Goal: Information Seeking & Learning: Compare options

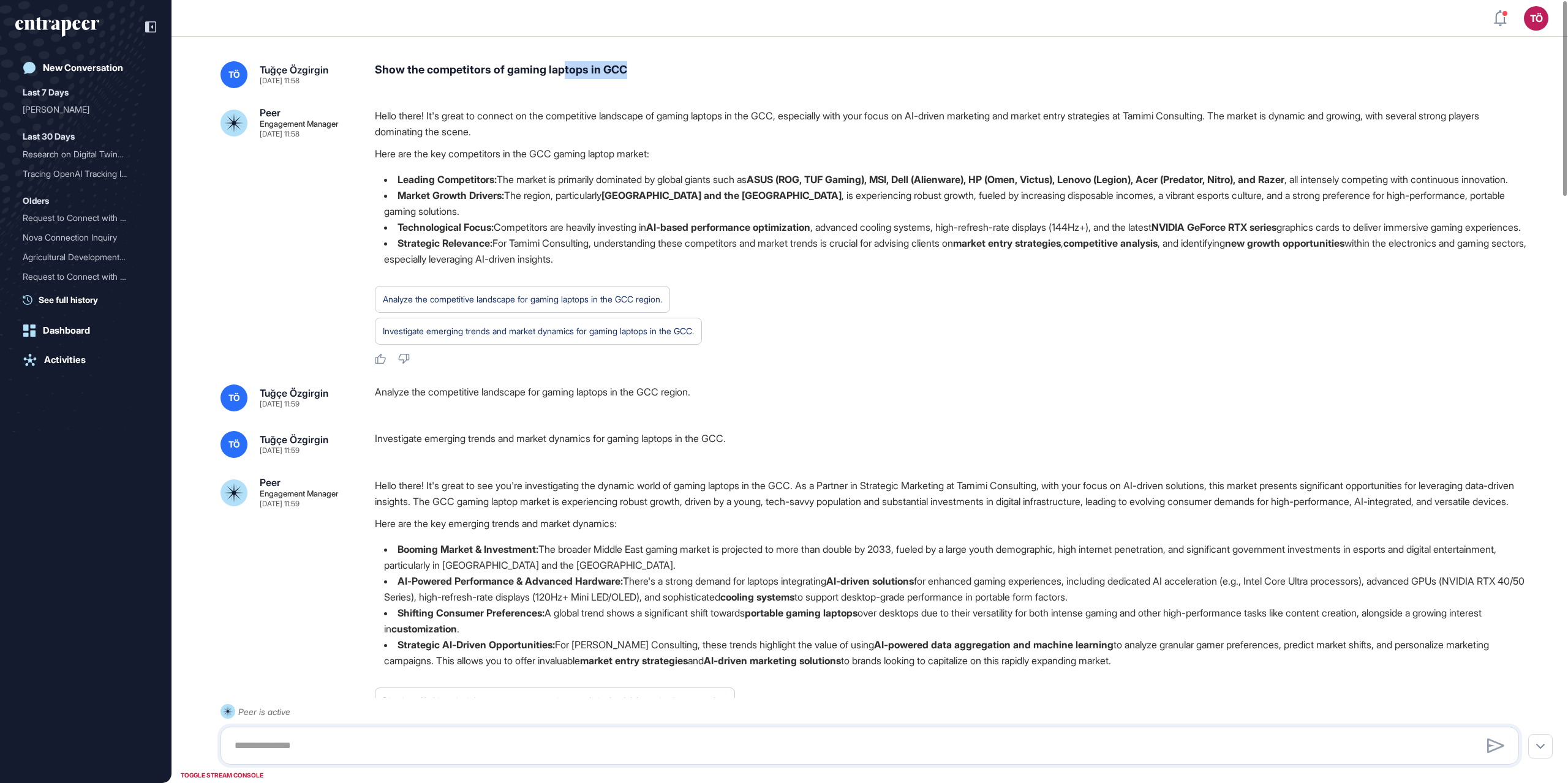
drag, startPoint x: 600, startPoint y: 75, endPoint x: 675, endPoint y: 76, distance: 75.0
click at [675, 76] on div "Show the competitors of gaming laptops in GCC" at bounding box center [952, 74] width 1154 height 27
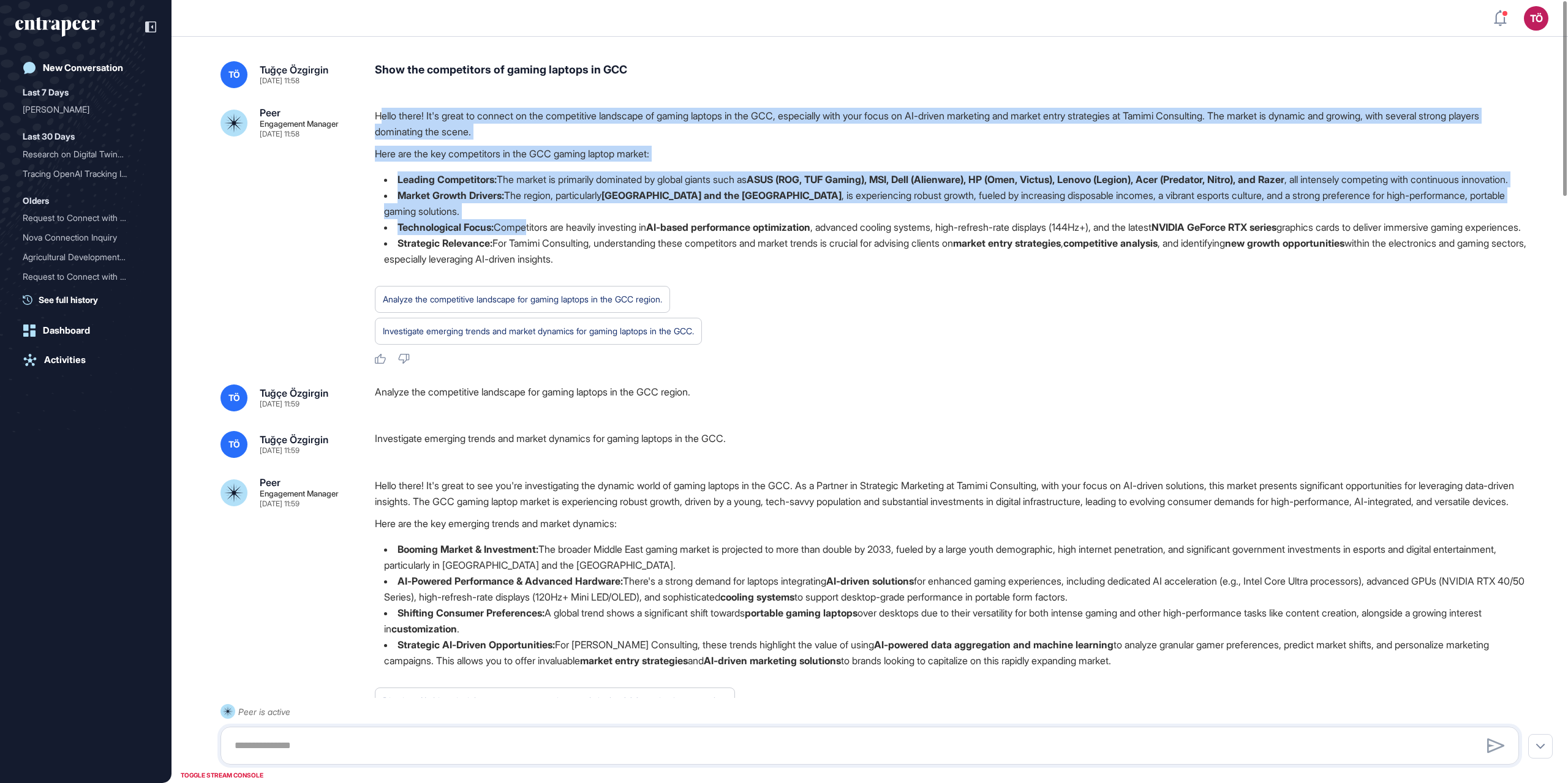
drag, startPoint x: 381, startPoint y: 122, endPoint x: 530, endPoint y: 236, distance: 187.6
click at [530, 236] on div "Hello there! It's great to connect on the competitive landscape of gaming lapto…" at bounding box center [952, 193] width 1154 height 169
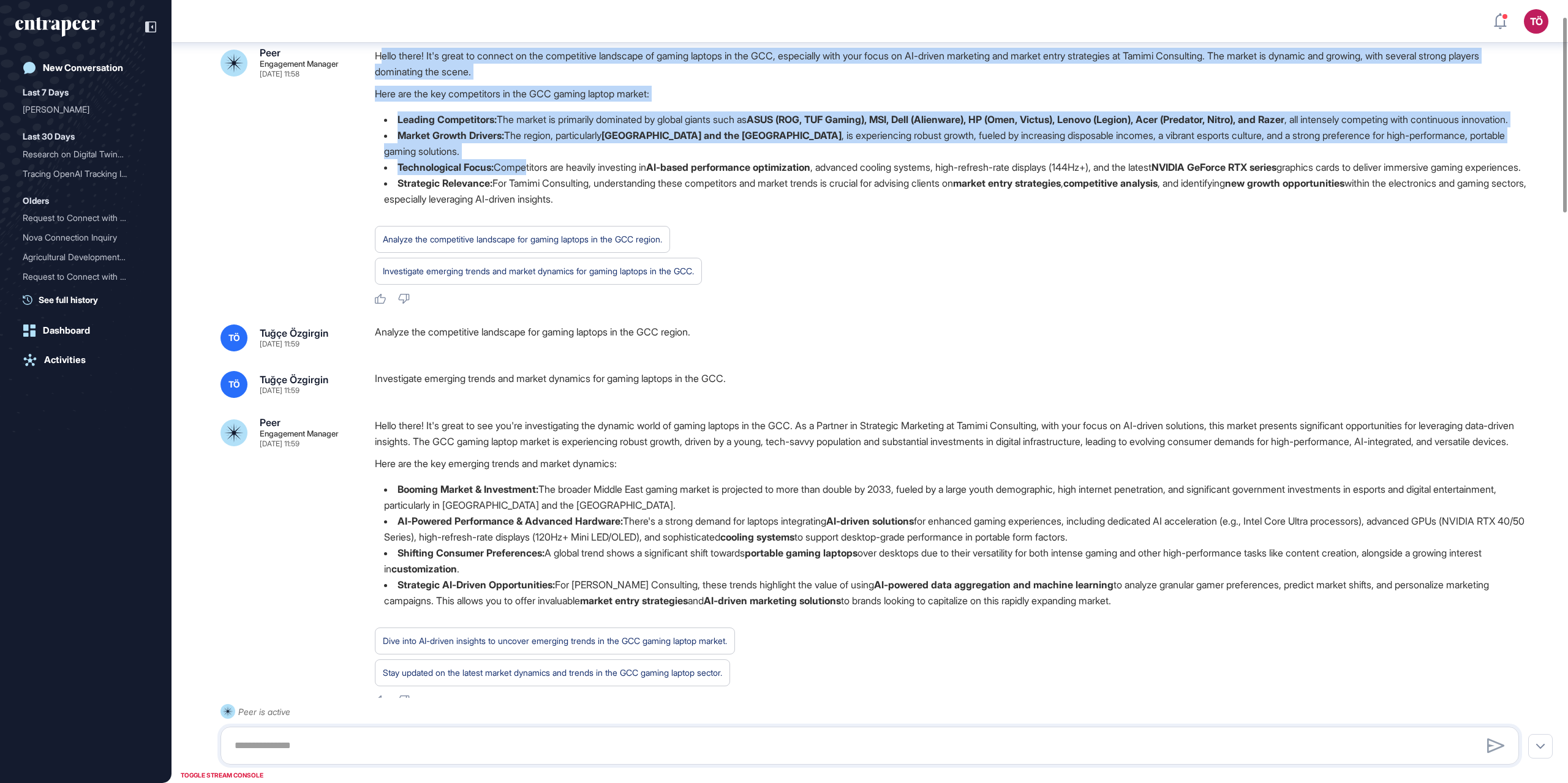
scroll to position [67, 0]
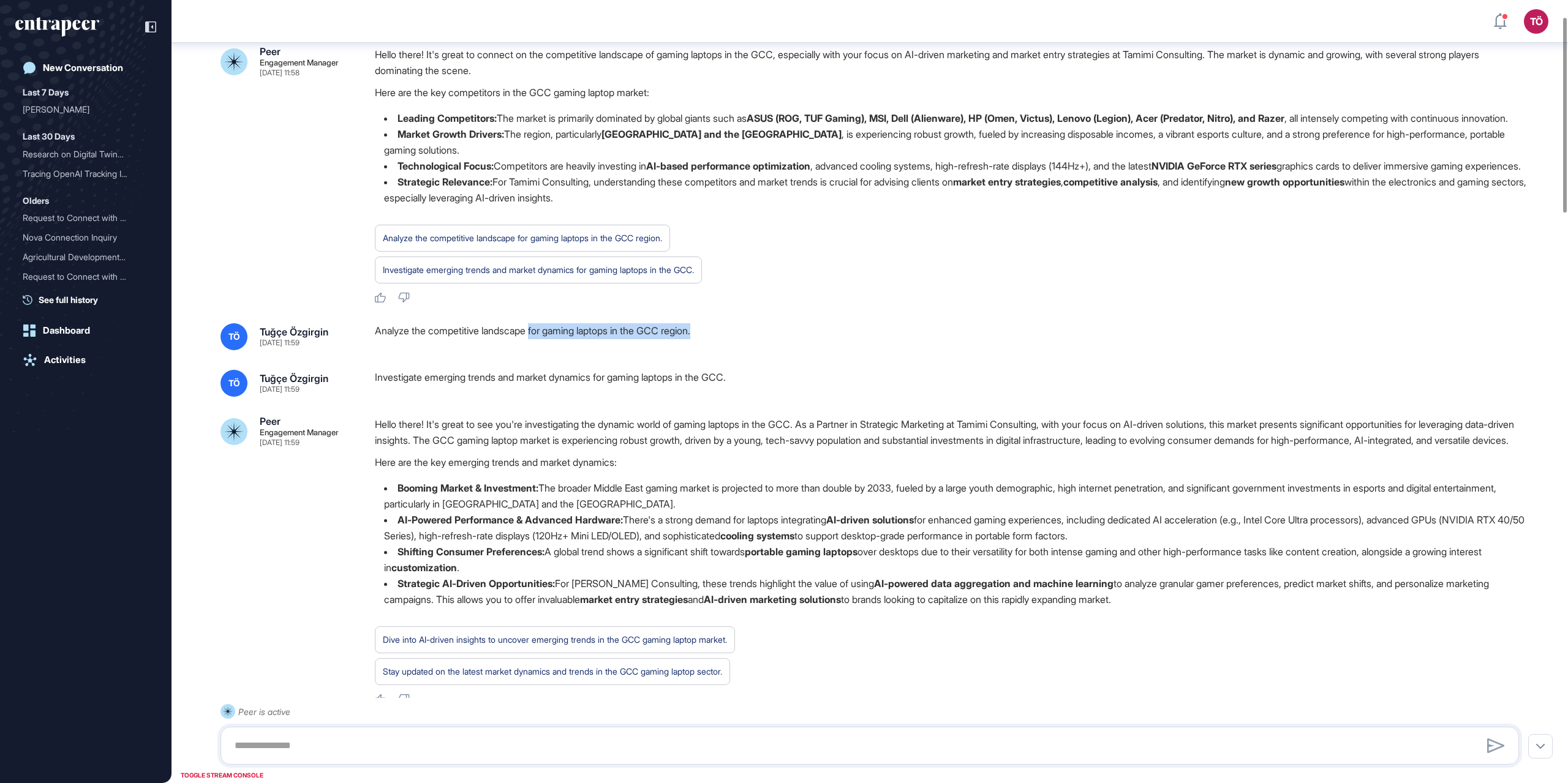
drag, startPoint x: 537, startPoint y: 356, endPoint x: 717, endPoint y: 363, distance: 180.1
click at [717, 350] on div "Analyze the competitive landscape for gaming laptops in the GCC region." at bounding box center [952, 336] width 1154 height 27
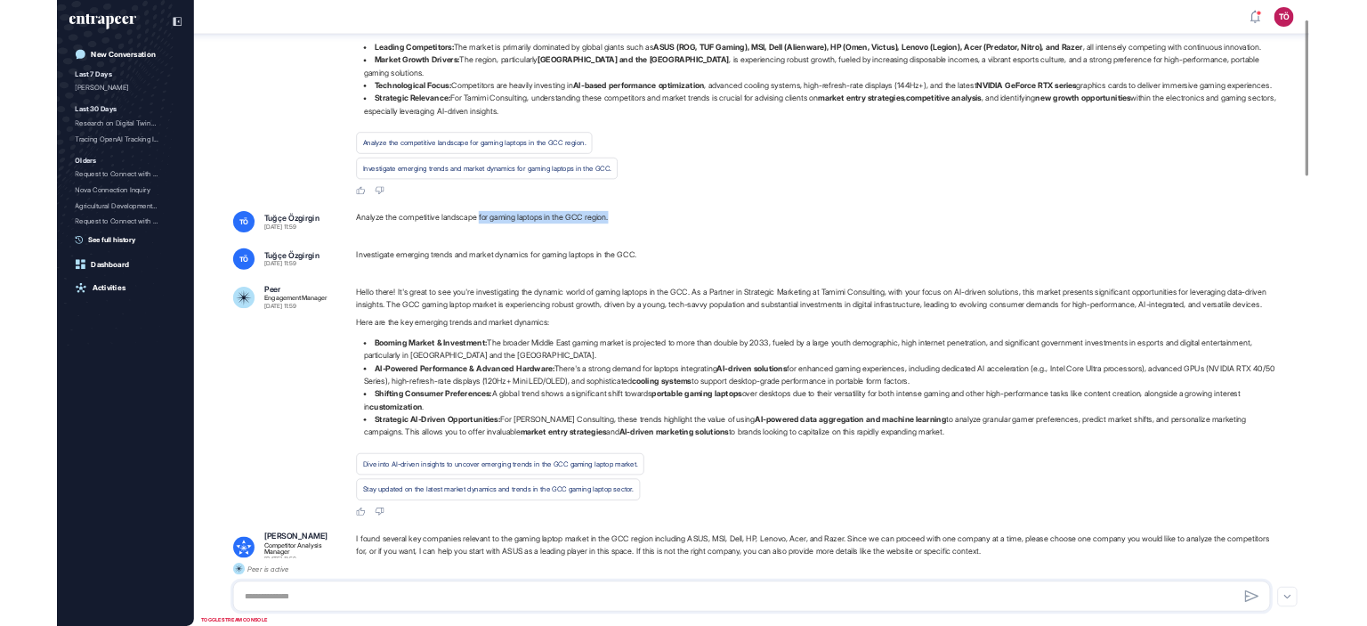
scroll to position [187, 0]
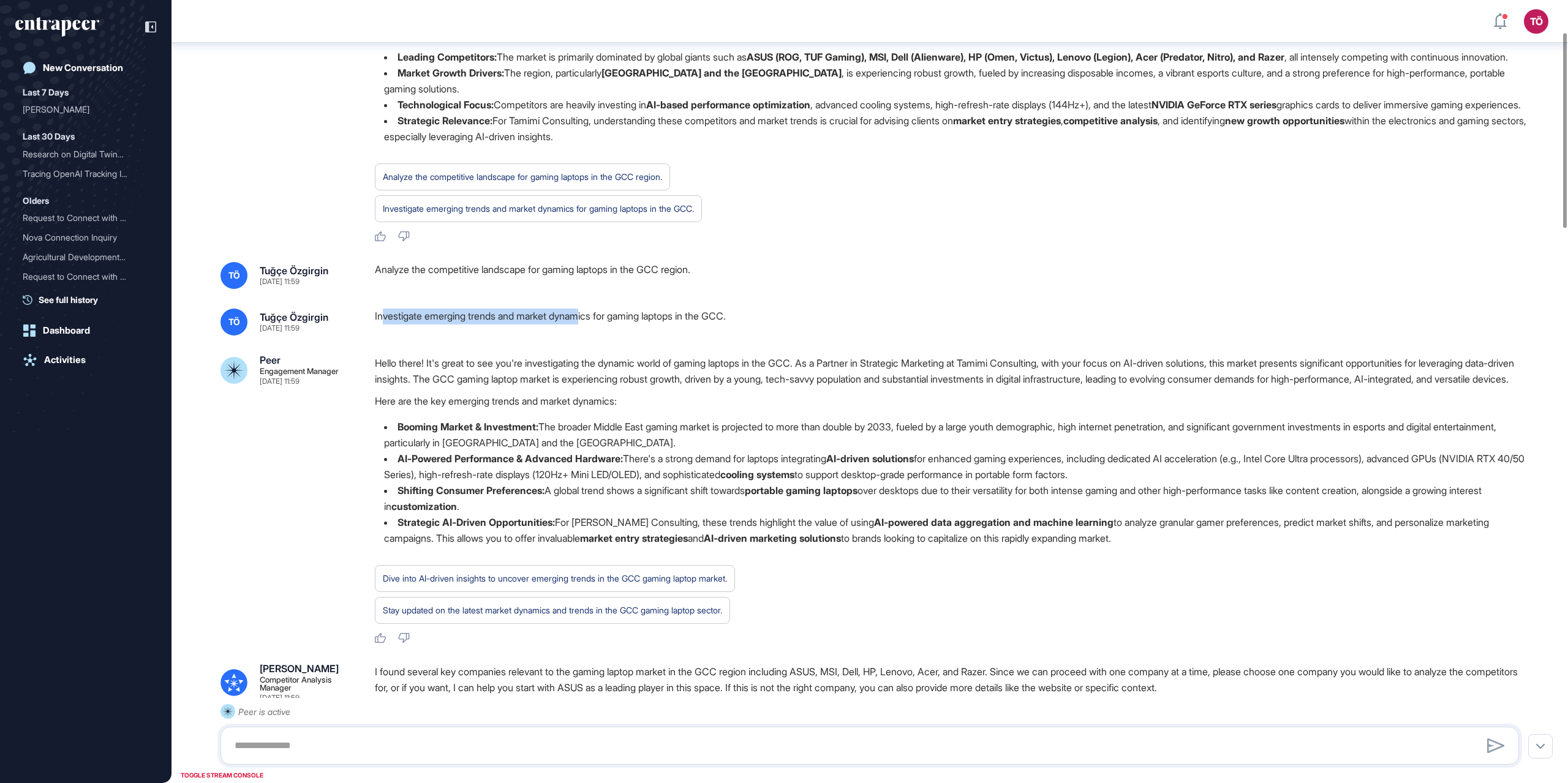
drag, startPoint x: 385, startPoint y: 345, endPoint x: 587, endPoint y: 357, distance: 202.4
click at [587, 336] on div "Investigate emerging trends and market dynamics for gaming laptops in the GCC." at bounding box center [952, 322] width 1154 height 27
click at [213, 430] on div "TOGGLE STREAM CONSOLE" at bounding box center [222, 775] width 89 height 15
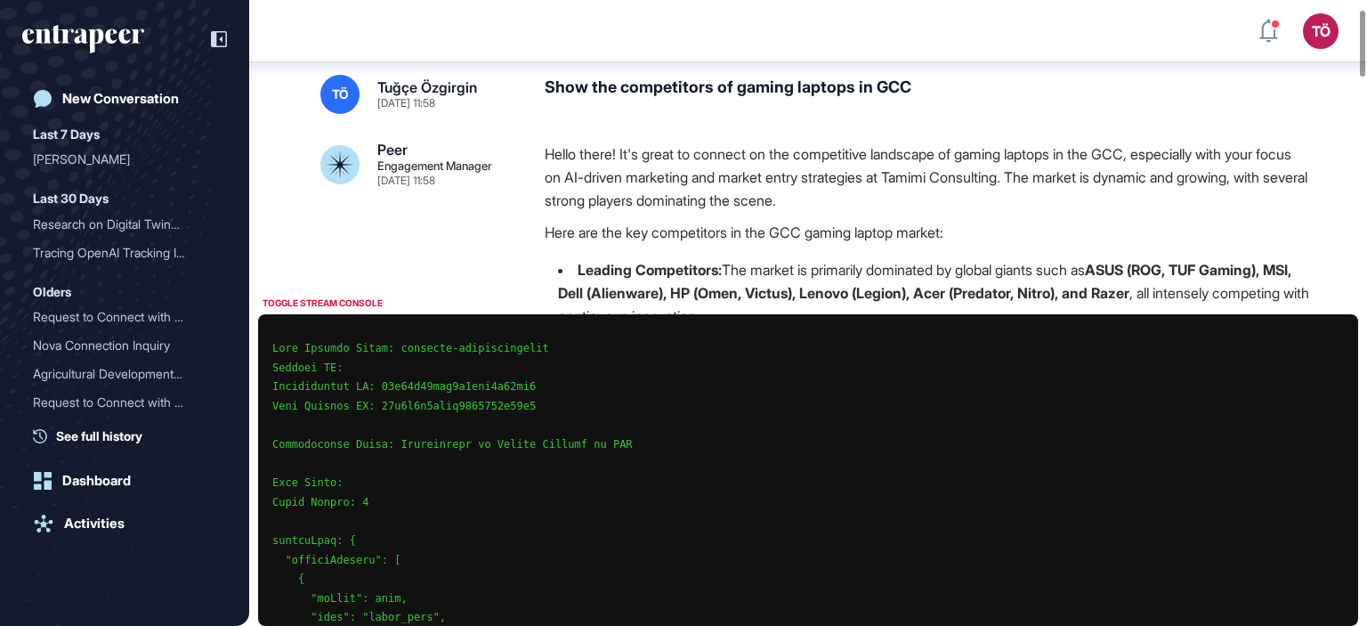
scroll to position [0, 0]
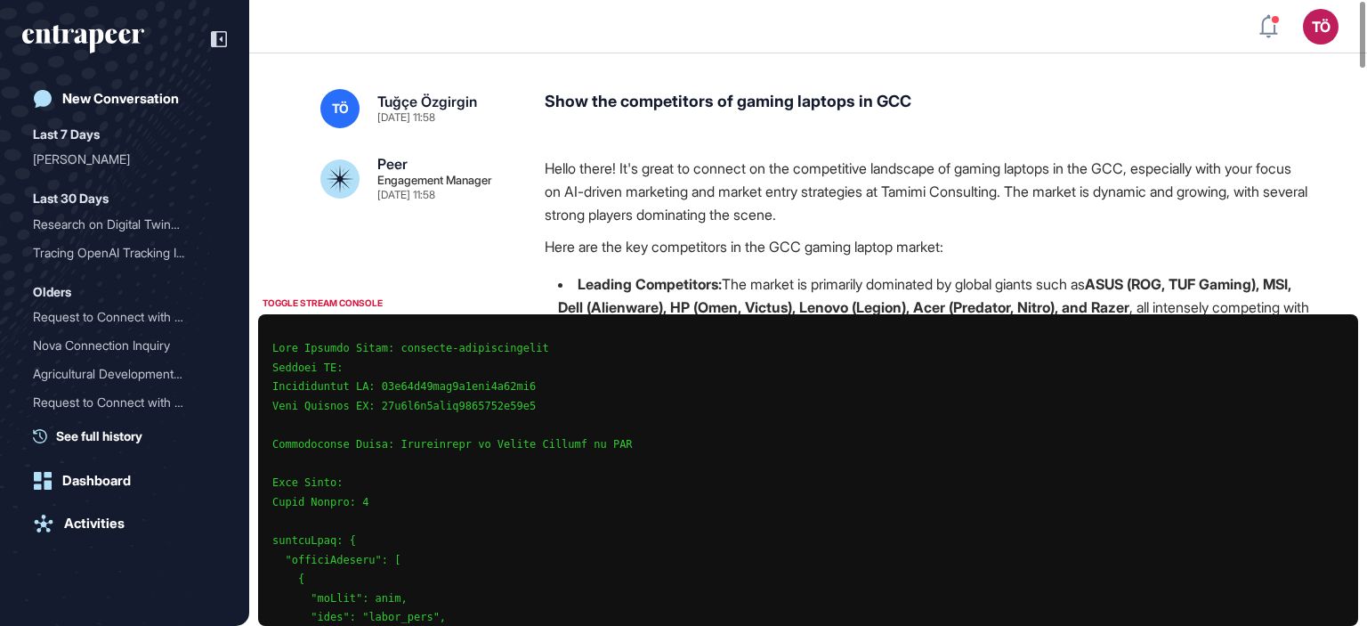
click at [310, 294] on div "TOGGLE STREAM CONSOLE" at bounding box center [322, 303] width 129 height 22
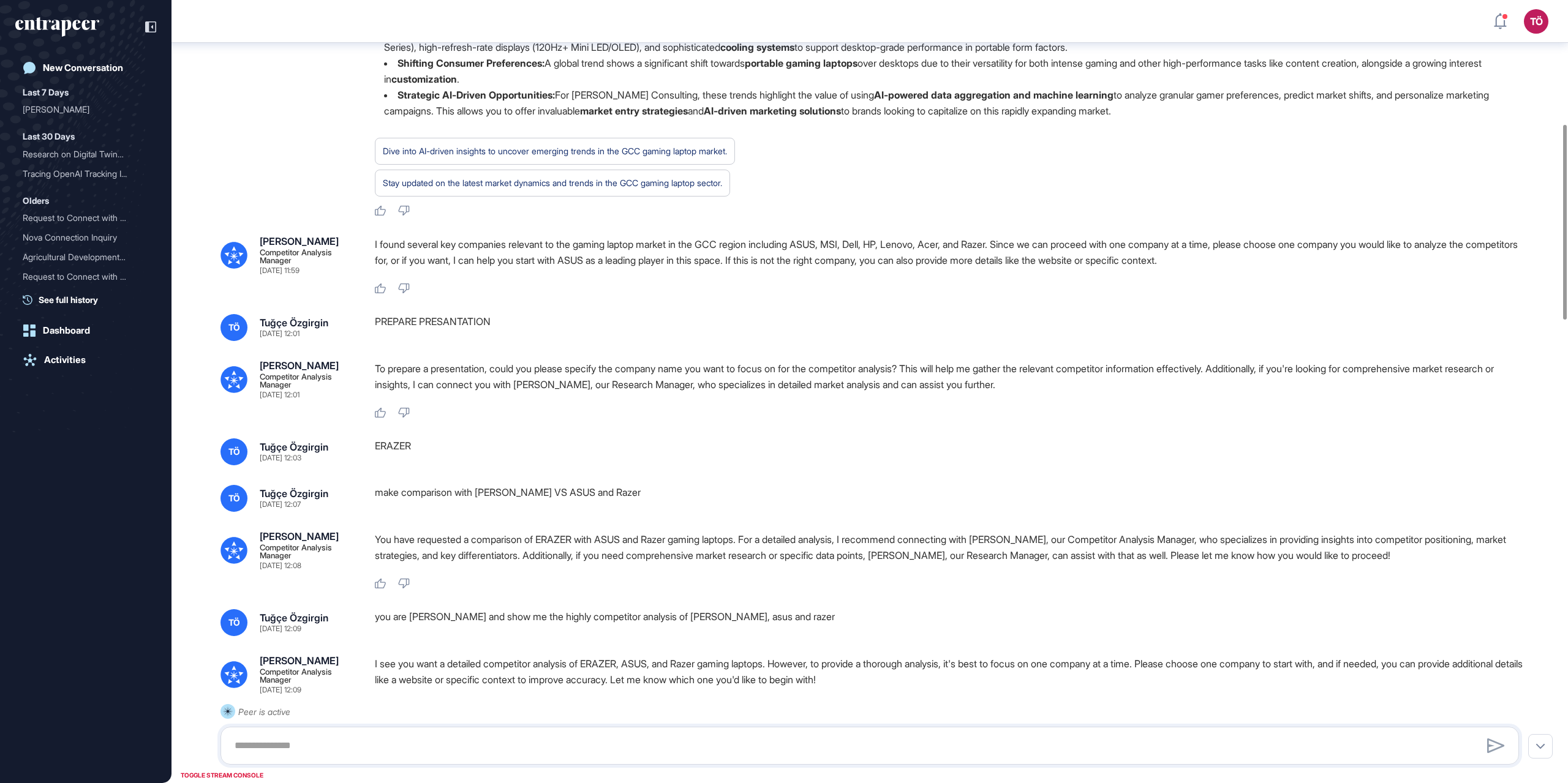
scroll to position [558, 0]
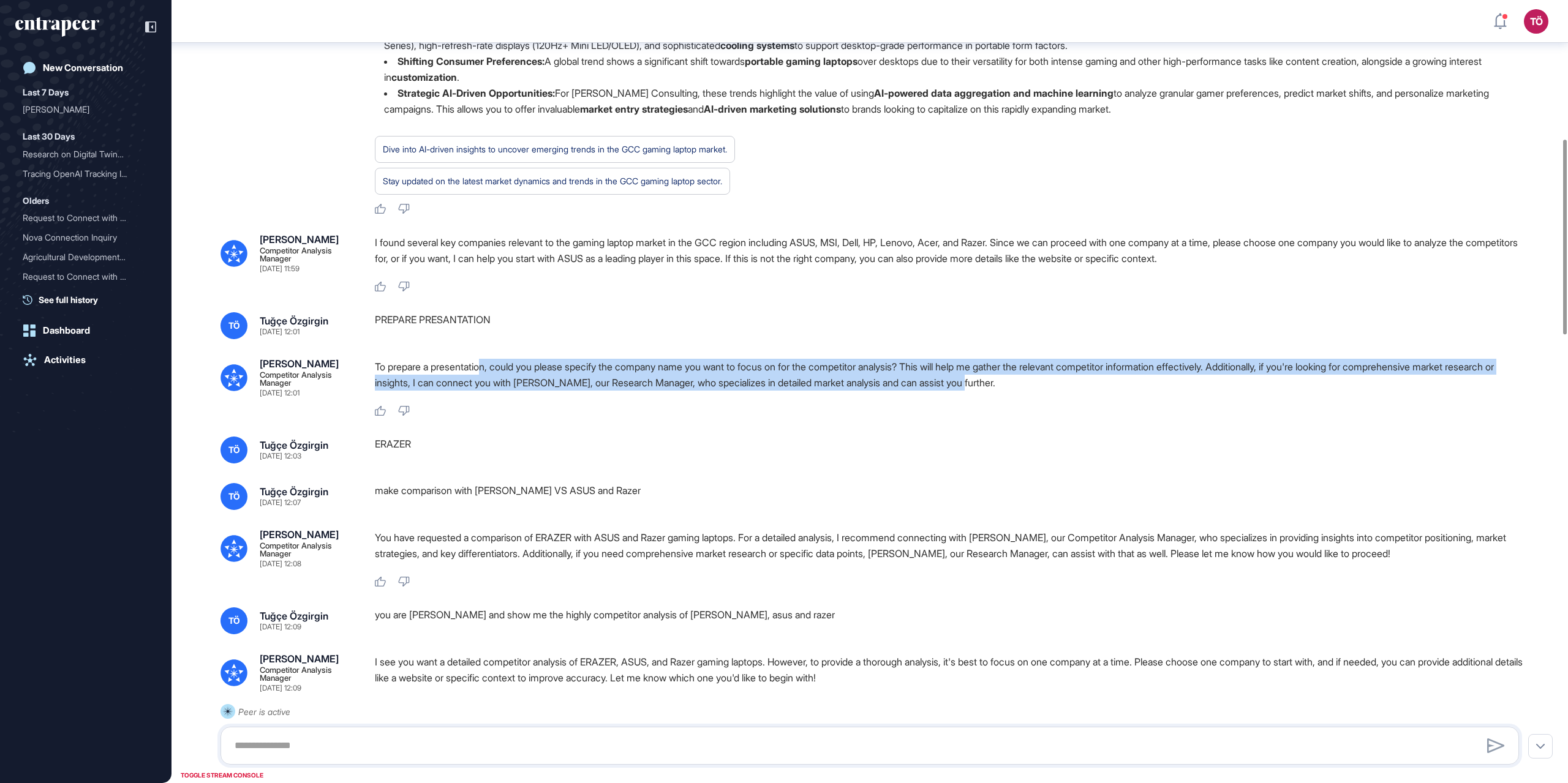
drag, startPoint x: 492, startPoint y: 414, endPoint x: 1465, endPoint y: 424, distance: 973.1
click at [940, 391] on p "To prepare a presentation, could you please specify the company name you want t…" at bounding box center [952, 374] width 1154 height 32
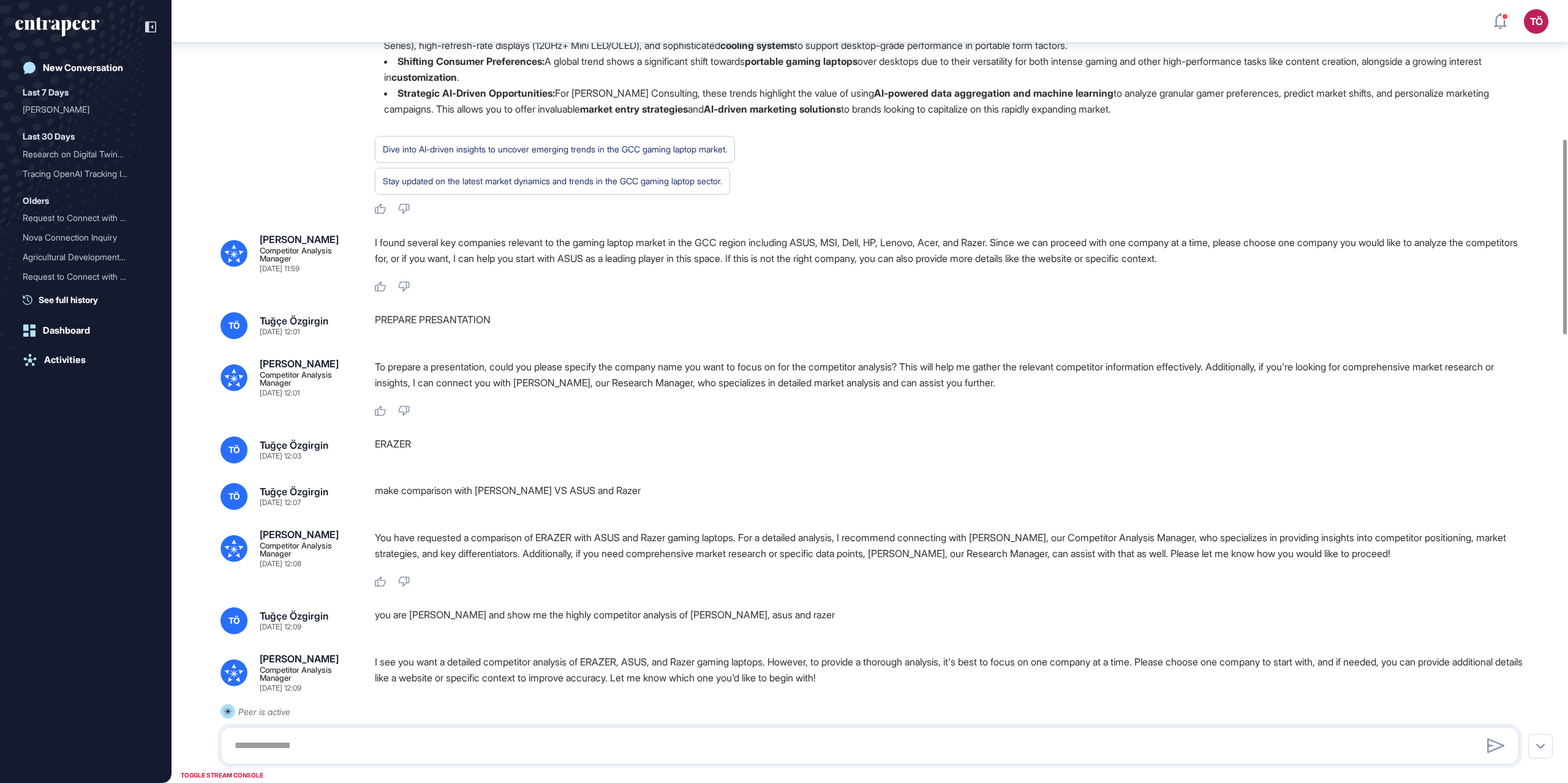
click at [465, 430] on div "ERAZER" at bounding box center [952, 449] width 1154 height 27
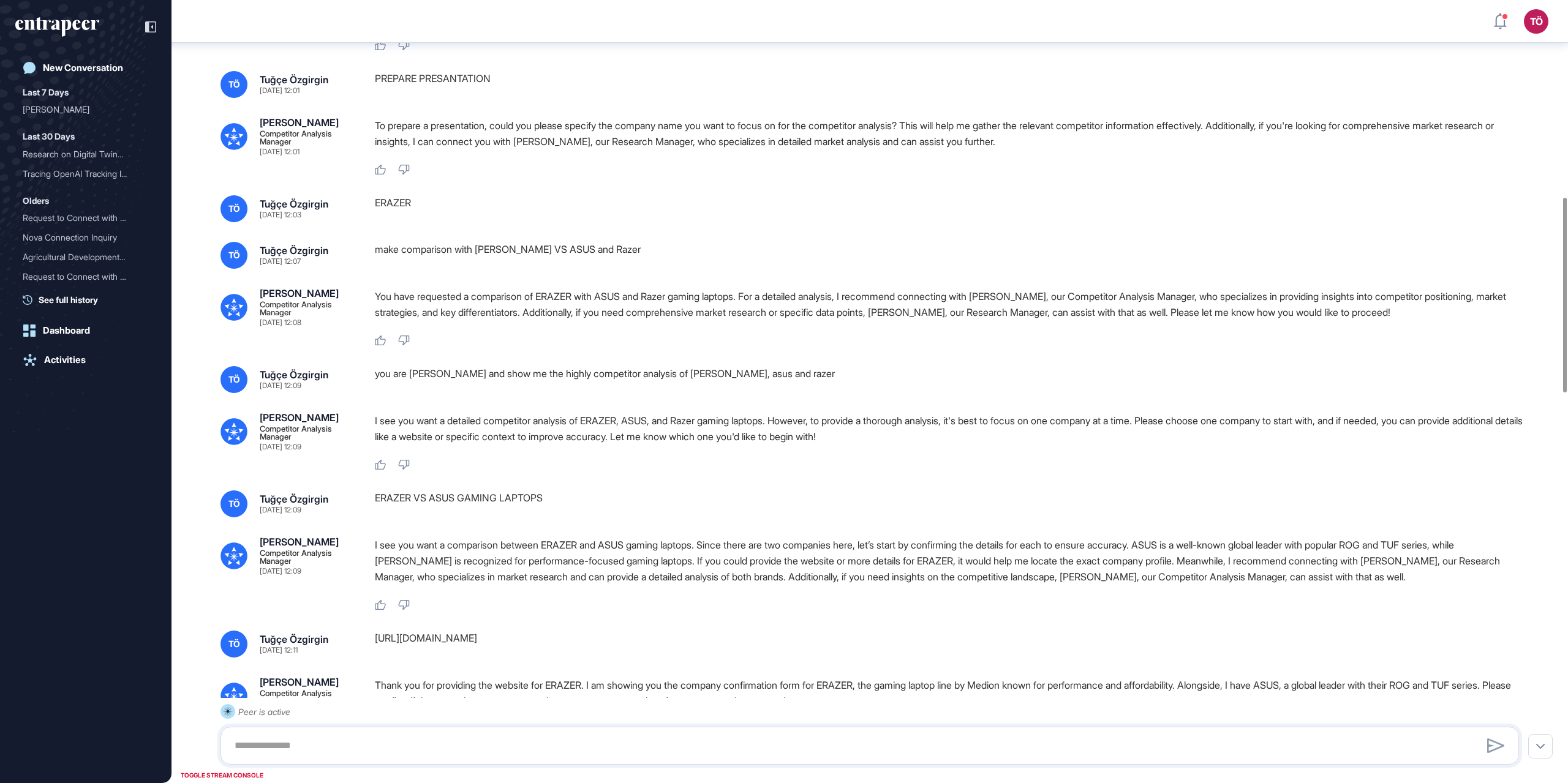
scroll to position [803, 0]
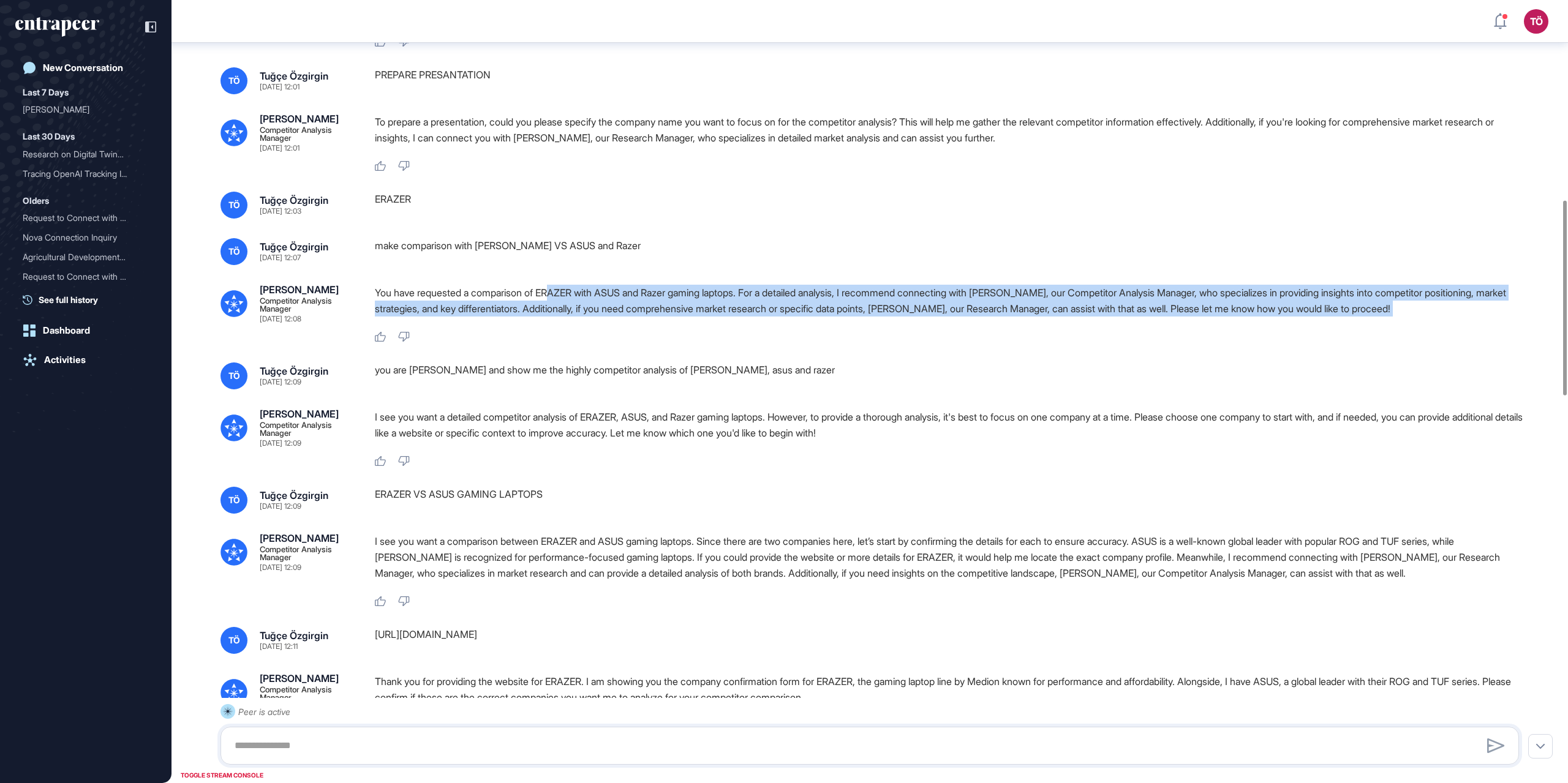
drag, startPoint x: 558, startPoint y: 332, endPoint x: 1463, endPoint y: 374, distance: 906.0
click at [940, 343] on div "You have requested a comparison of ERAZER with ASUS and Razer gaming laptops. F…" at bounding box center [952, 314] width 1154 height 58
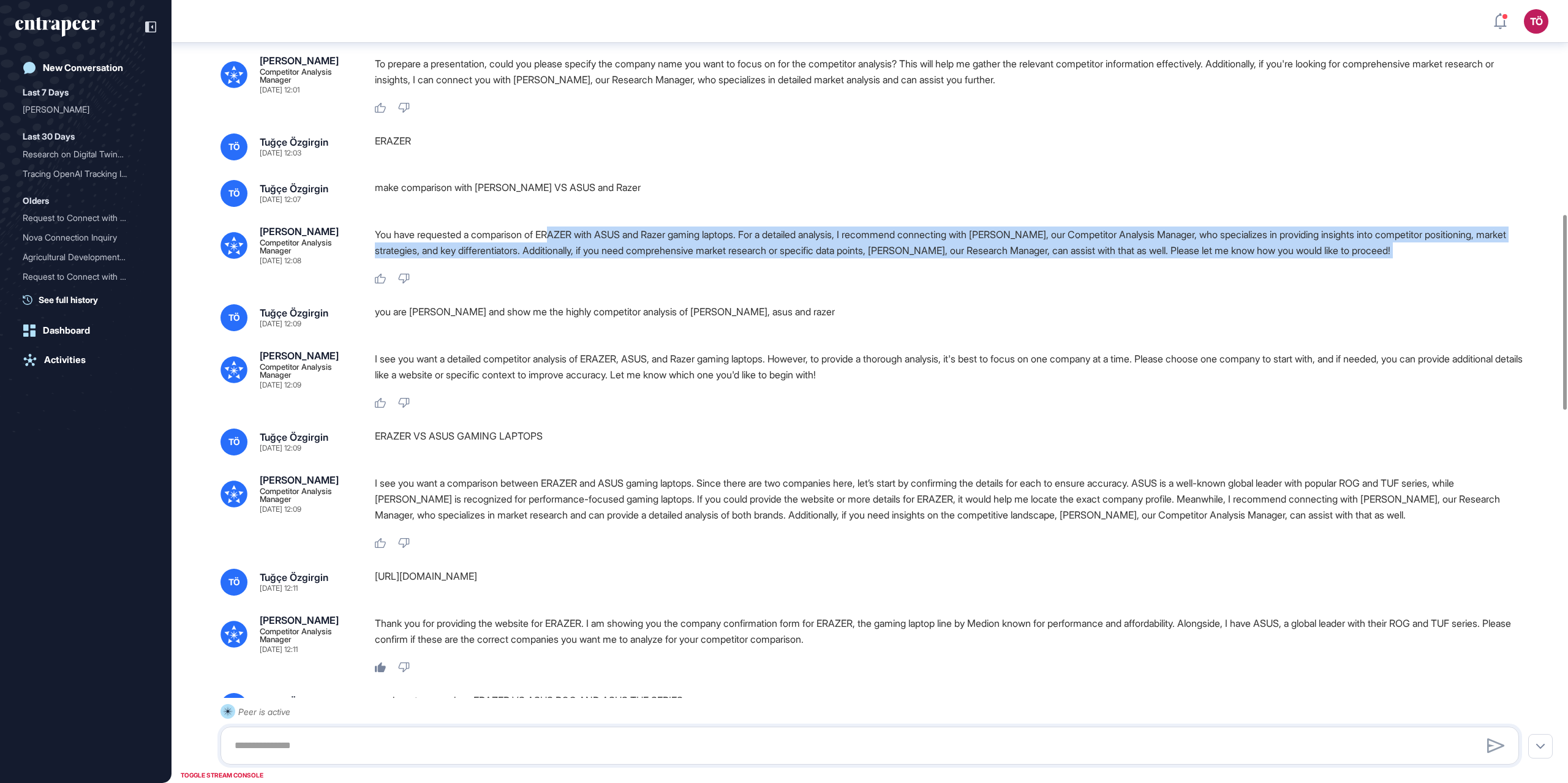
scroll to position [864, 0]
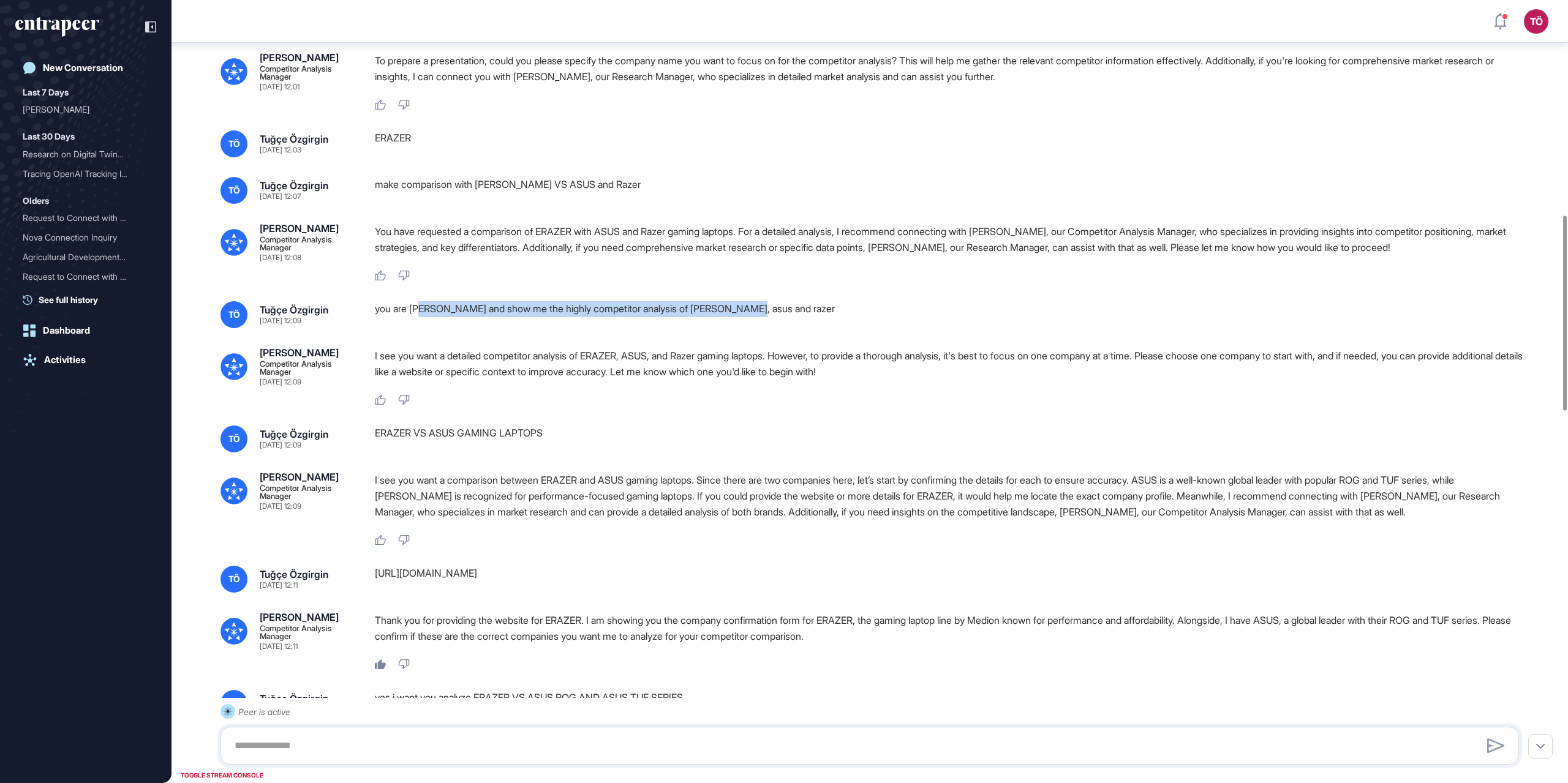
drag, startPoint x: 425, startPoint y: 358, endPoint x: 759, endPoint y: 356, distance: 334.0
click at [759, 328] on div "you are nash and show me the highly competitor analysis of erazer, asus and raz…" at bounding box center [952, 314] width 1154 height 27
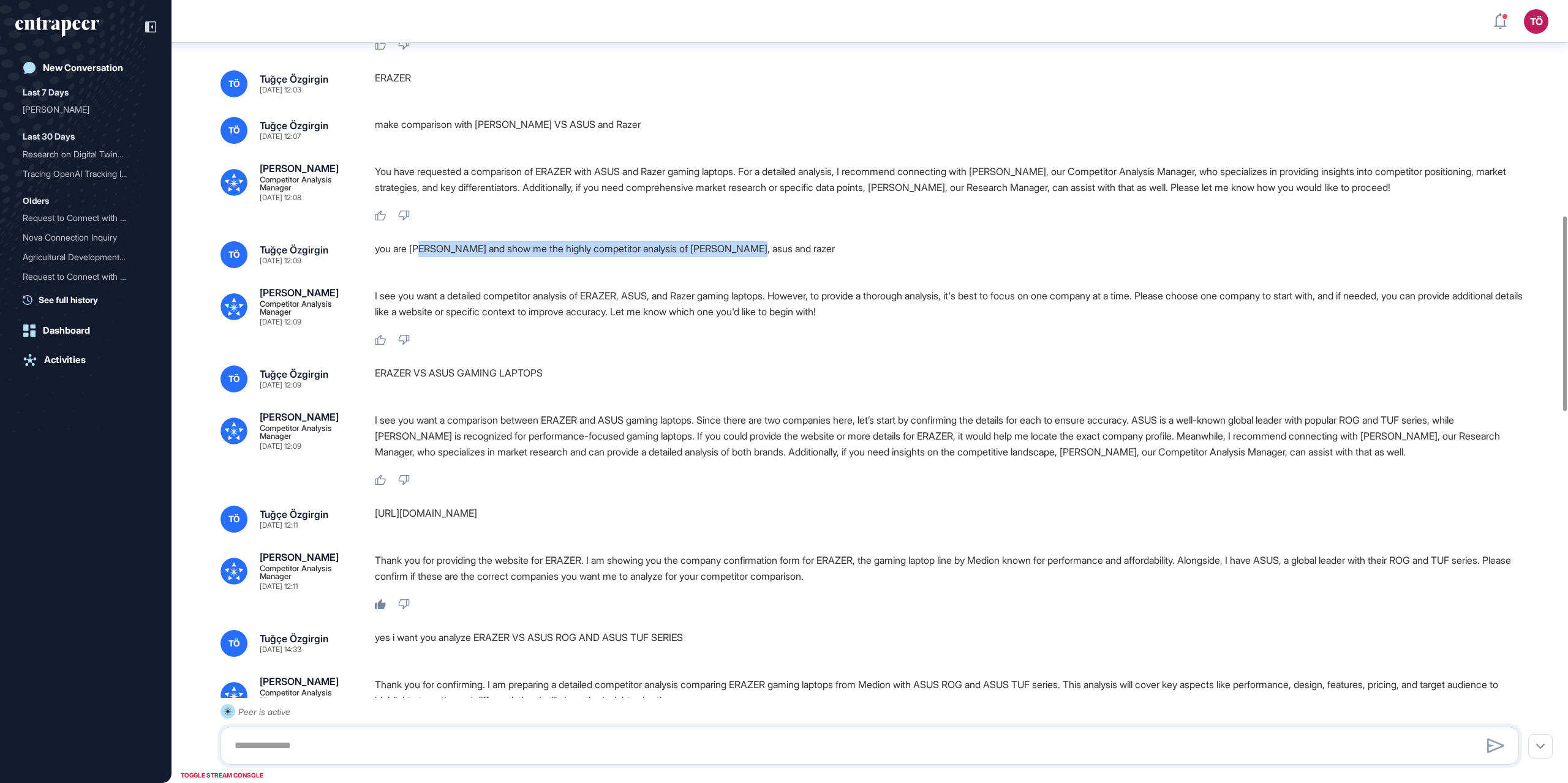
scroll to position [925, 0]
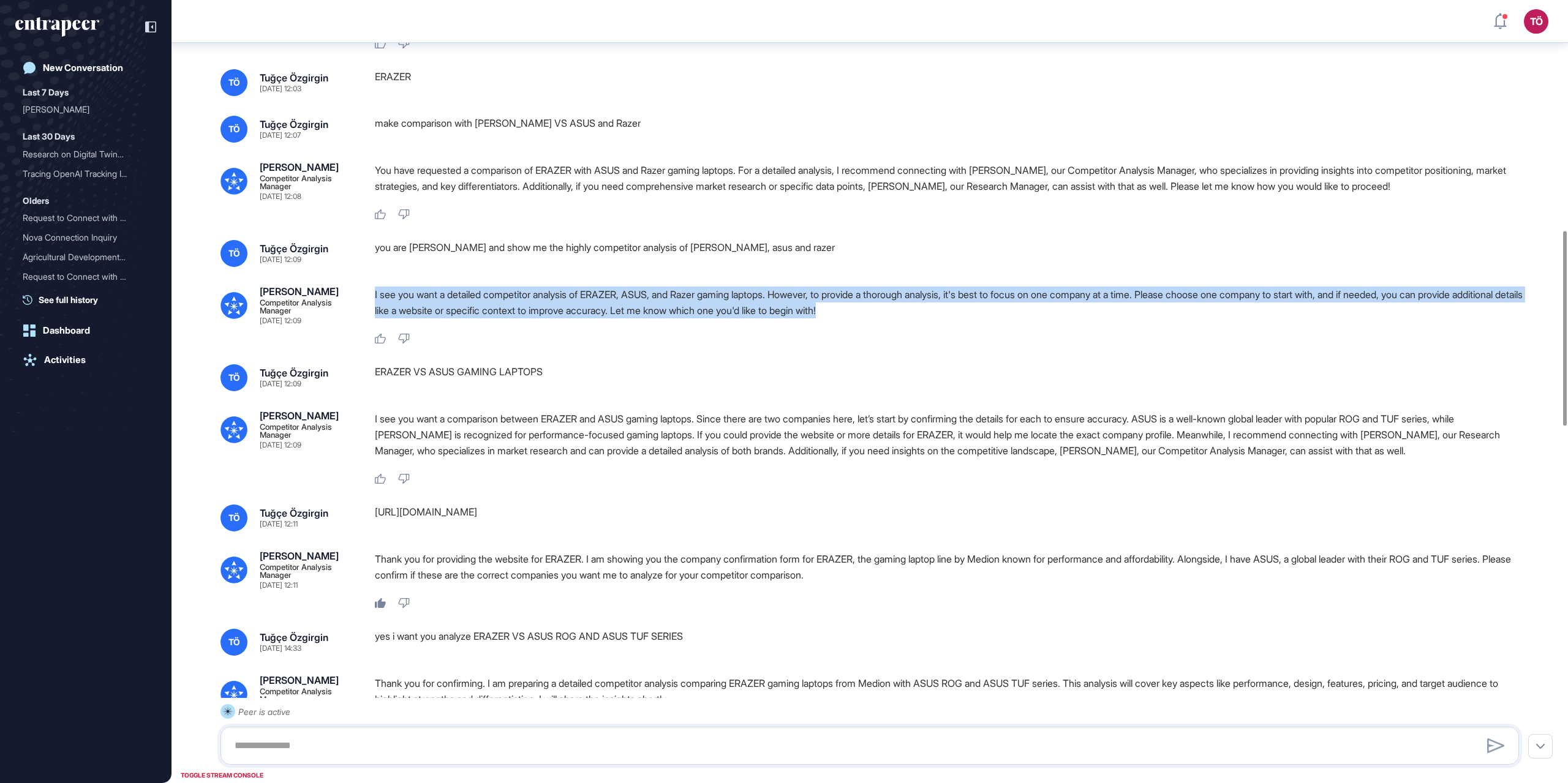
drag, startPoint x: 374, startPoint y: 347, endPoint x: 1529, endPoint y: 353, distance: 1155.0
click at [940, 353] on div "TÖ Tuğçe Özgirgin Aug 28, 2025 11:58 Show the competitors of gaming laptops in …" at bounding box center [869, 626] width 1397 height 3016
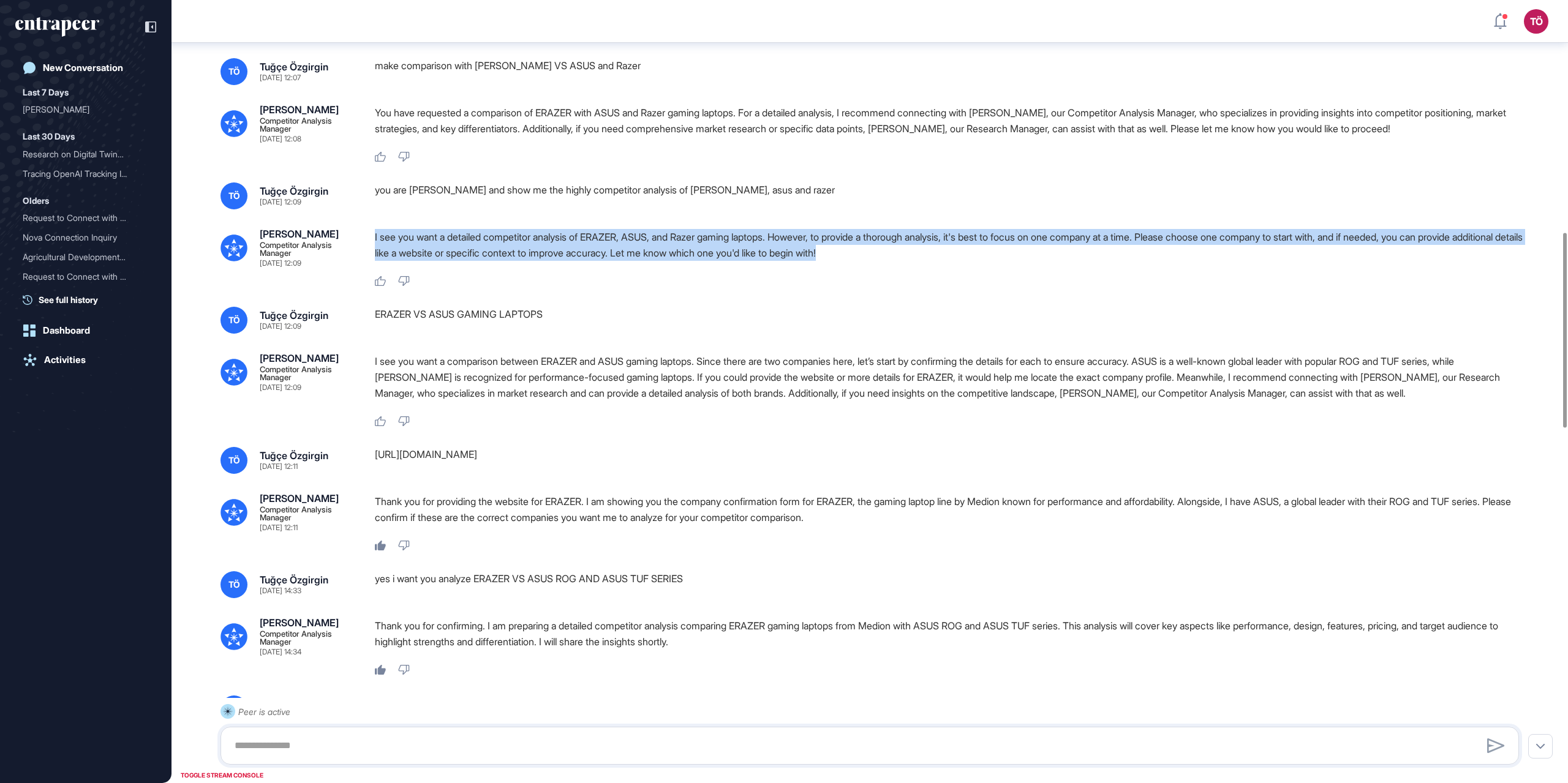
scroll to position [987, 0]
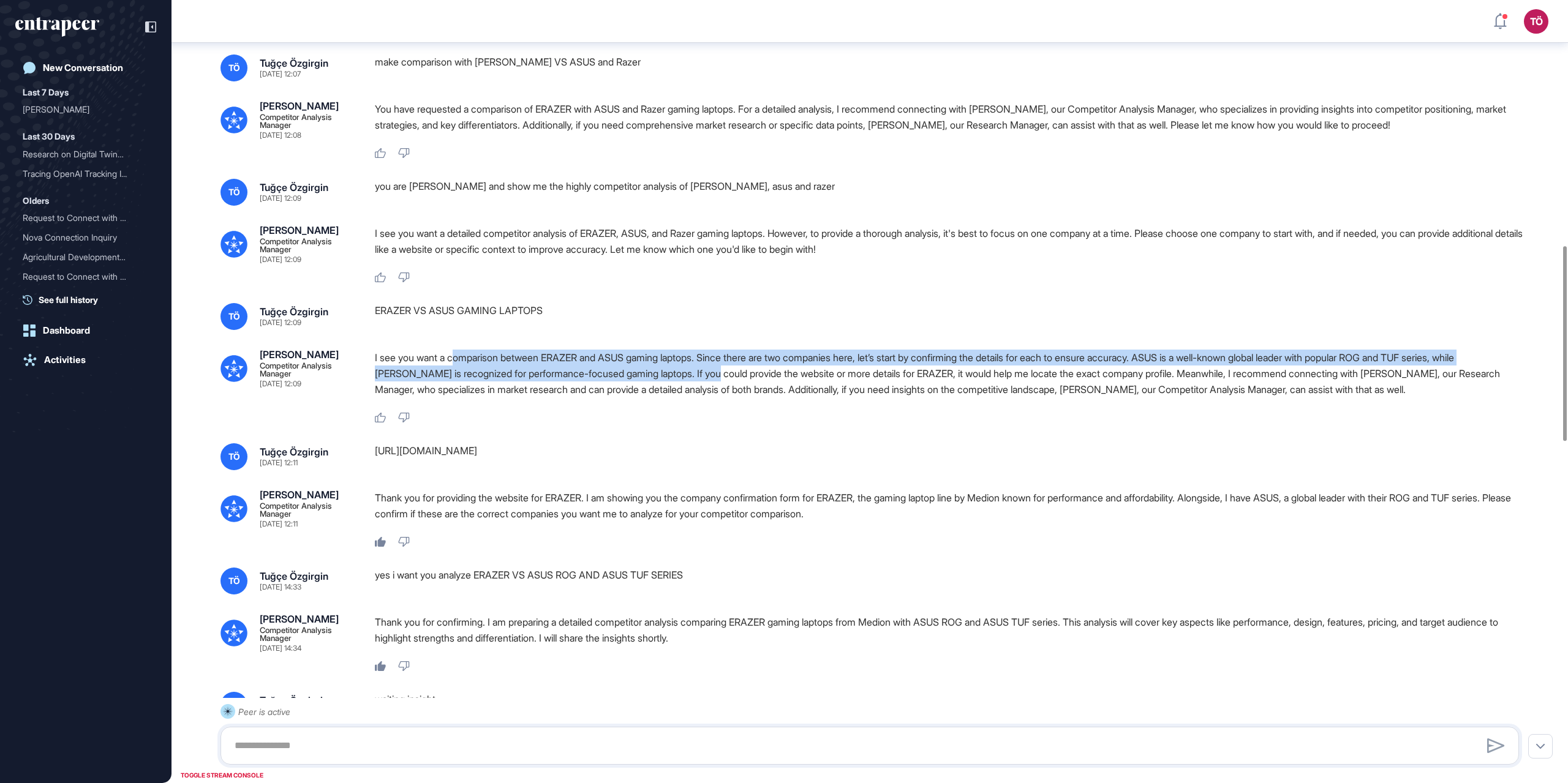
drag, startPoint x: 495, startPoint y: 409, endPoint x: 759, endPoint y: 424, distance: 264.4
click at [759, 398] on p "I see you want a comparison between ERAZER and ASUS gaming laptops. Since there…" at bounding box center [952, 373] width 1154 height 47
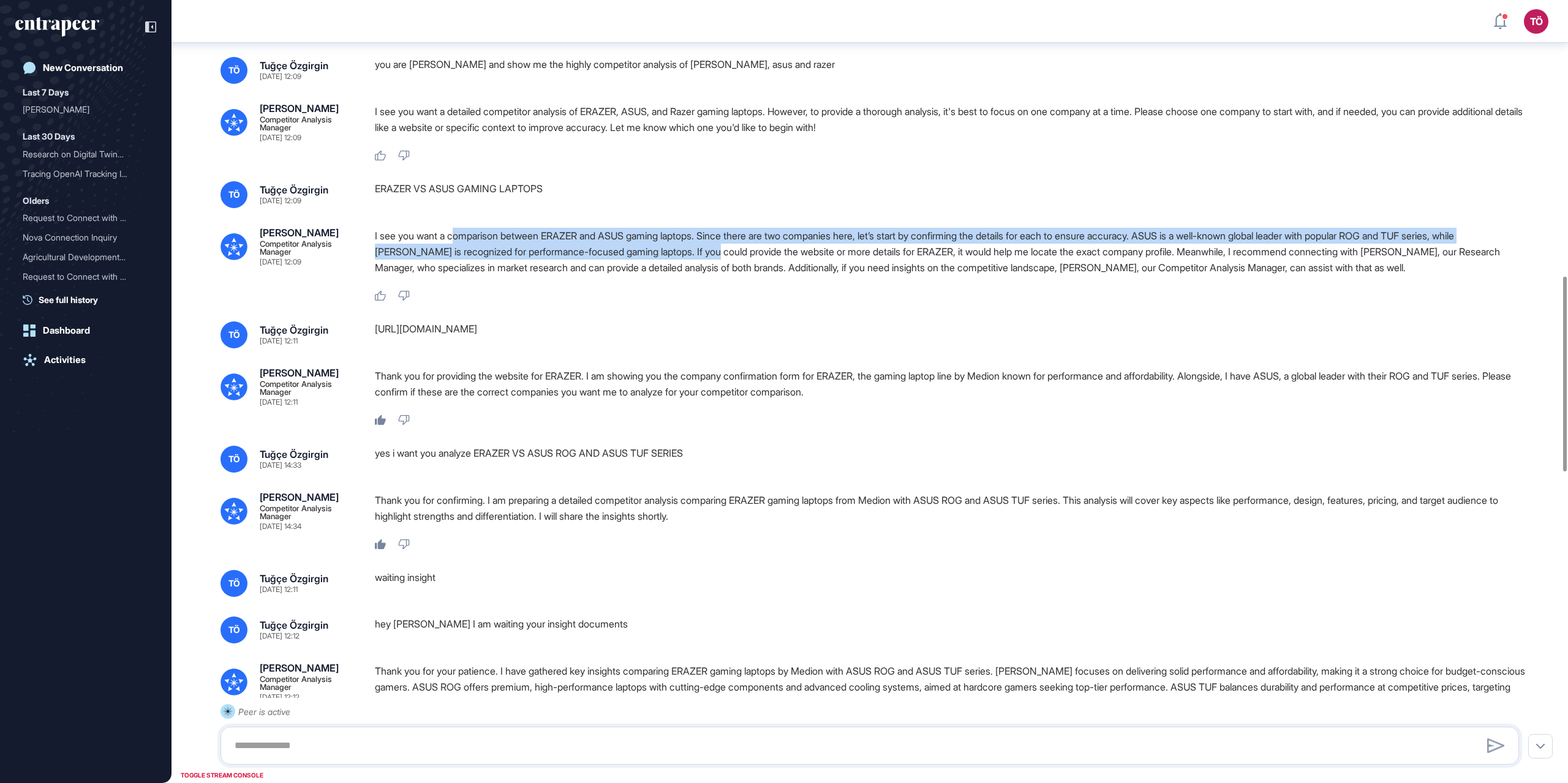
scroll to position [1109, 0]
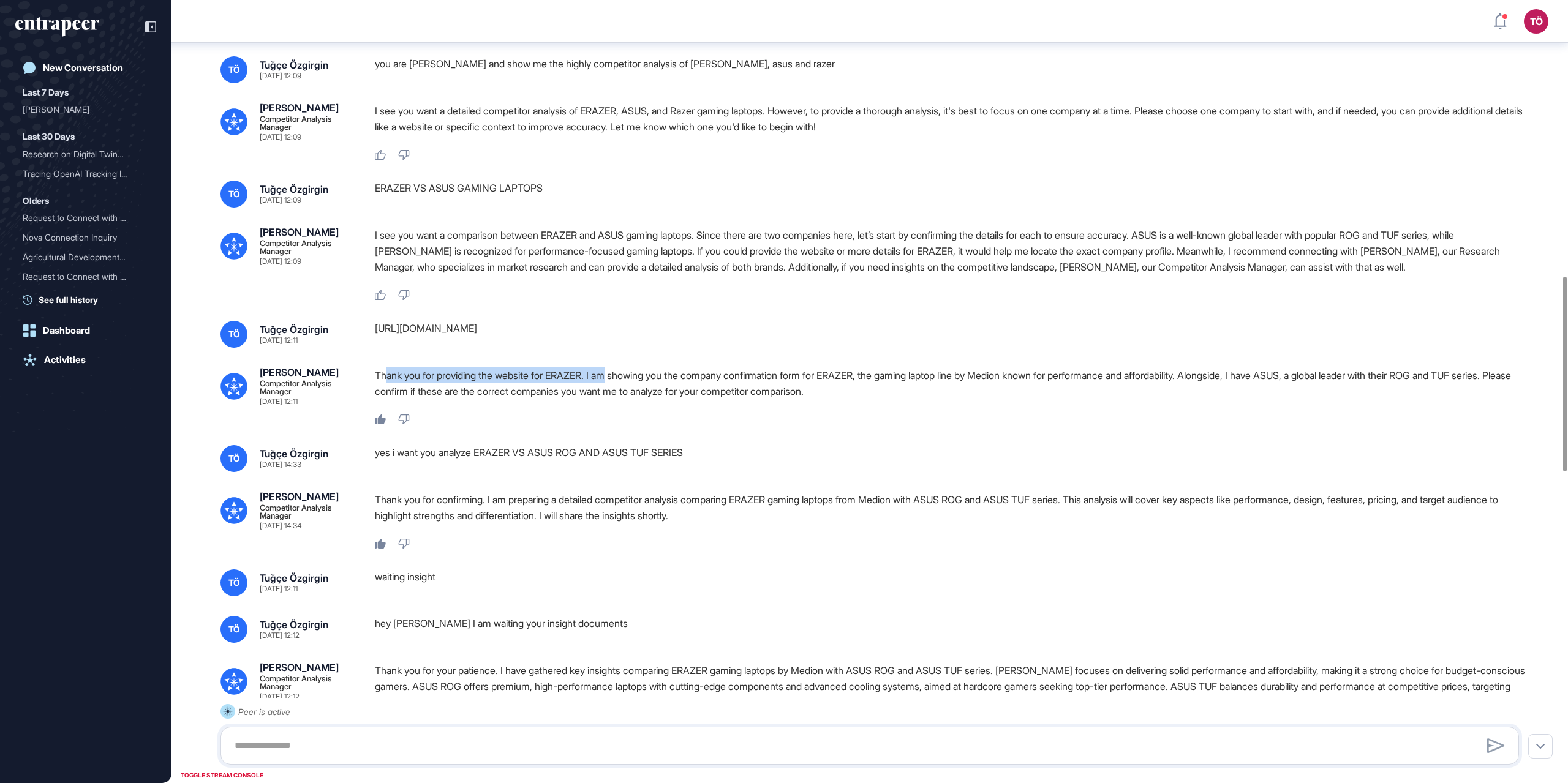
drag, startPoint x: 388, startPoint y: 416, endPoint x: 617, endPoint y: 422, distance: 229.1
click at [617, 399] on p "Thank you for providing the website for ERAZER. I am showing you the company co…" at bounding box center [952, 383] width 1154 height 32
click at [665, 399] on p "Thank you for providing the website for ERAZER. I am showing you the company co…" at bounding box center [952, 383] width 1154 height 32
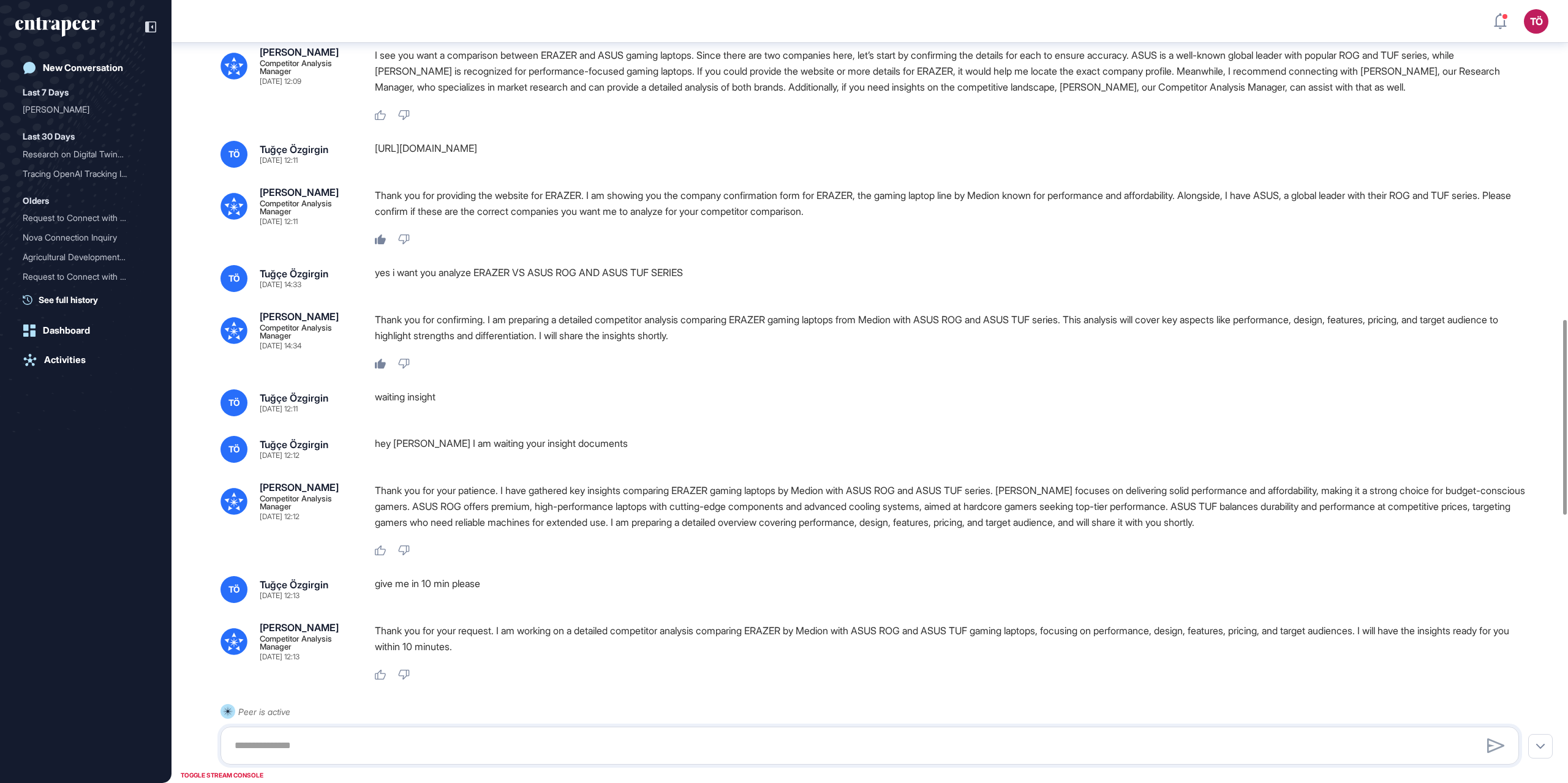
scroll to position [1293, 0]
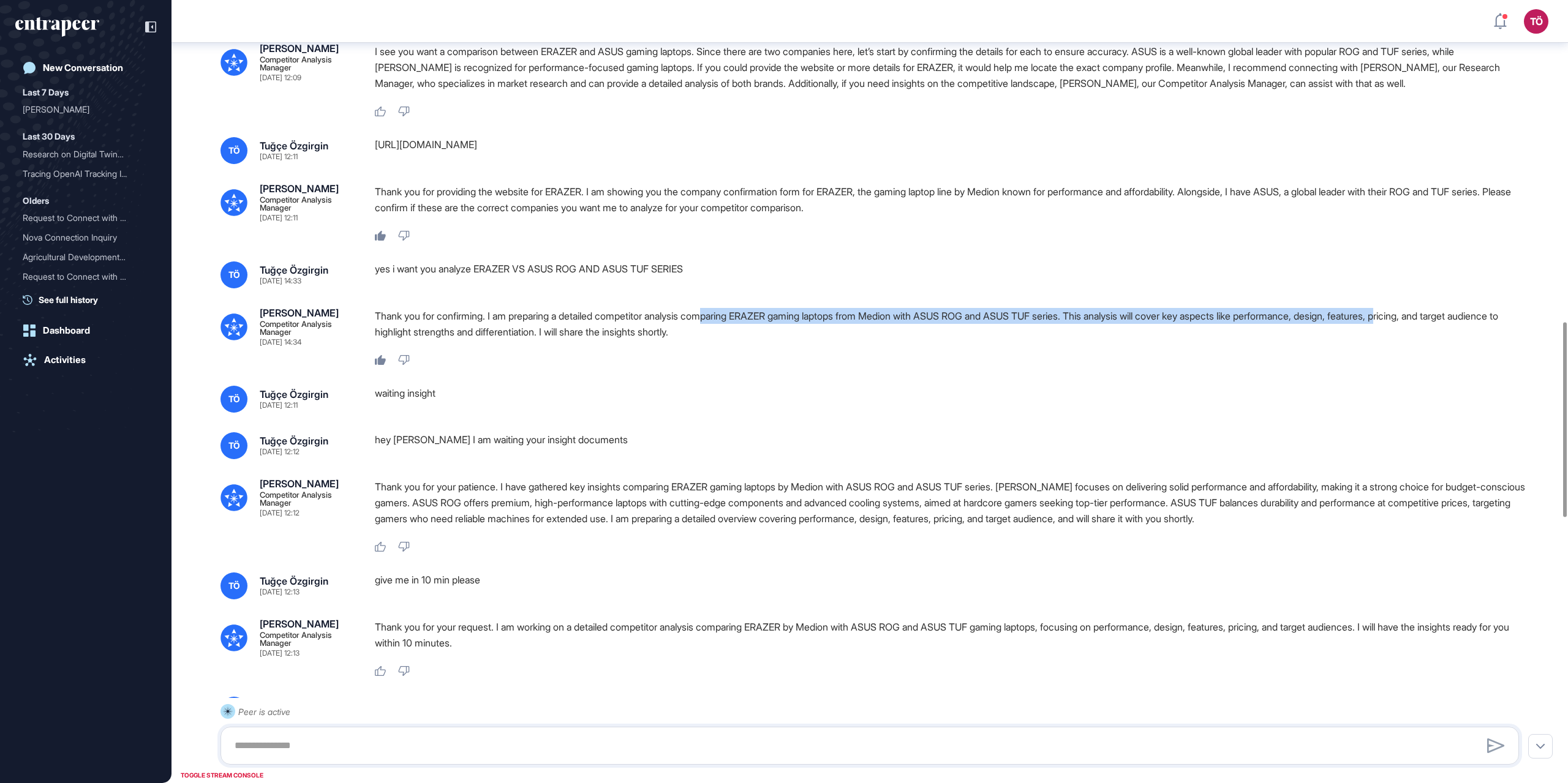
drag, startPoint x: 743, startPoint y: 364, endPoint x: 1443, endPoint y: 363, distance: 700.0
click at [940, 340] on p "Thank you for confirming. I am preparing a detailed competitor analysis compari…" at bounding box center [952, 324] width 1154 height 32
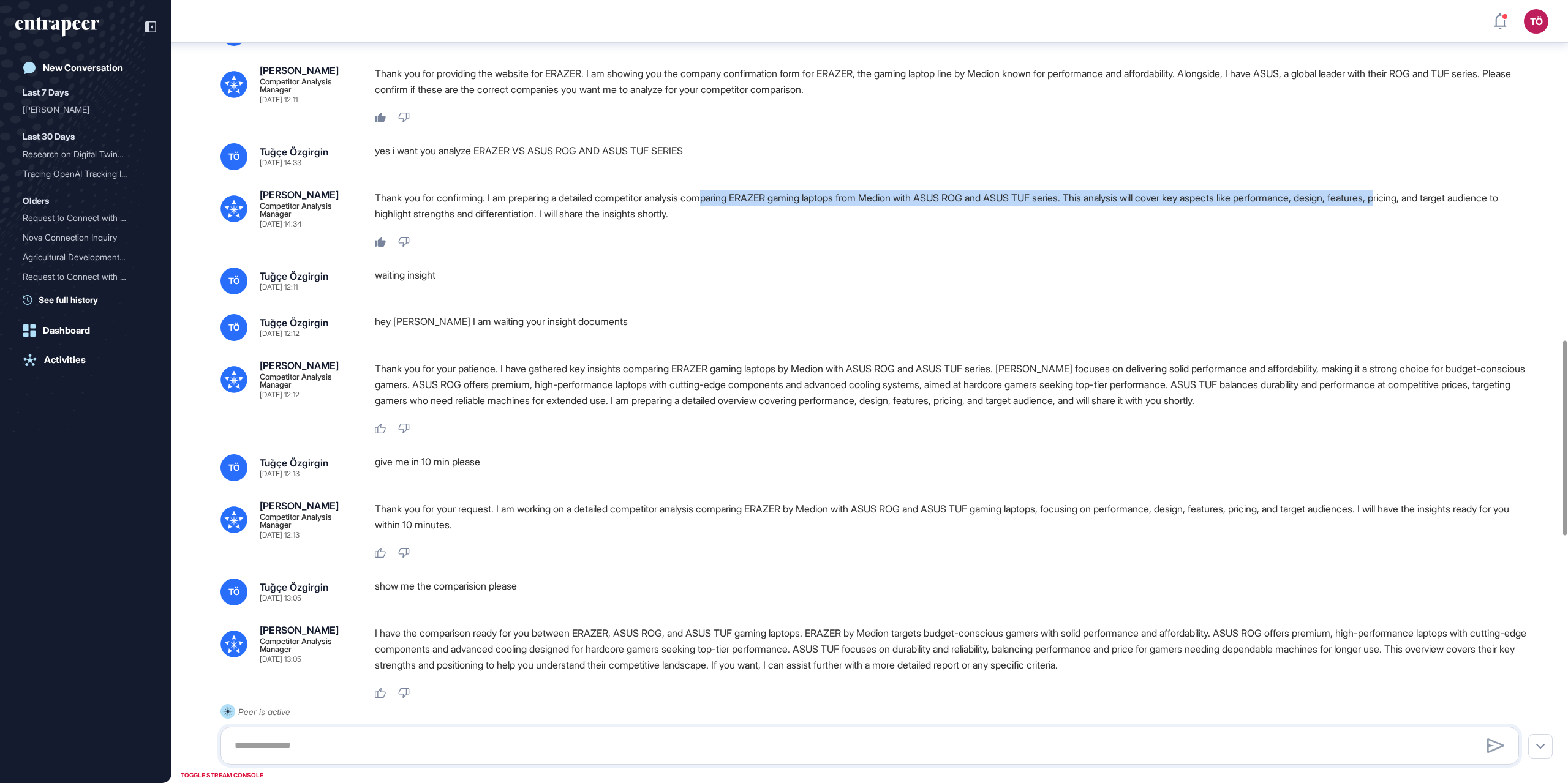
scroll to position [1415, 0]
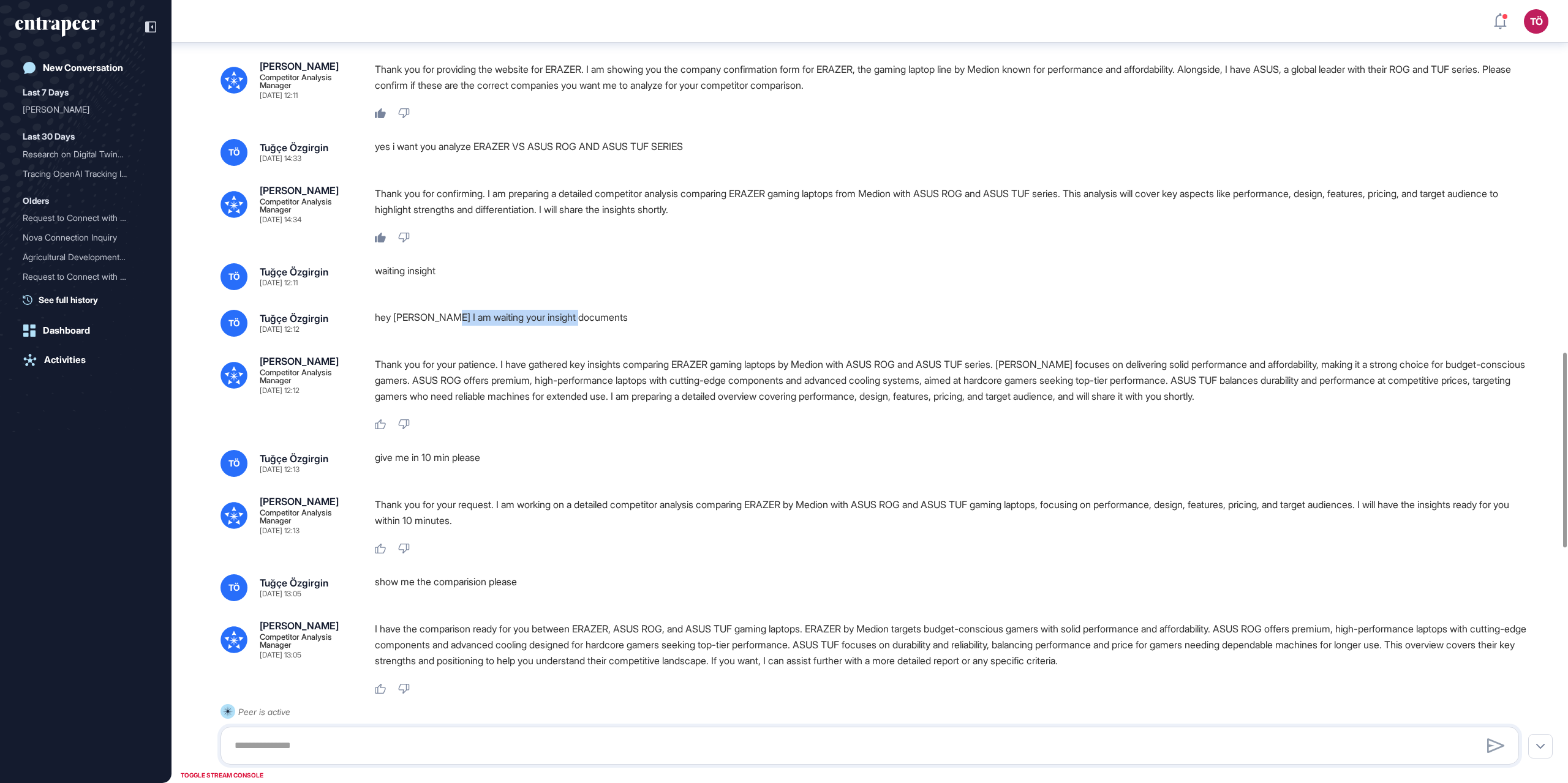
drag, startPoint x: 445, startPoint y: 372, endPoint x: 585, endPoint y: 376, distance: 140.1
click at [585, 336] on div "hey nash I am waiting your insight documents" at bounding box center [952, 323] width 1154 height 27
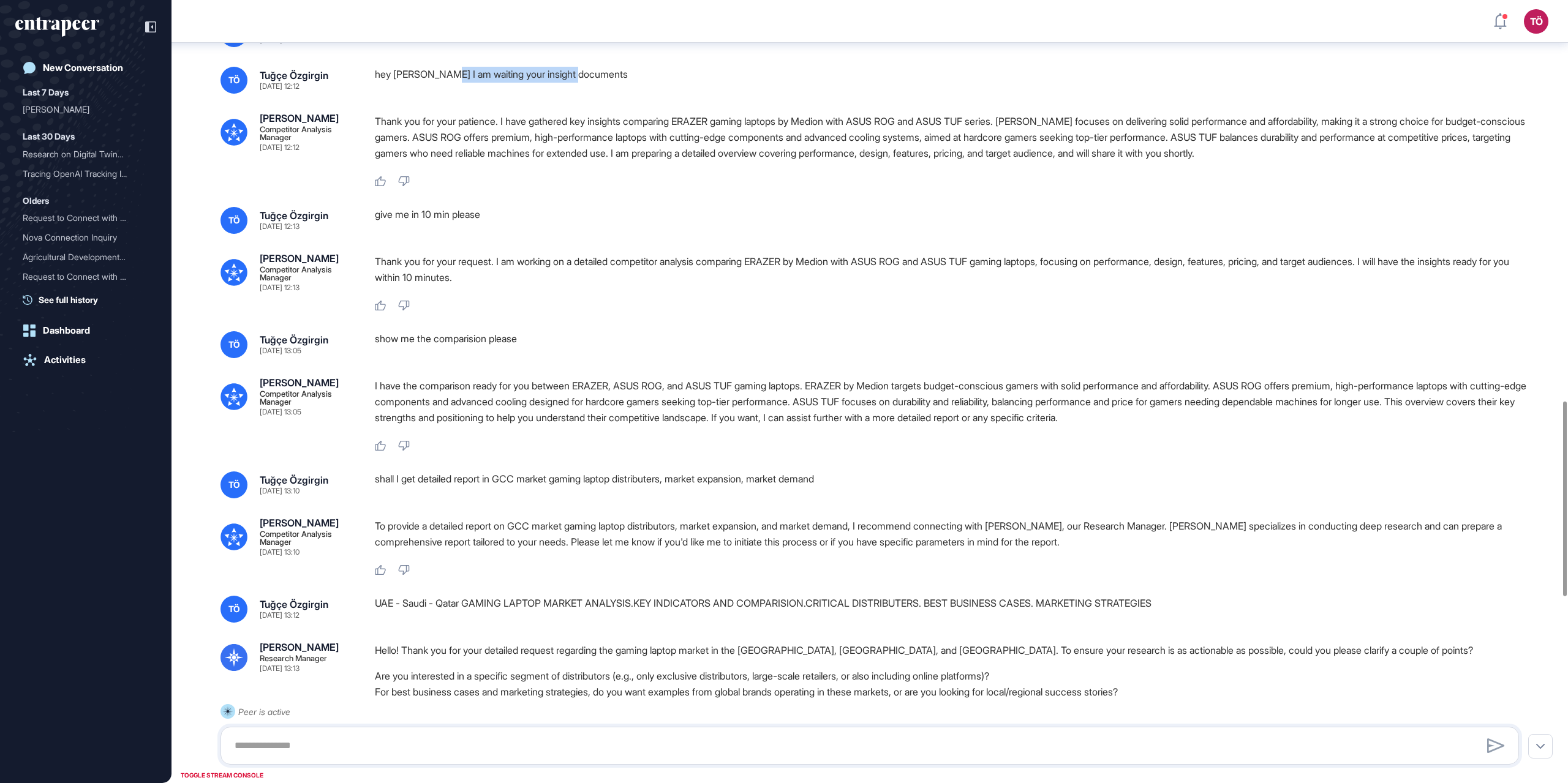
scroll to position [1660, 0]
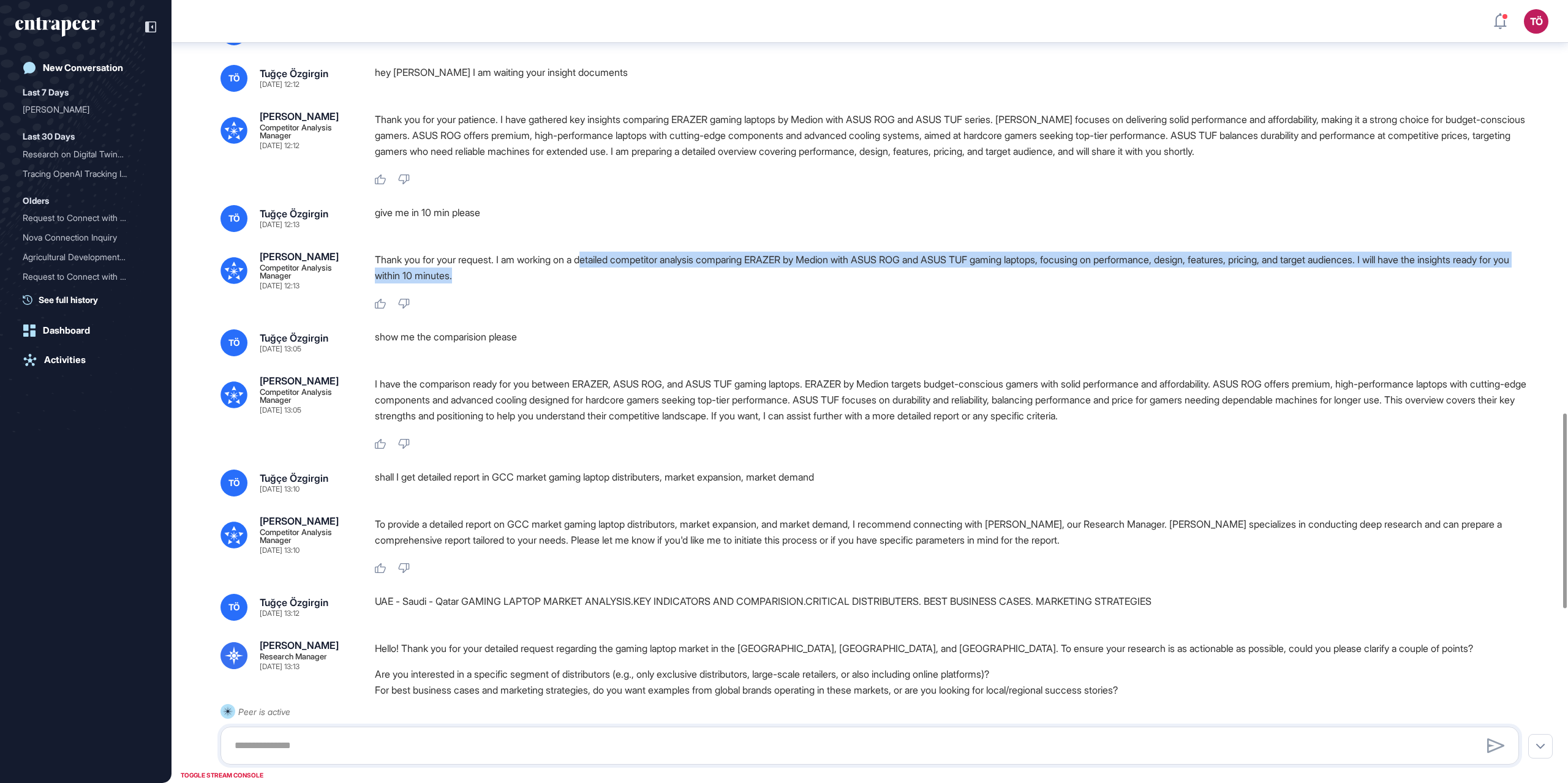
drag, startPoint x: 597, startPoint y: 312, endPoint x: 1366, endPoint y: 331, distance: 769.2
click at [940, 290] on div "Thank you for your request. I am working on a detailed competitor analysis comp…" at bounding box center [952, 270] width 1154 height 38
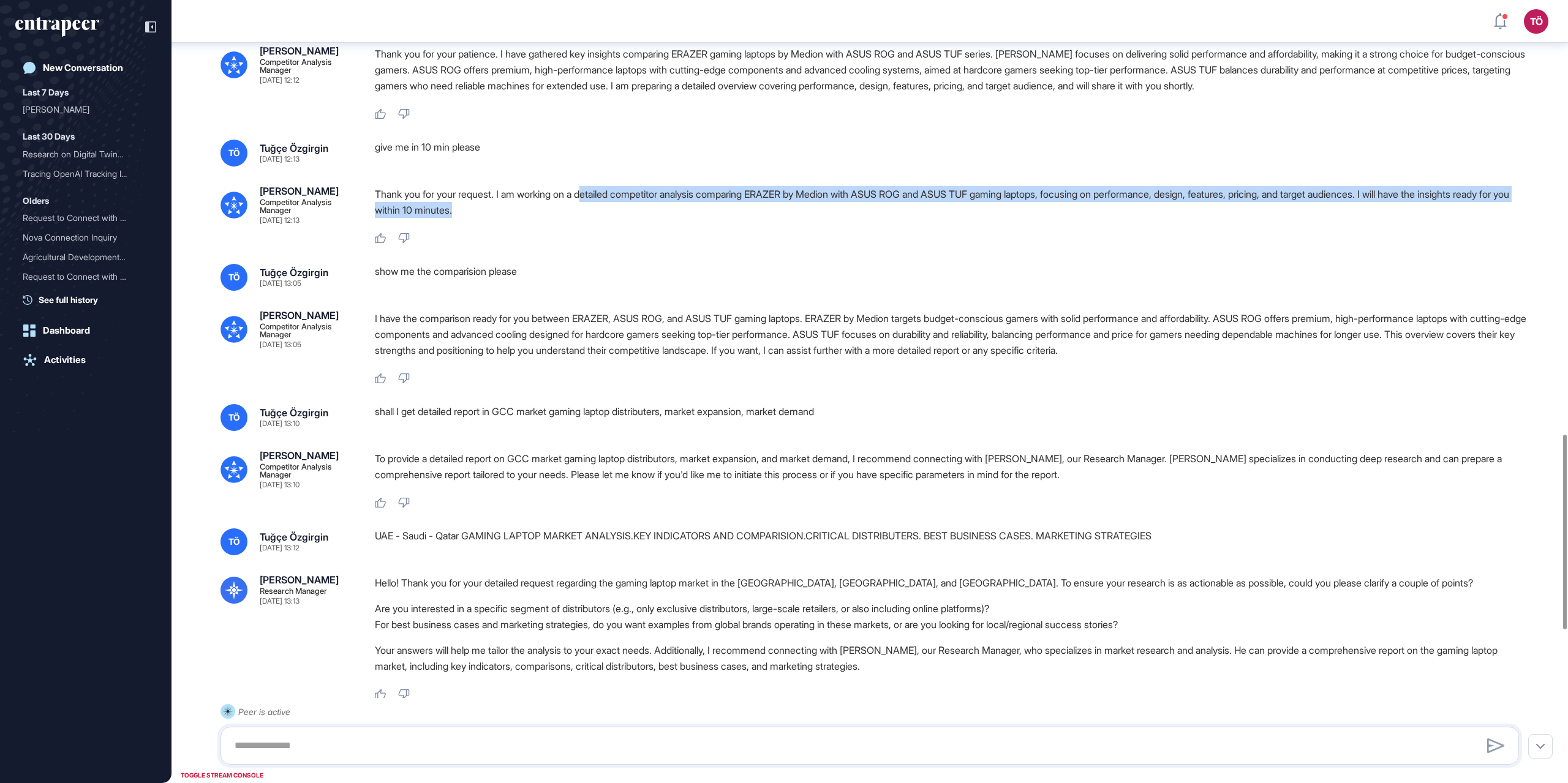
scroll to position [1721, 0]
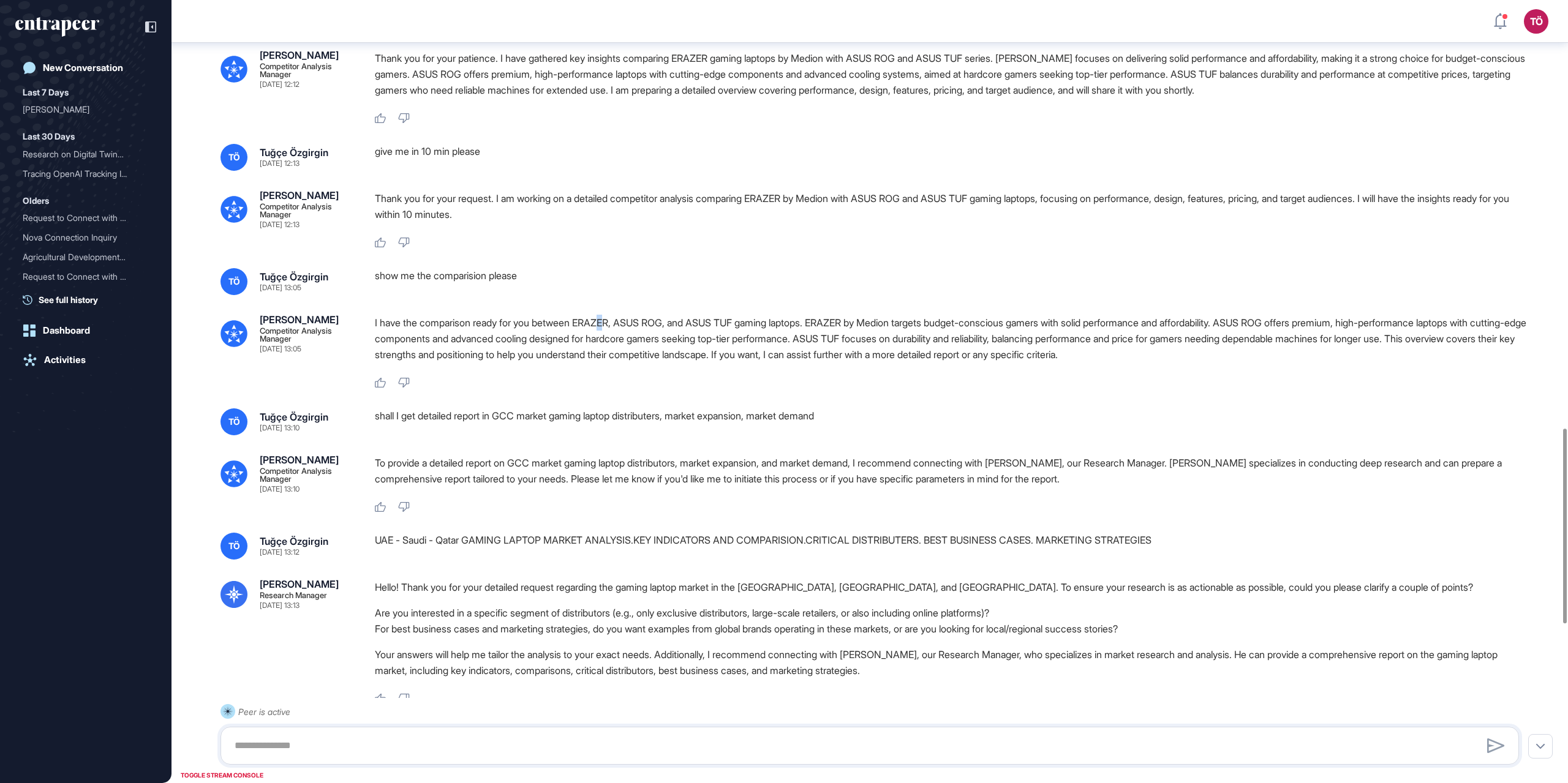
drag, startPoint x: 619, startPoint y: 368, endPoint x: 608, endPoint y: 367, distance: 11.0
click at [608, 363] on p "I have the comparison ready for you between ERAZER, ASUS ROG, and ASUS TUF gami…" at bounding box center [952, 338] width 1154 height 47
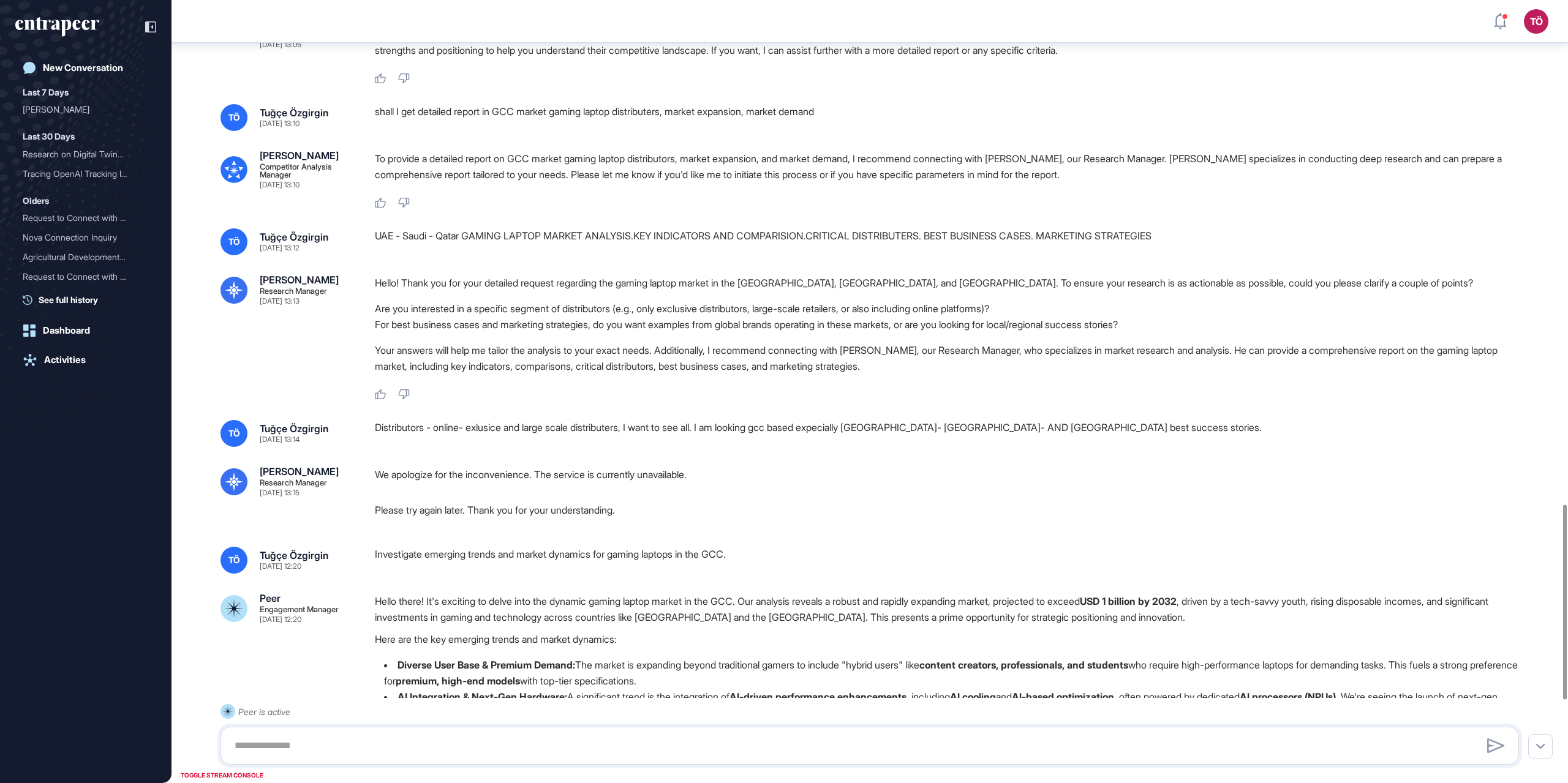
scroll to position [2027, 0]
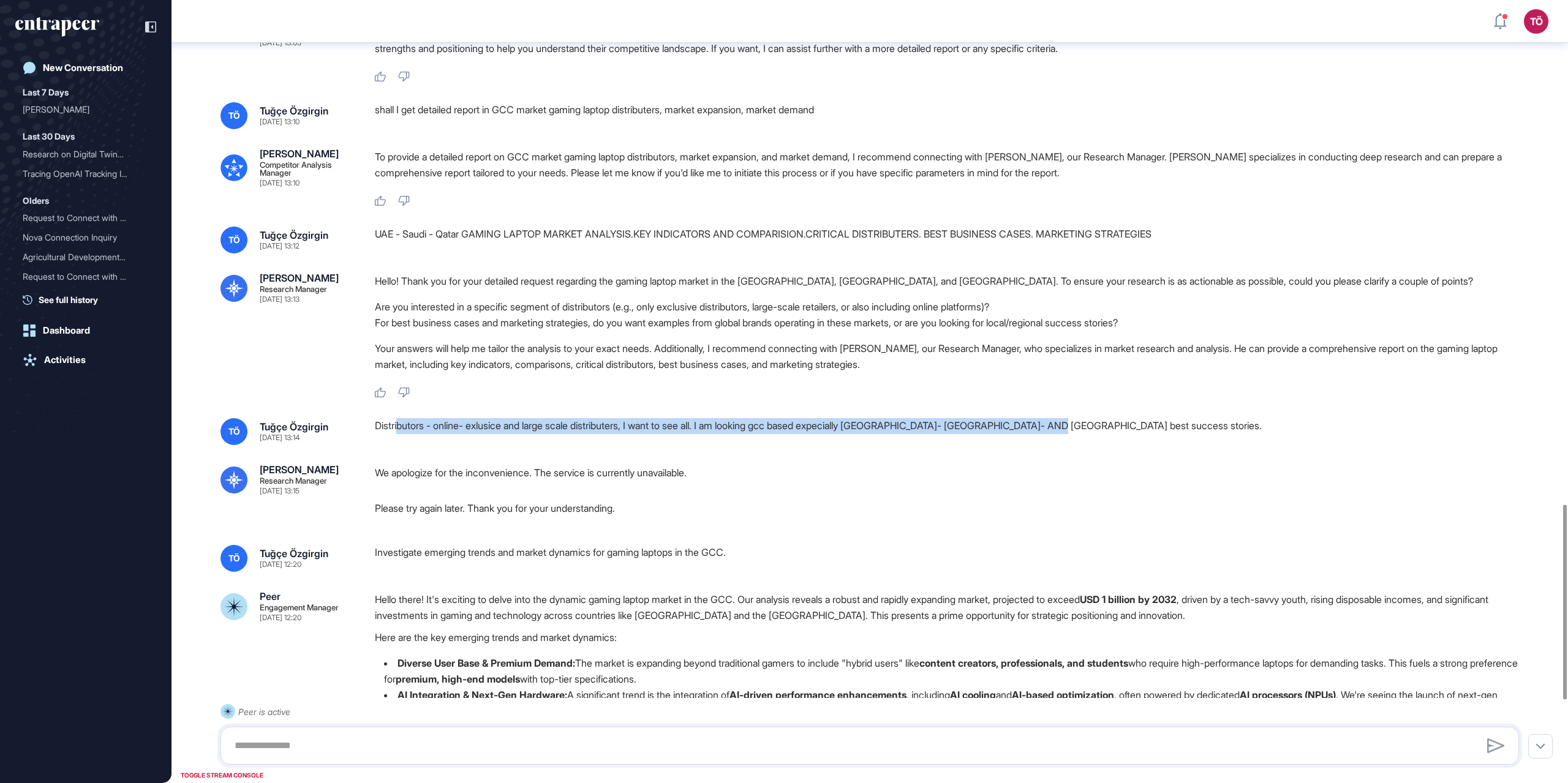
drag, startPoint x: 401, startPoint y: 477, endPoint x: 1083, endPoint y: 462, distance: 682.2
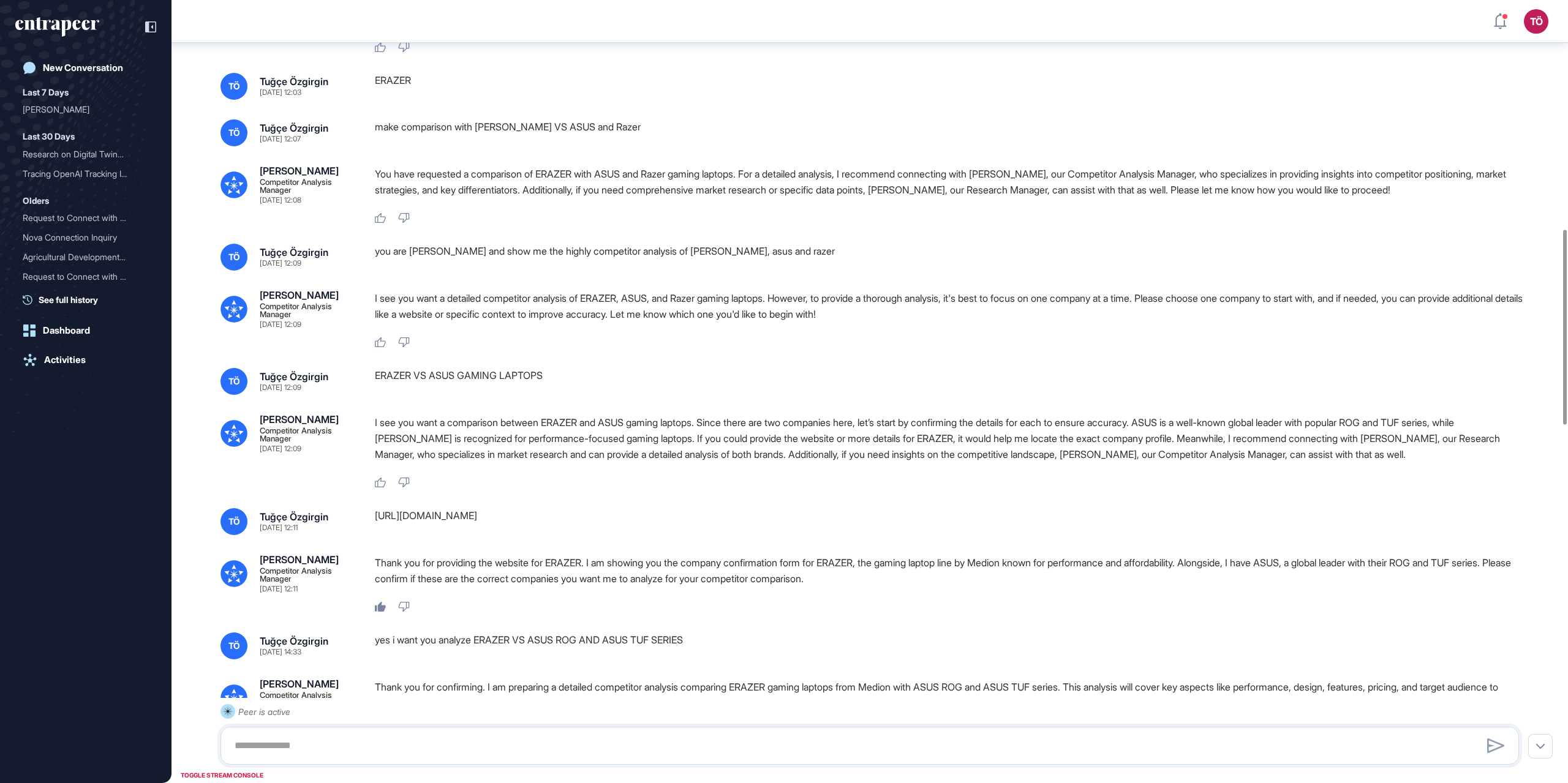
scroll to position [925, 0]
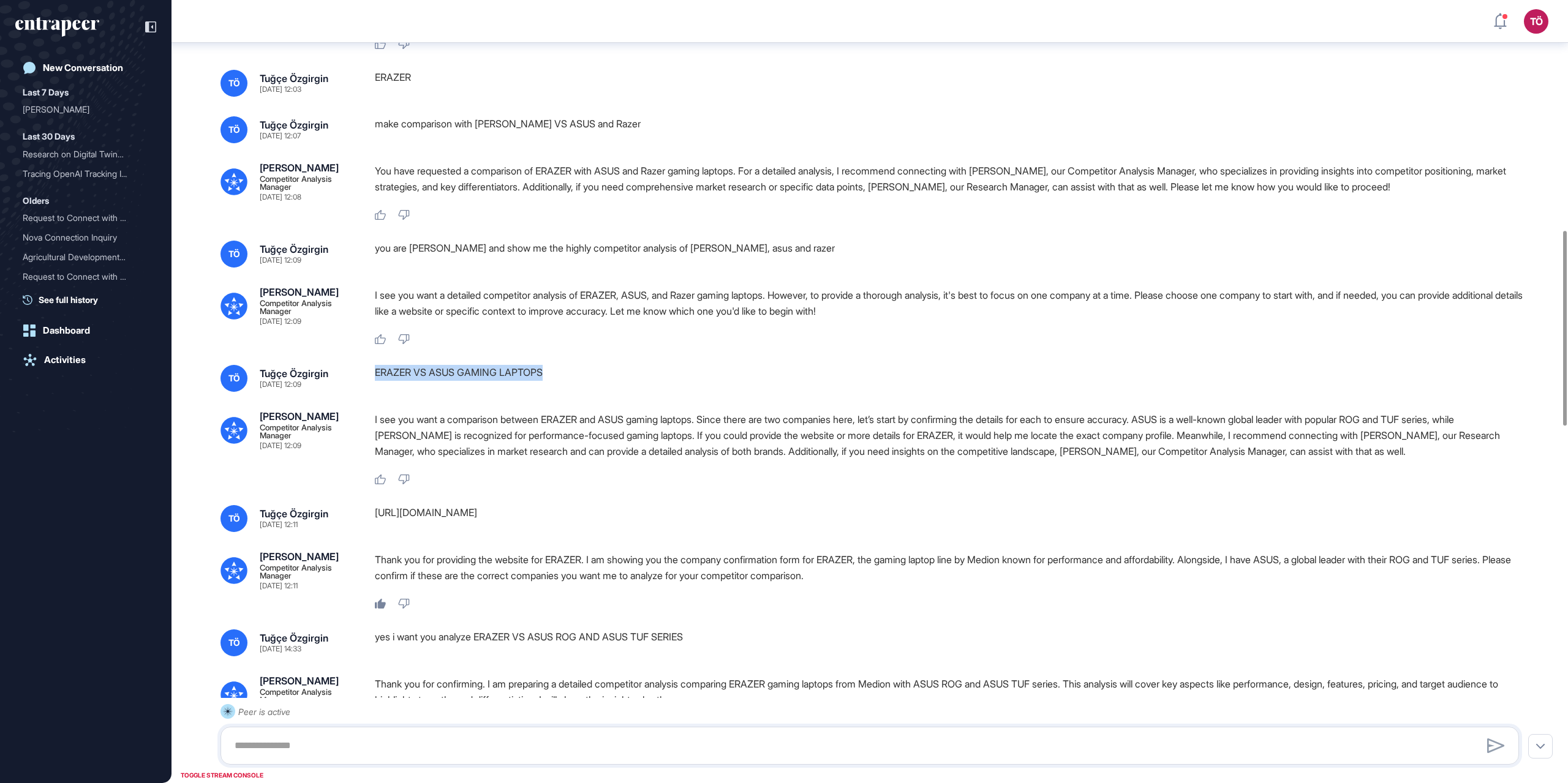
drag, startPoint x: 420, startPoint y: 418, endPoint x: 552, endPoint y: 425, distance: 132.2
click at [552, 392] on div "TÖ Tuğçe Özgirgin Aug 28, 2025 12:09 ERAZER VS ASUS GAMING LAPTOPS" at bounding box center [869, 378] width 1299 height 27
copy div "ERAZER VS ASUS GAMING LAPTOPS"
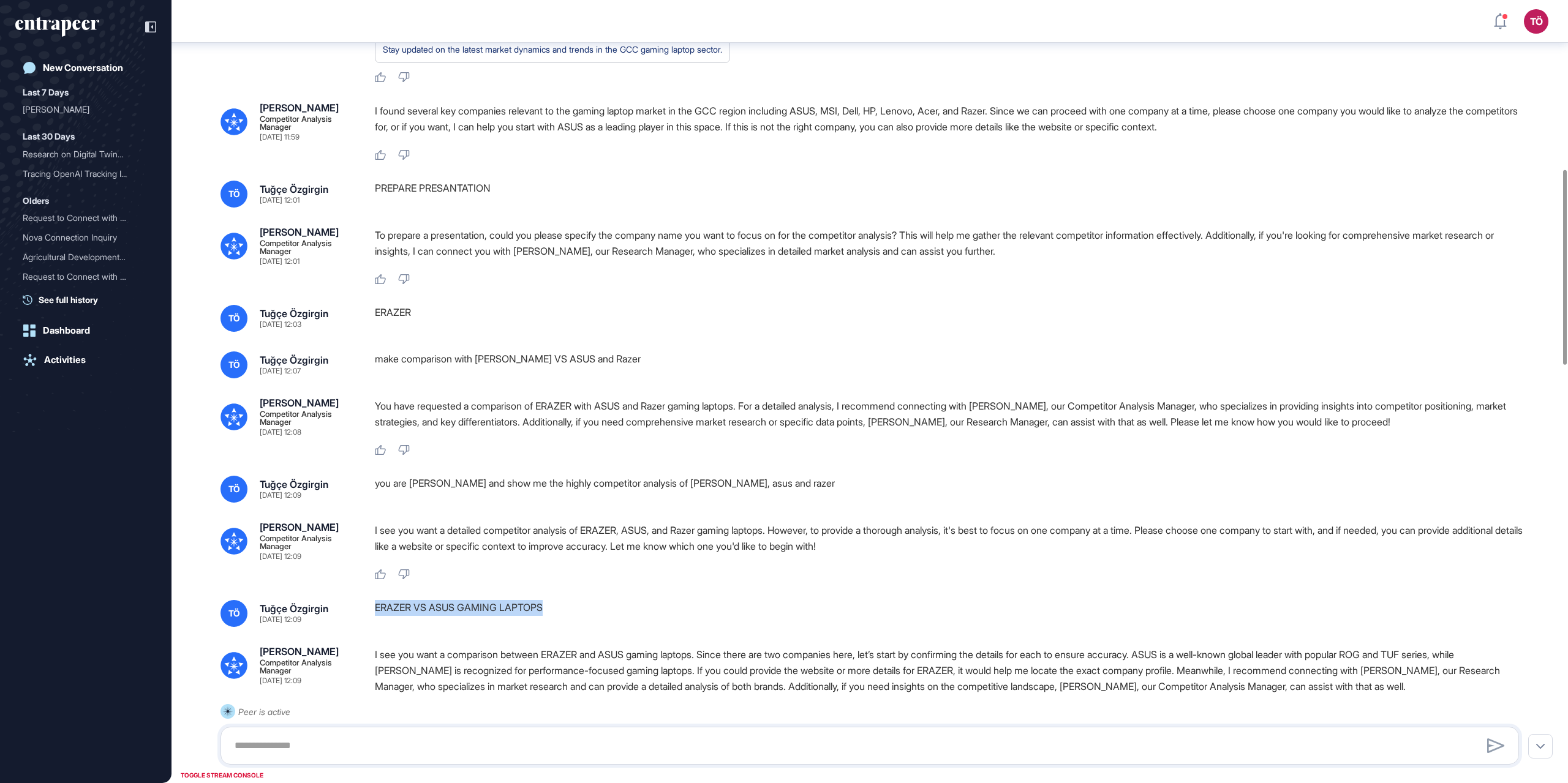
scroll to position [680, 0]
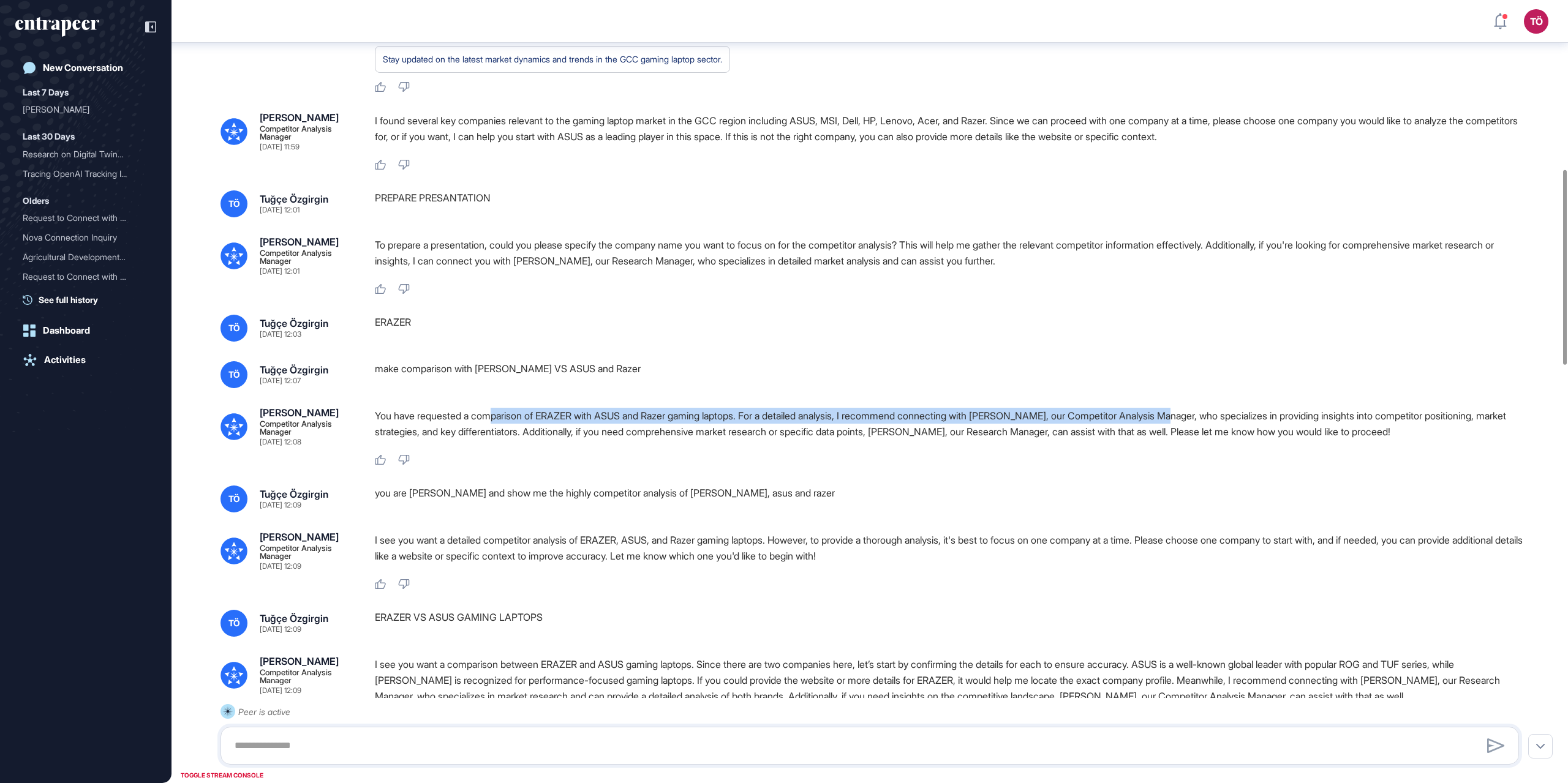
drag, startPoint x: 499, startPoint y: 458, endPoint x: 1207, endPoint y: 459, distance: 708.0
click at [940, 430] on p "You have requested a comparison of ERAZER with ASUS and Razer gaming laptops. F…" at bounding box center [952, 424] width 1154 height 32
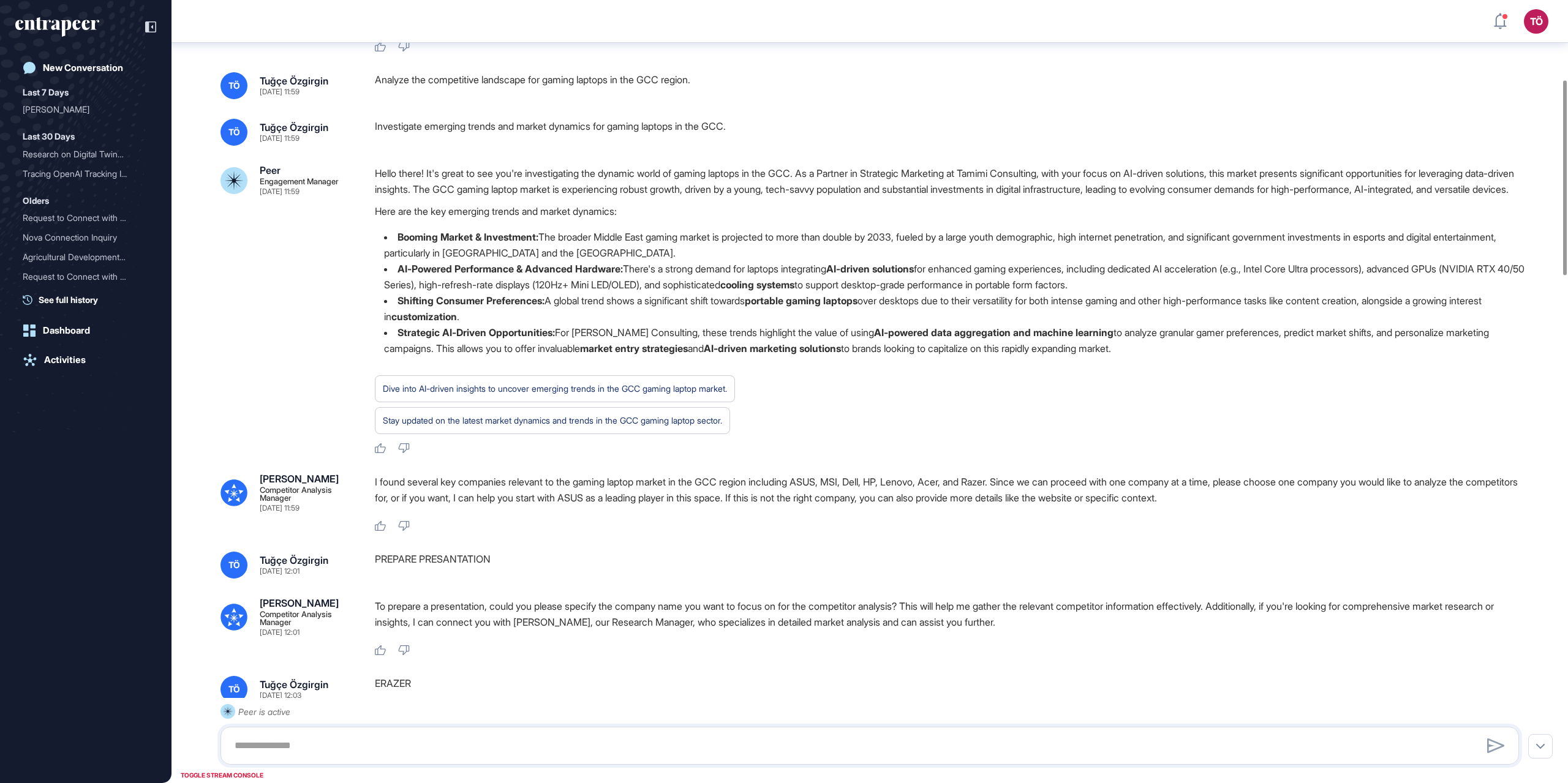
scroll to position [319, 0]
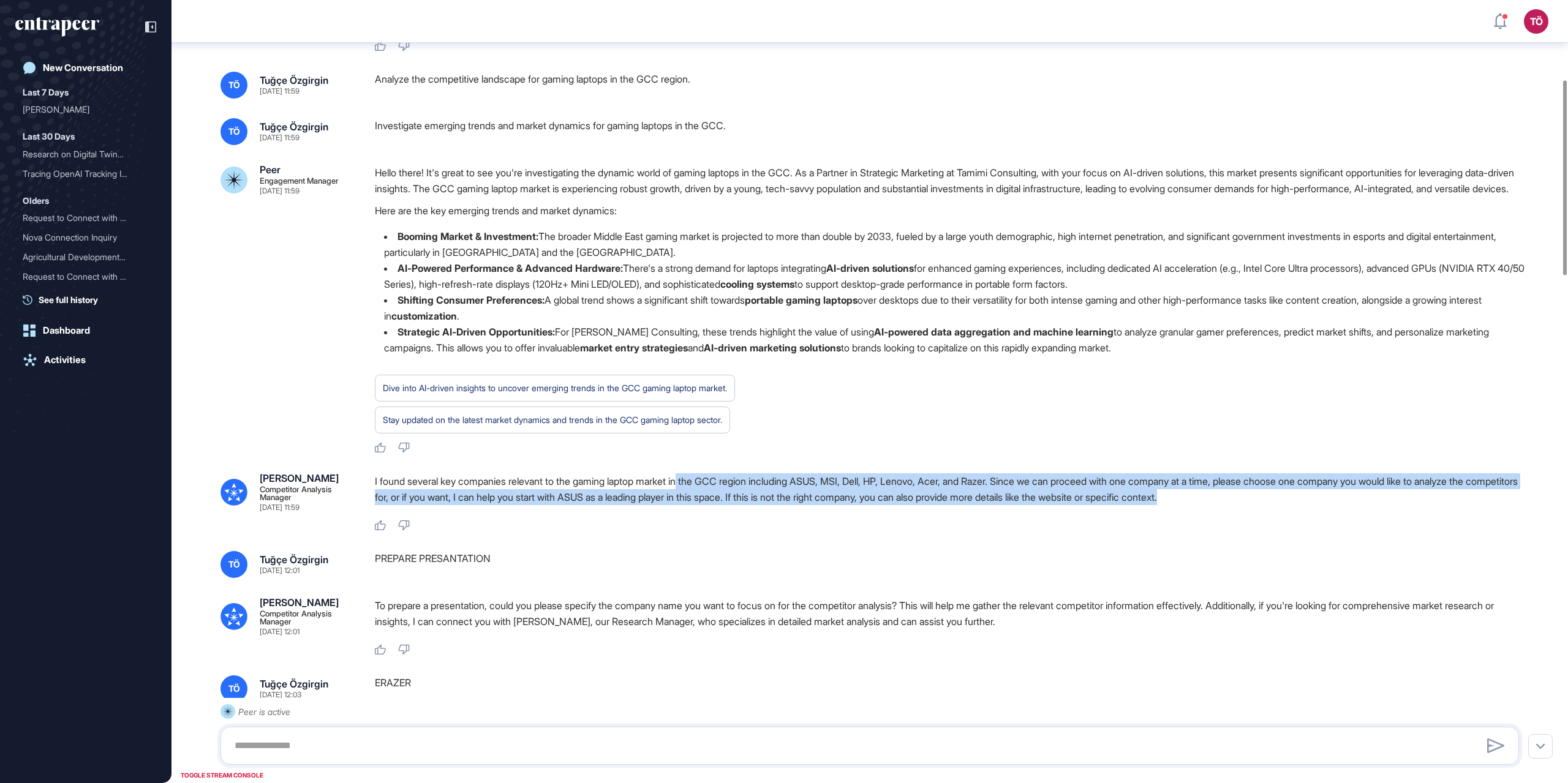
drag, startPoint x: 696, startPoint y: 530, endPoint x: 1298, endPoint y: 537, distance: 602.0
click at [940, 430] on p "I found several key companies relevant to the gaming laptop market in the GCC r…" at bounding box center [952, 489] width 1154 height 32
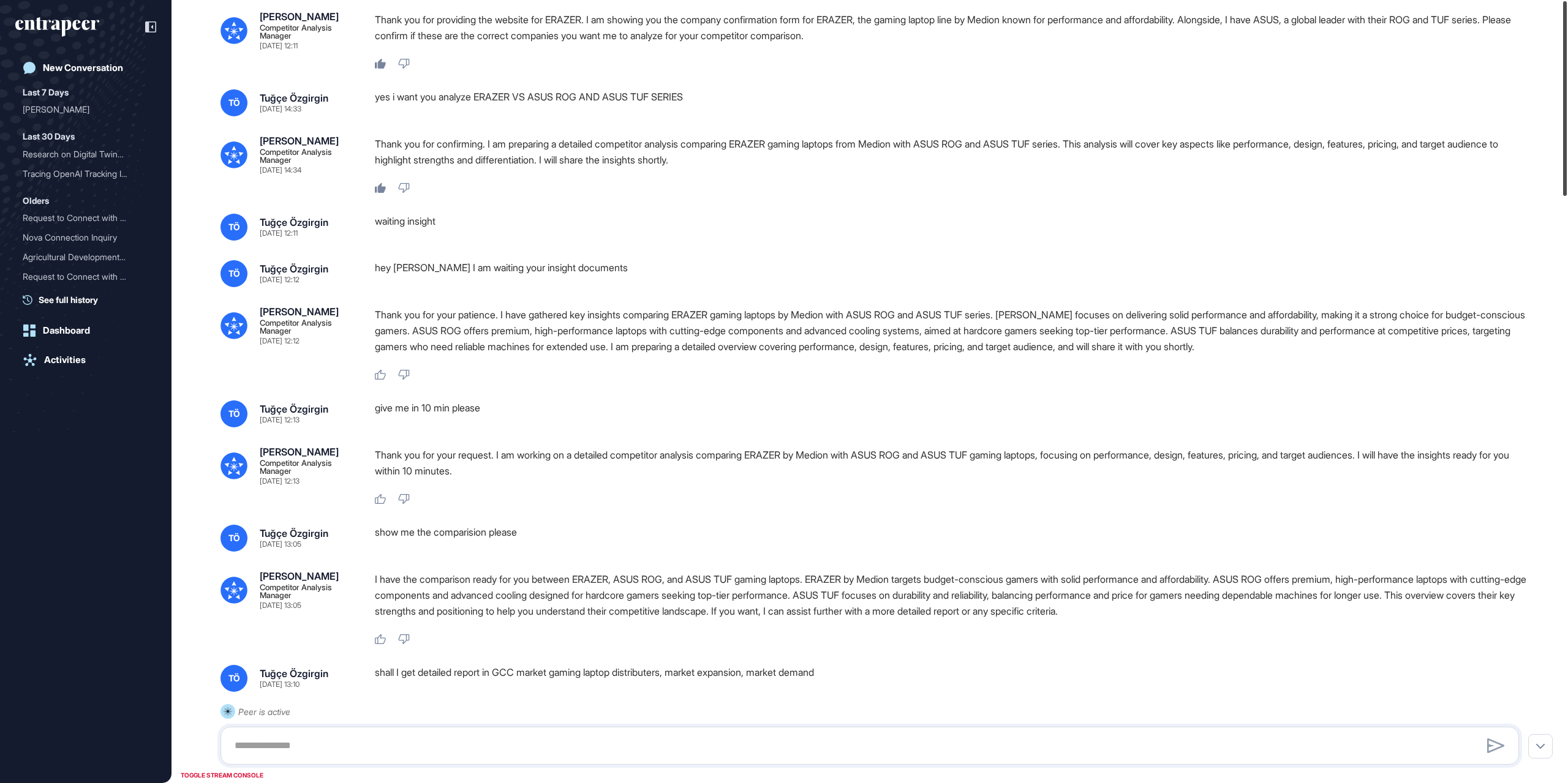
scroll to position [0, 0]
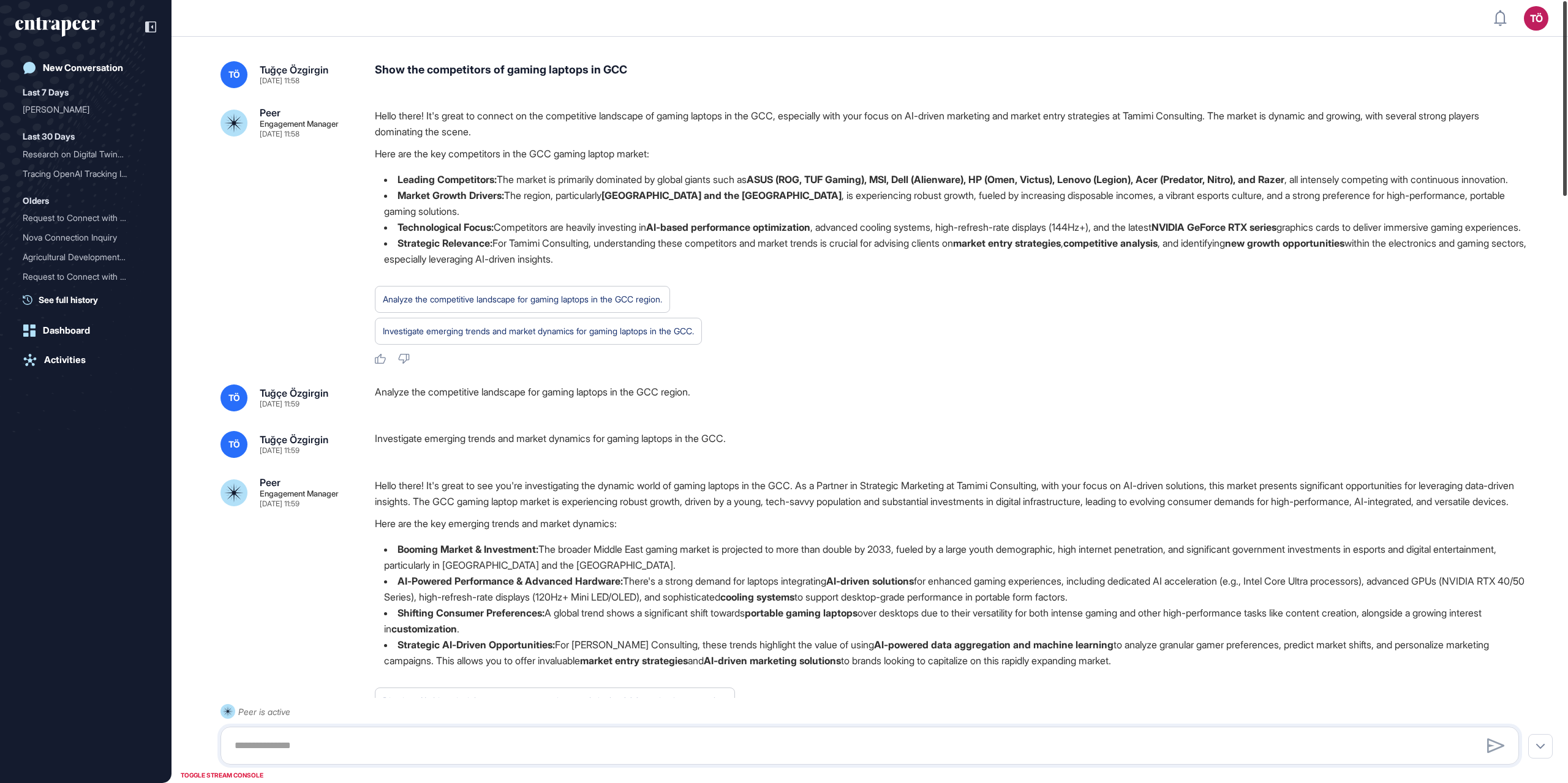
drag, startPoint x: 1560, startPoint y: 372, endPoint x: 1533, endPoint y: 53, distance: 320.1
click at [940, 30] on div at bounding box center [1565, 98] width 3 height 195
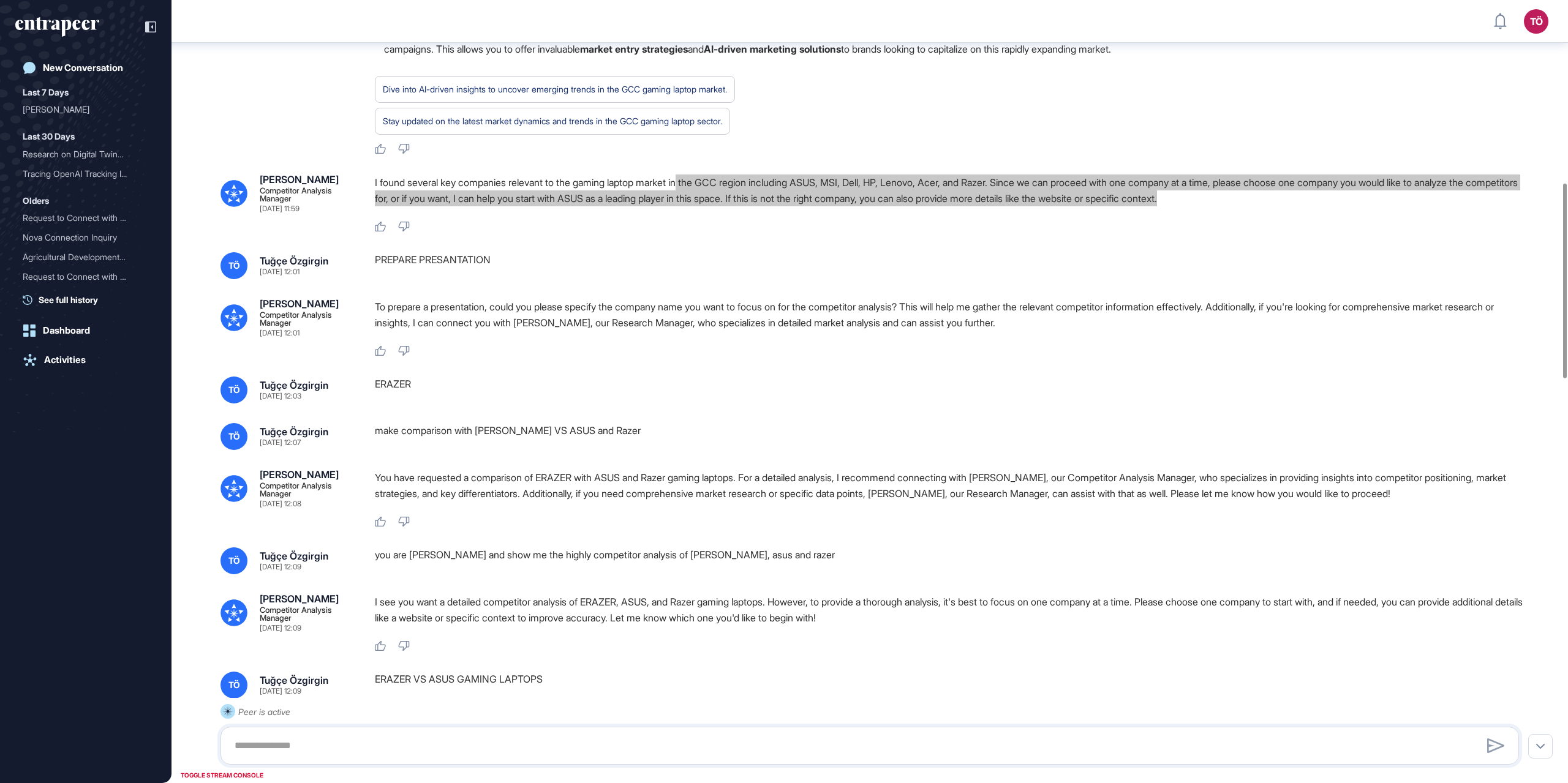
scroll to position [583, 0]
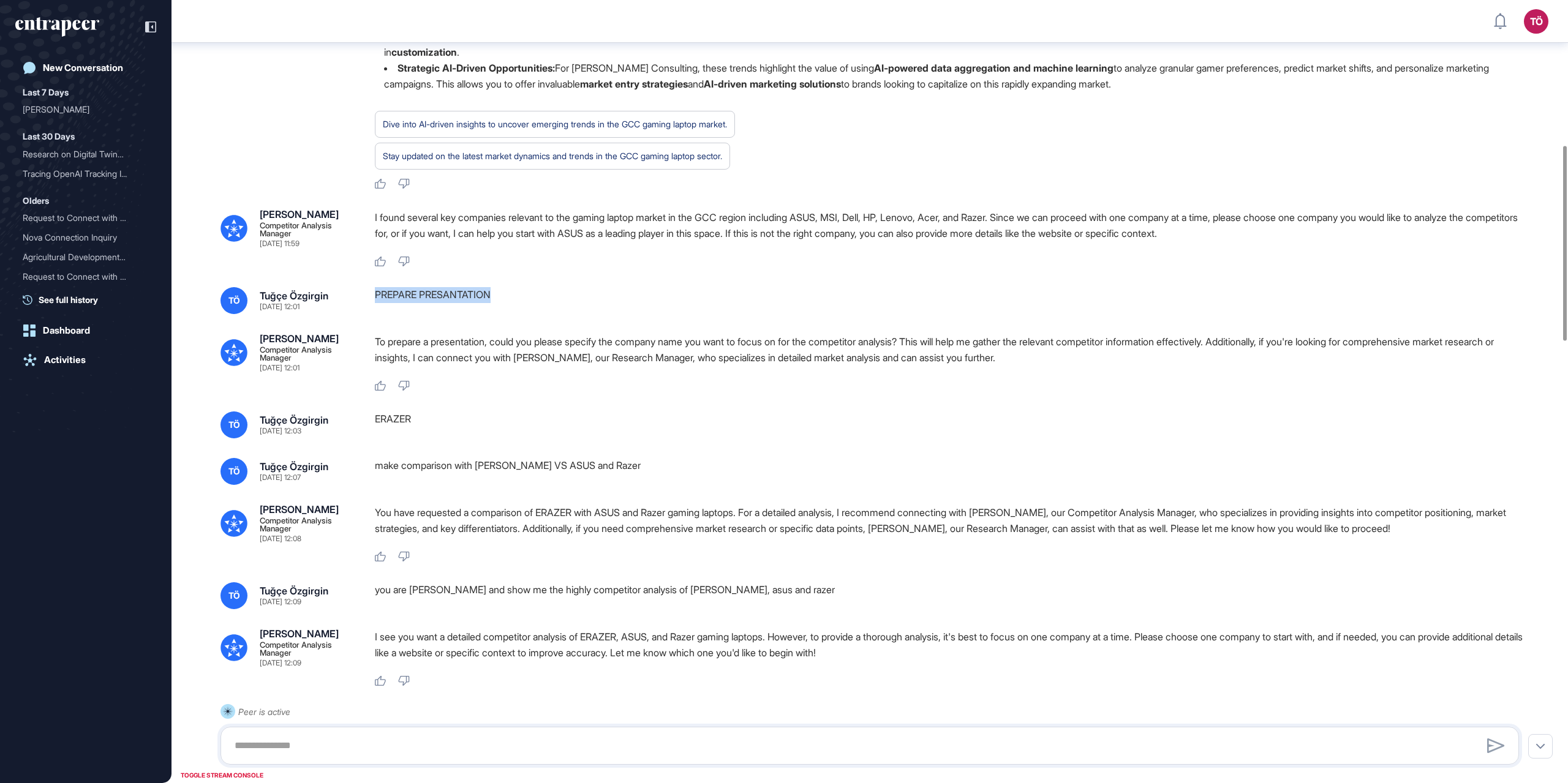
drag, startPoint x: 498, startPoint y: 340, endPoint x: 373, endPoint y: 345, distance: 125.1
click at [373, 314] on div "TÖ Tuğçe Özgirgin Aug 28, 2025 12:01 PREPARE PRESANTATION" at bounding box center [869, 300] width 1299 height 27
copy div "PREPARE PRESANTATION"
click at [940, 314] on div "PREPARE PRESANTATION" at bounding box center [952, 300] width 1154 height 27
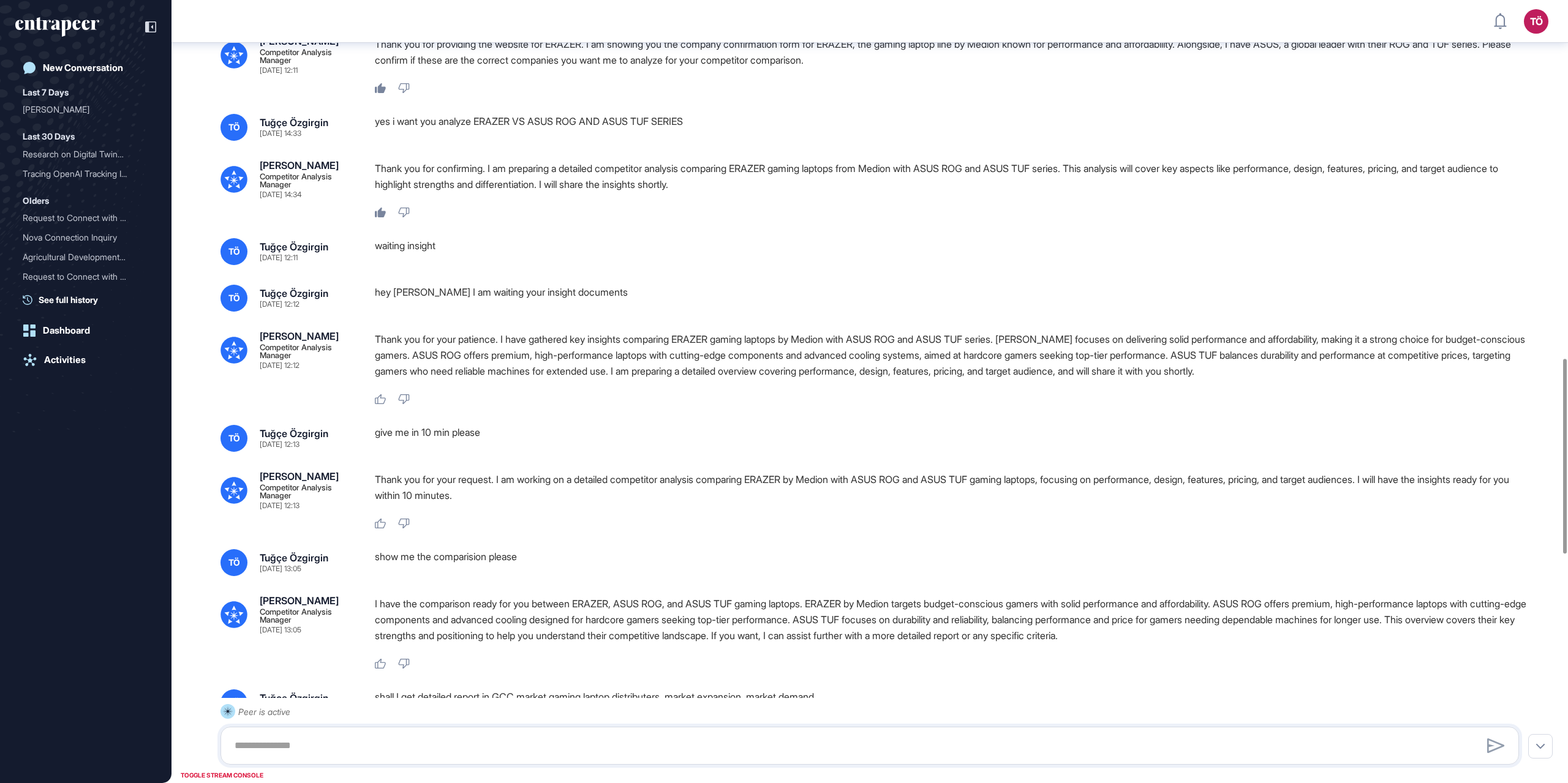
scroll to position [1379, 0]
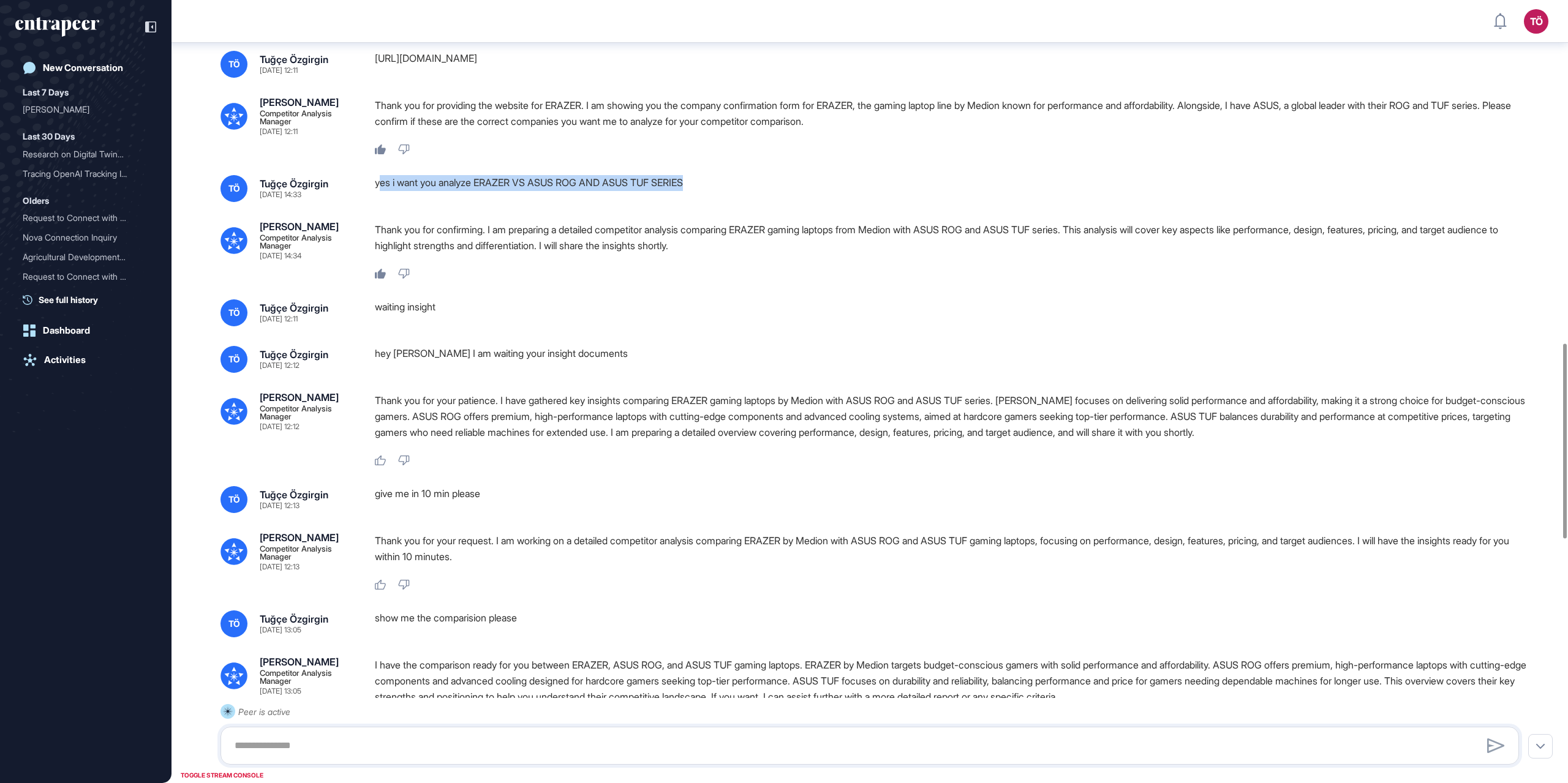
drag, startPoint x: 381, startPoint y: 239, endPoint x: 718, endPoint y: 238, distance: 337.0
click at [718, 202] on div "yes i want you analyze ERAZER VS ASUS ROG AND ASUS TUF SERIES" at bounding box center [952, 189] width 1154 height 27
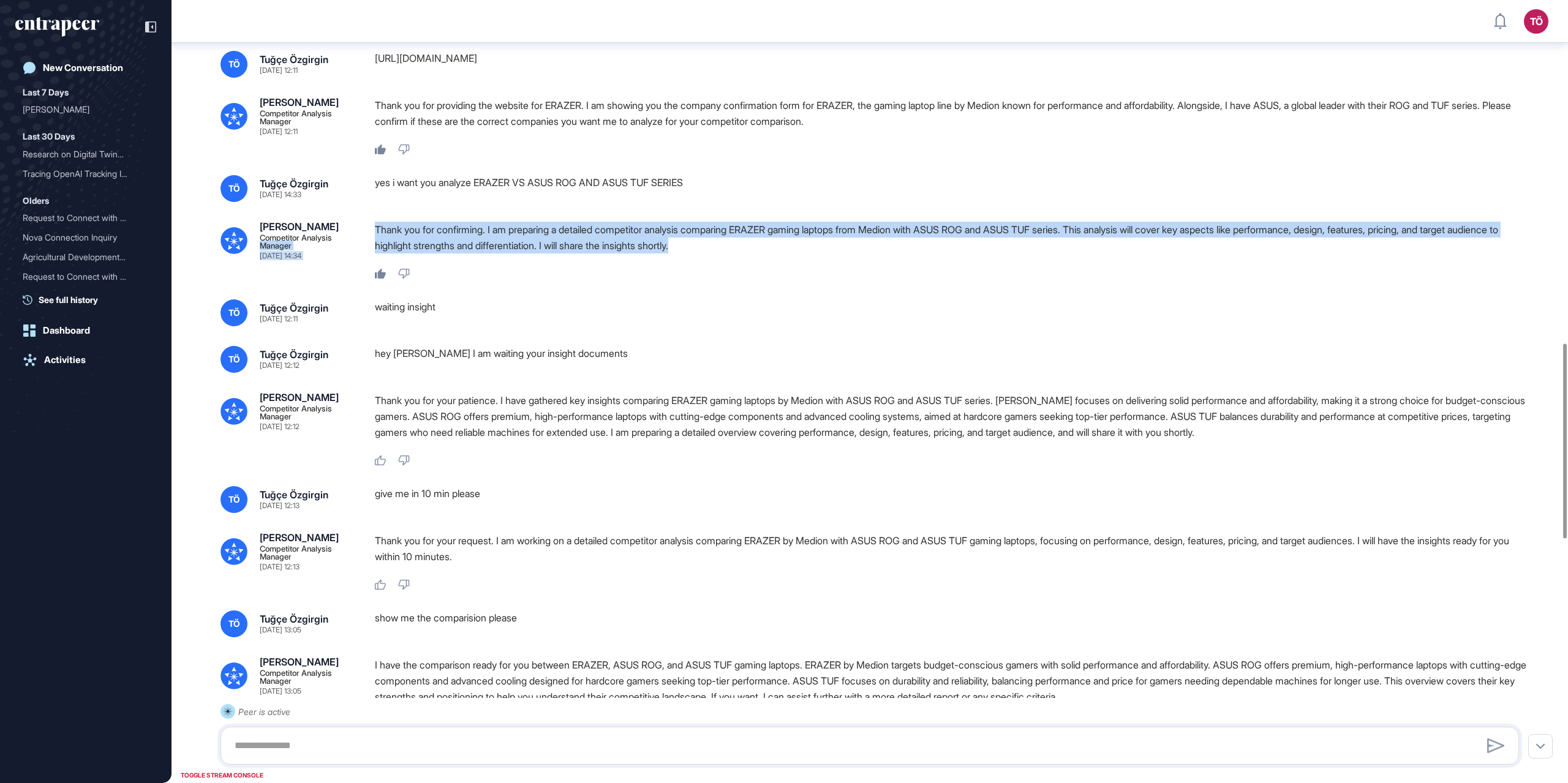
drag, startPoint x: 364, startPoint y: 275, endPoint x: 761, endPoint y: 288, distance: 397.2
click at [761, 280] on div "Nash Competitor Analysis Manager Aug 28, 2025 14:34 Thank you for confirming. I…" at bounding box center [869, 250] width 1299 height 58
click at [823, 253] on p "Thank you for confirming. I am preparing a detailed competitor analysis compari…" at bounding box center [952, 237] width 1154 height 32
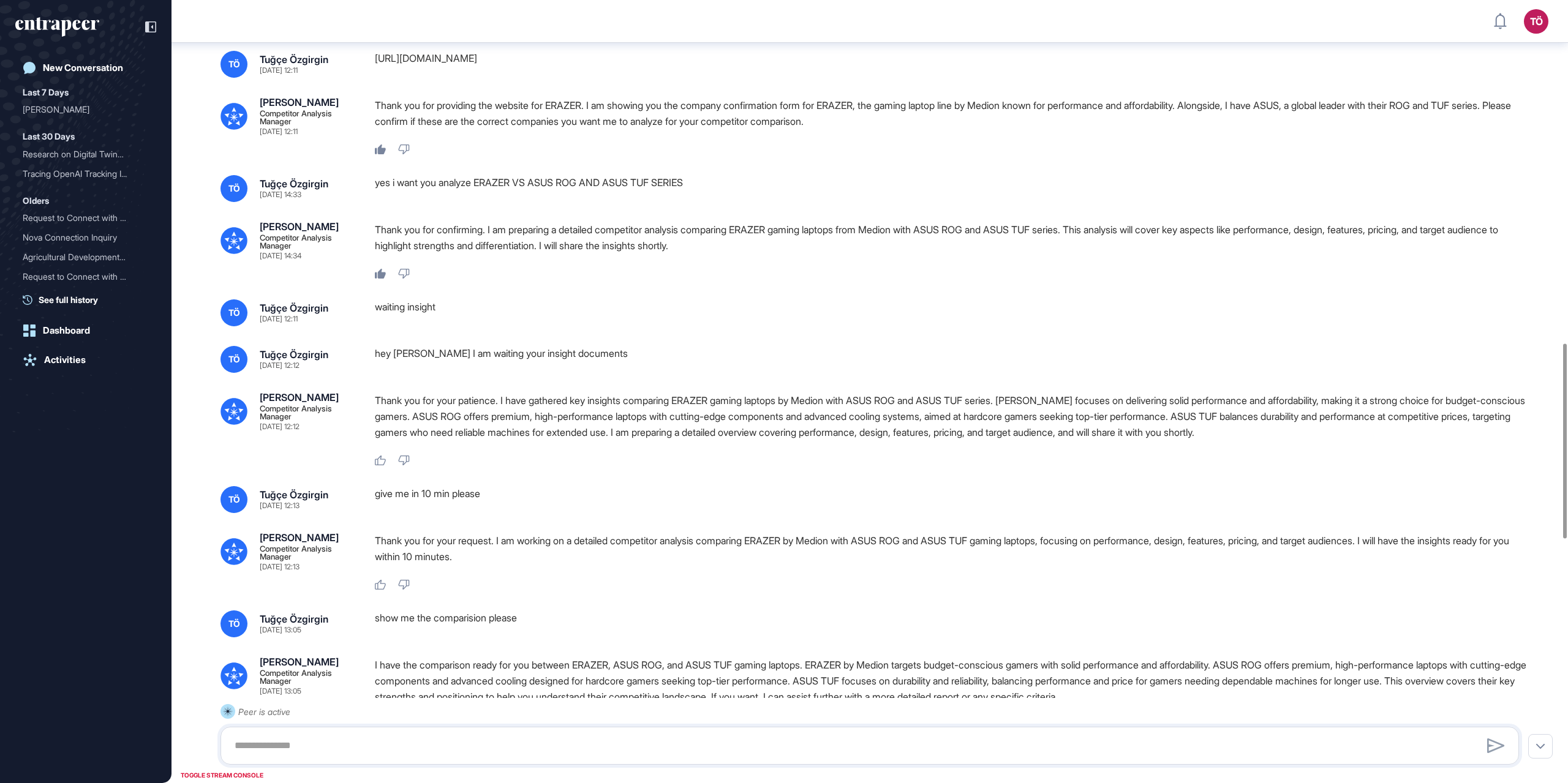
click at [908, 78] on div "https://www.medion.com/gb/gaming/erazer-laptops/index.html" at bounding box center [952, 64] width 1154 height 27
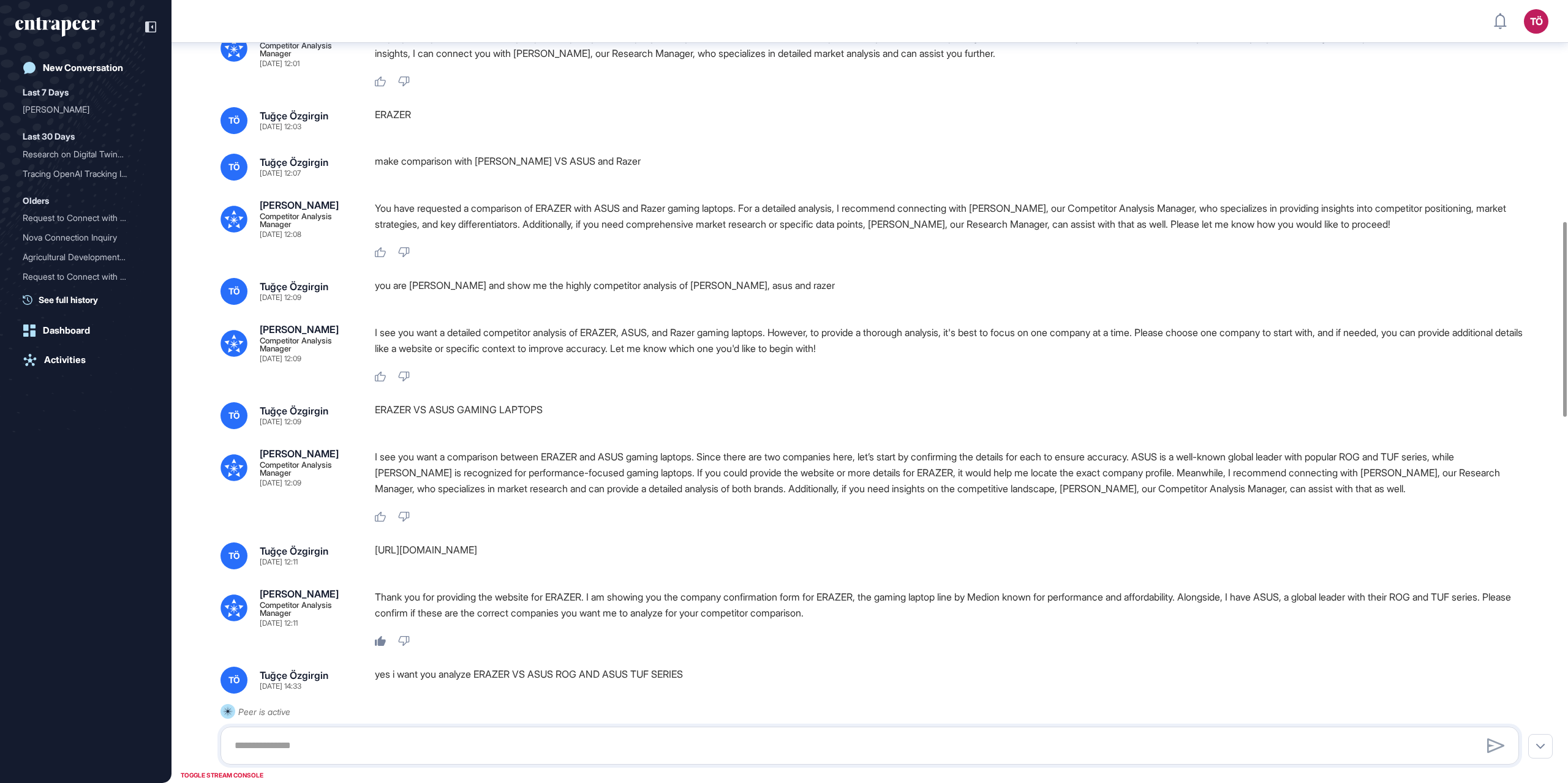
scroll to position [889, 0]
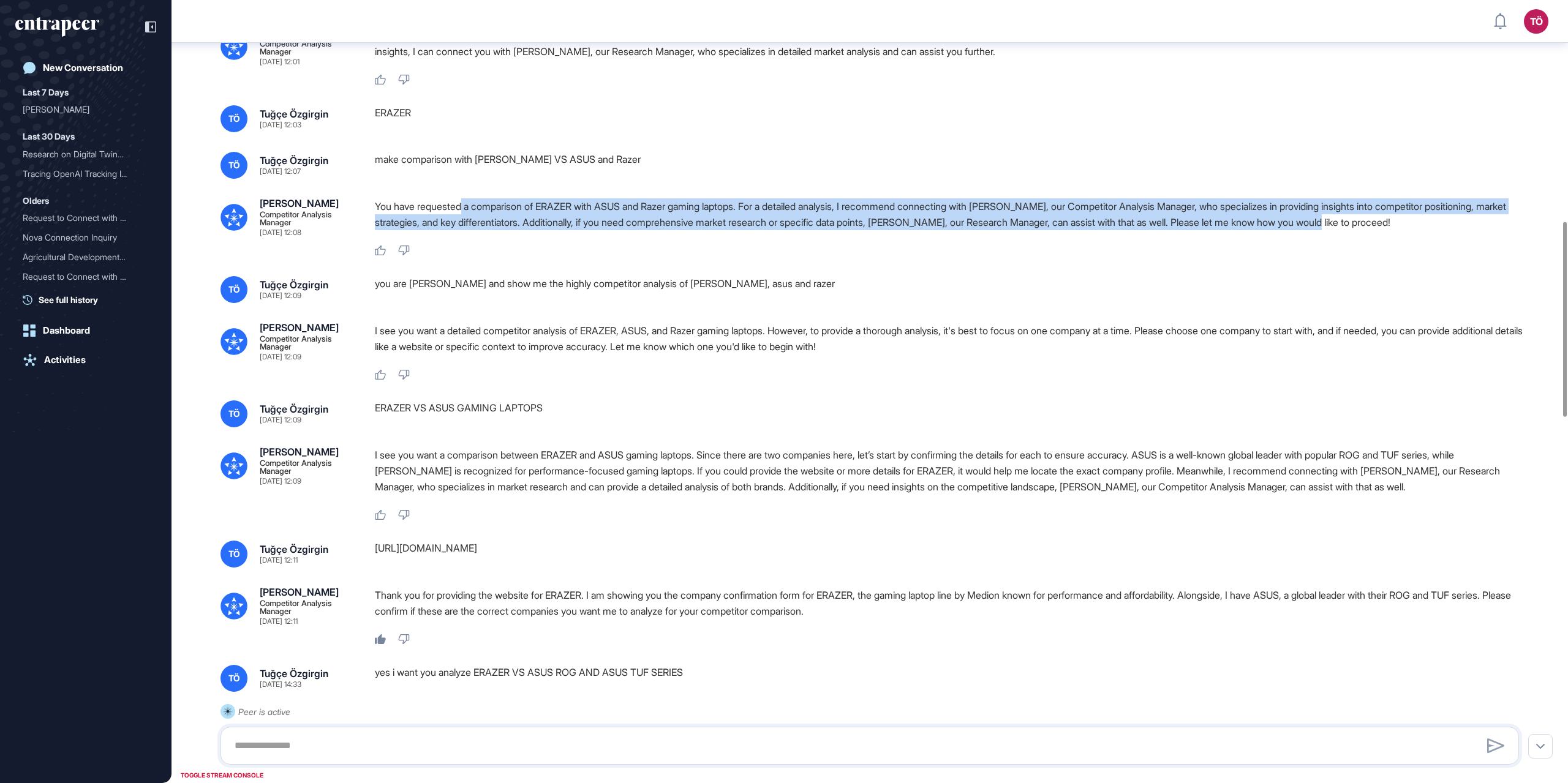
drag, startPoint x: 465, startPoint y: 253, endPoint x: 1530, endPoint y: 264, distance: 1065.1
click at [940, 264] on div "TÖ Tuğçe Özgirgin Aug 28, 2025 11:58 Show the competitors of gaming laptops in …" at bounding box center [869, 662] width 1397 height 3016
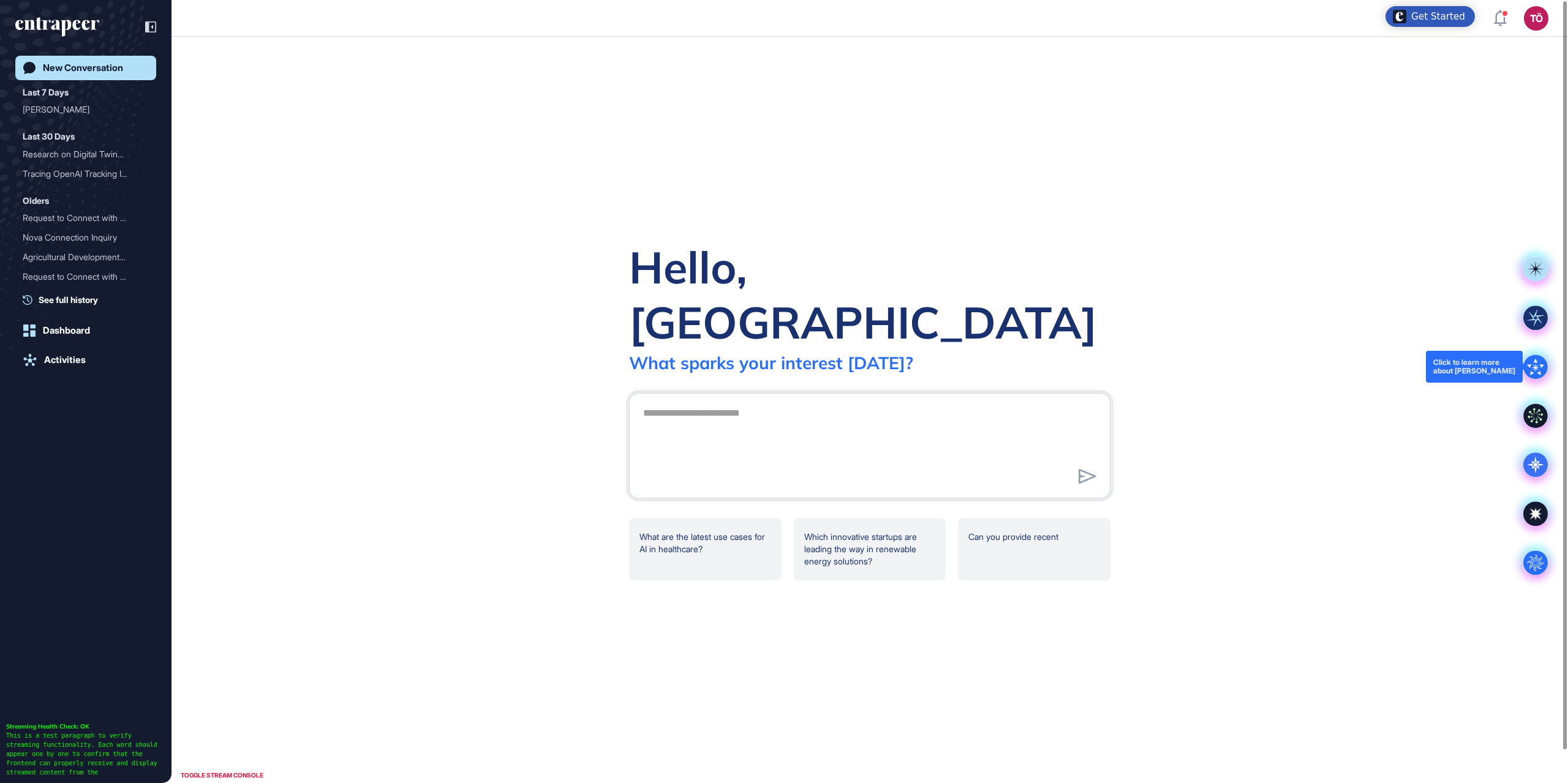
click at [1523, 372] on icon at bounding box center [1536, 367] width 25 height 25
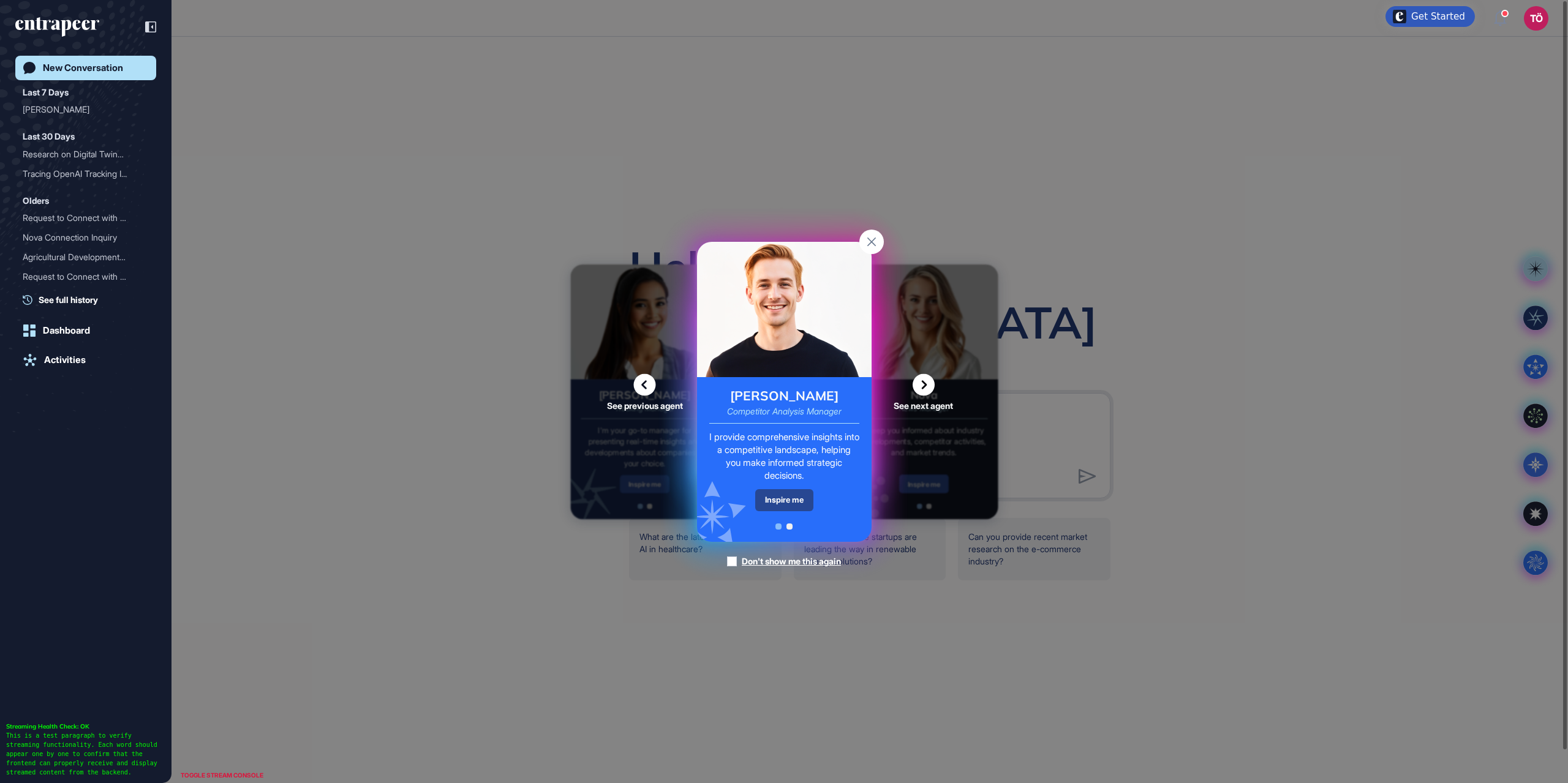
click at [766, 495] on div "Inspire me" at bounding box center [784, 500] width 59 height 21
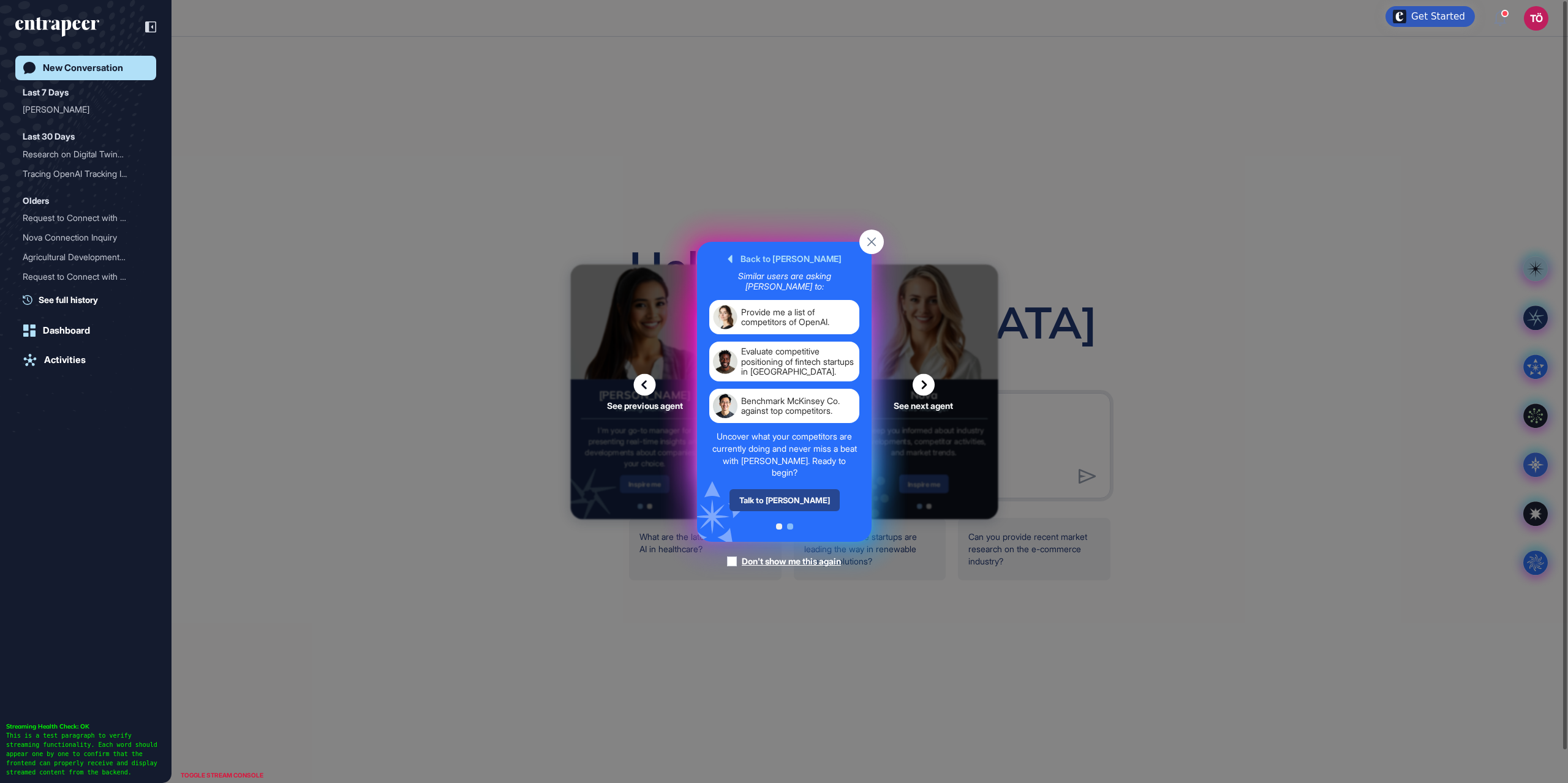
click at [765, 494] on div "Talk to Nash" at bounding box center [784, 500] width 110 height 22
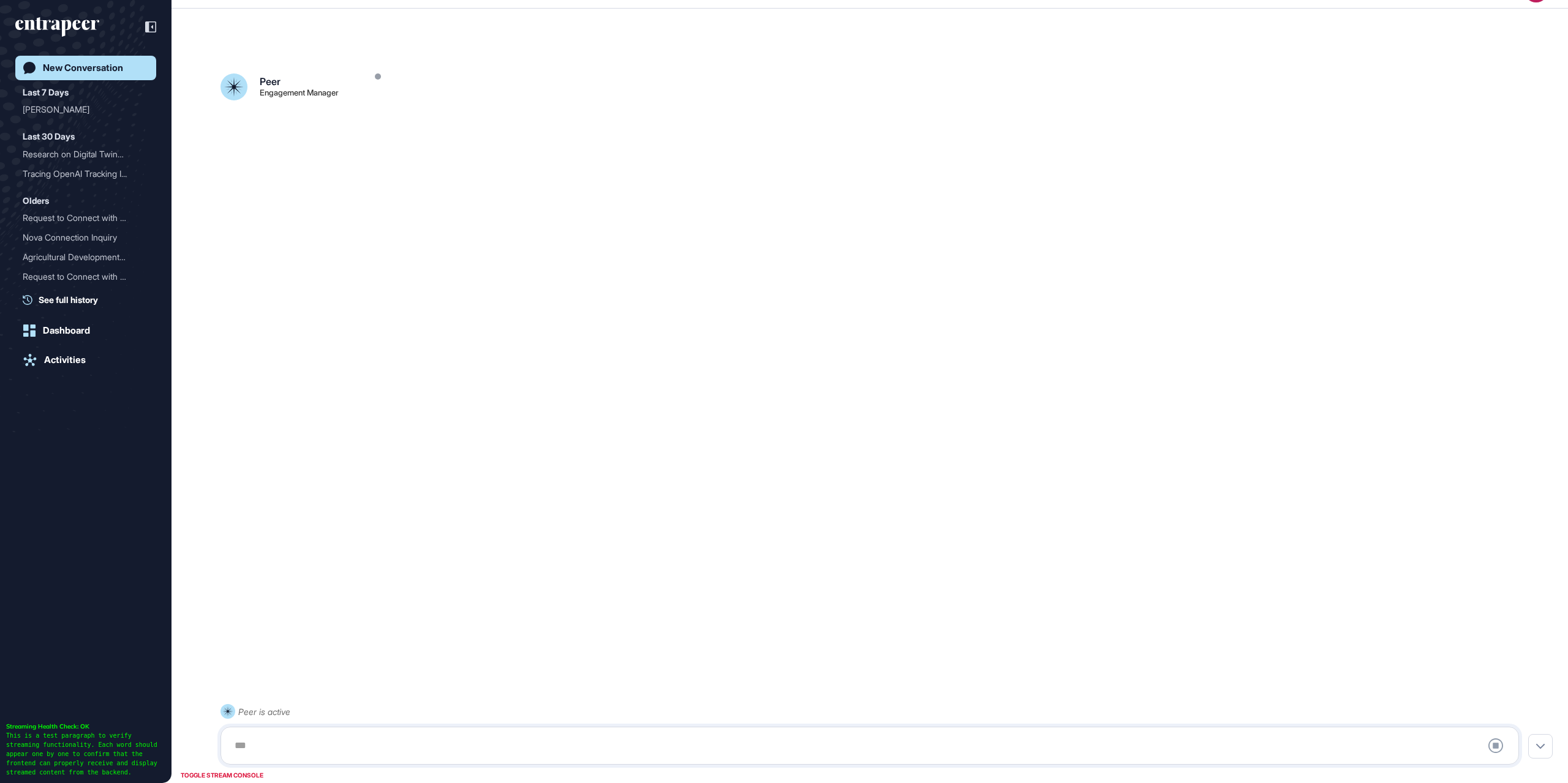
scroll to position [34, 0]
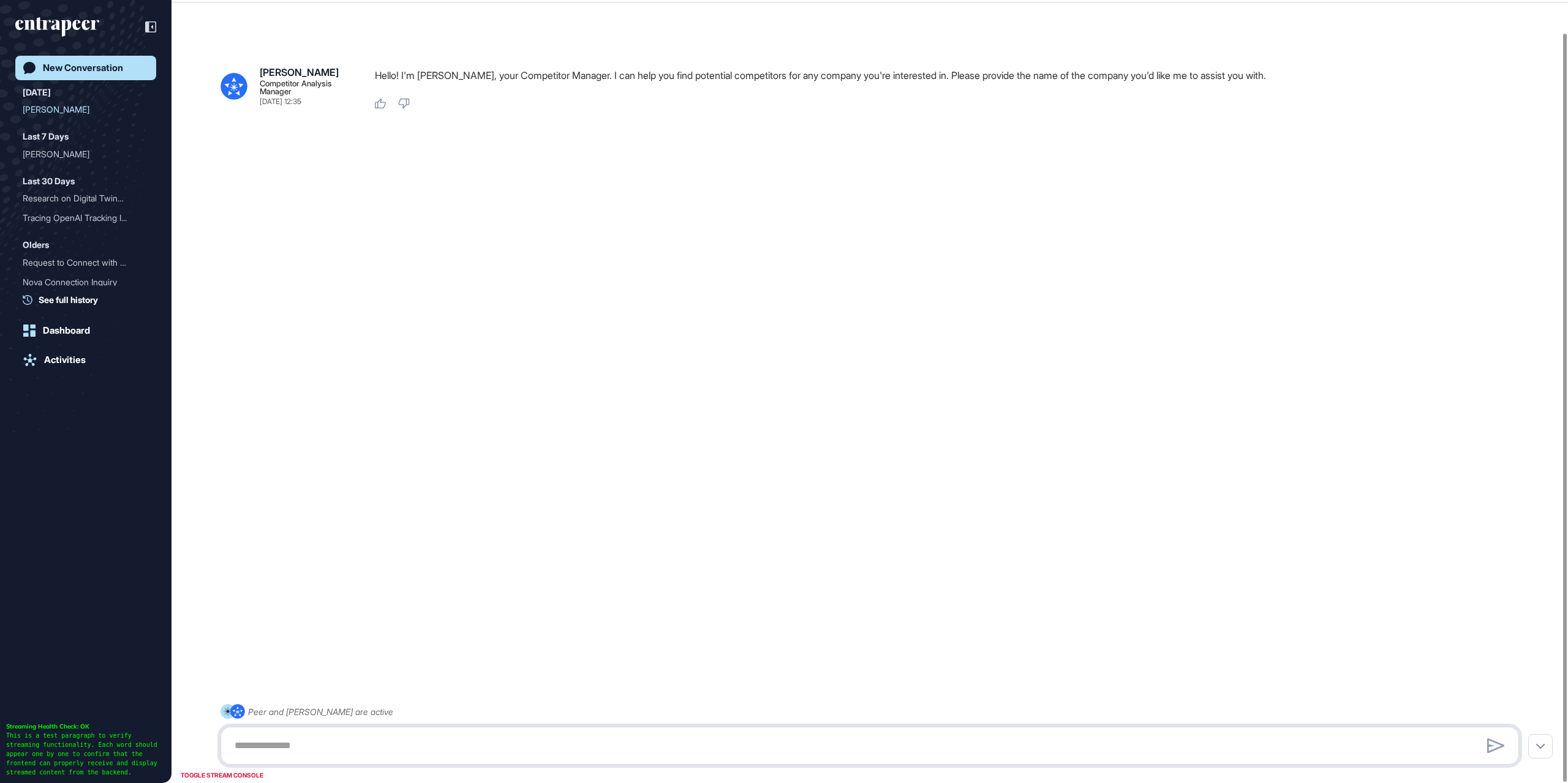
click at [351, 737] on textarea at bounding box center [869, 746] width 1285 height 25
type textarea "**********"
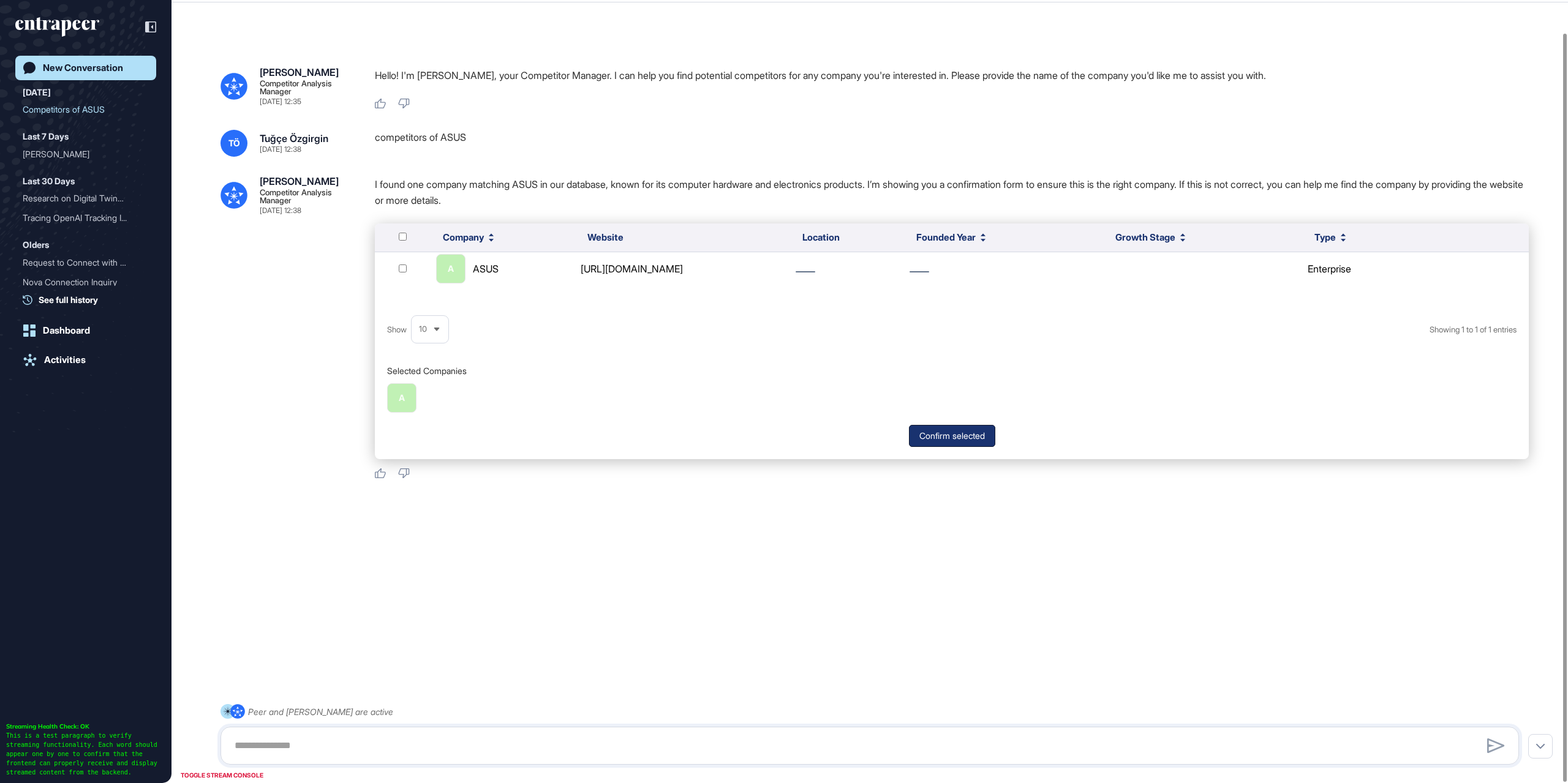
click at [944, 440] on button "Confirm selected" at bounding box center [952, 436] width 86 height 22
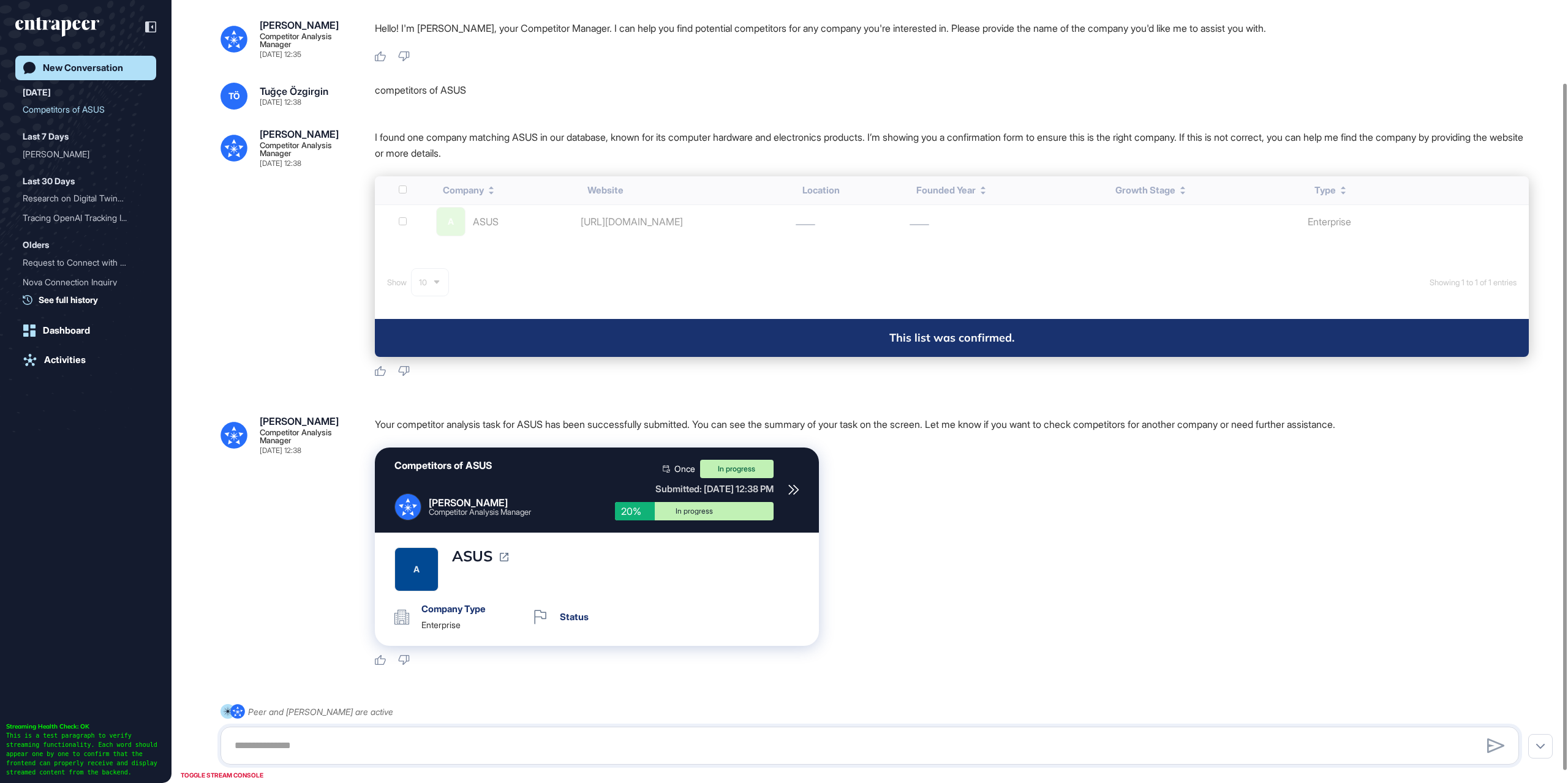
scroll to position [108, 0]
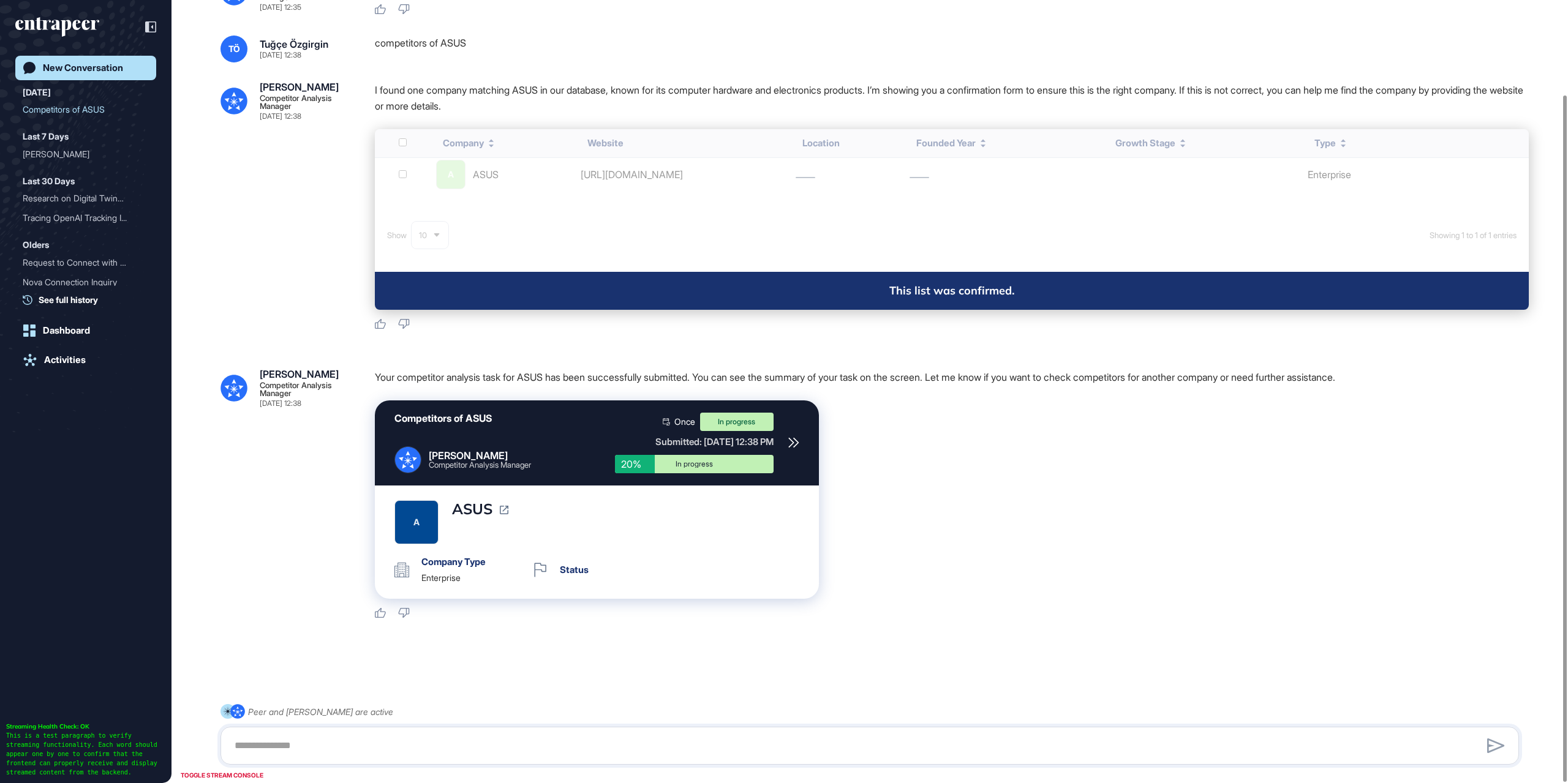
click at [792, 437] on icon at bounding box center [794, 442] width 11 height 11
click at [89, 58] on link "New Conversation" at bounding box center [85, 68] width 141 height 25
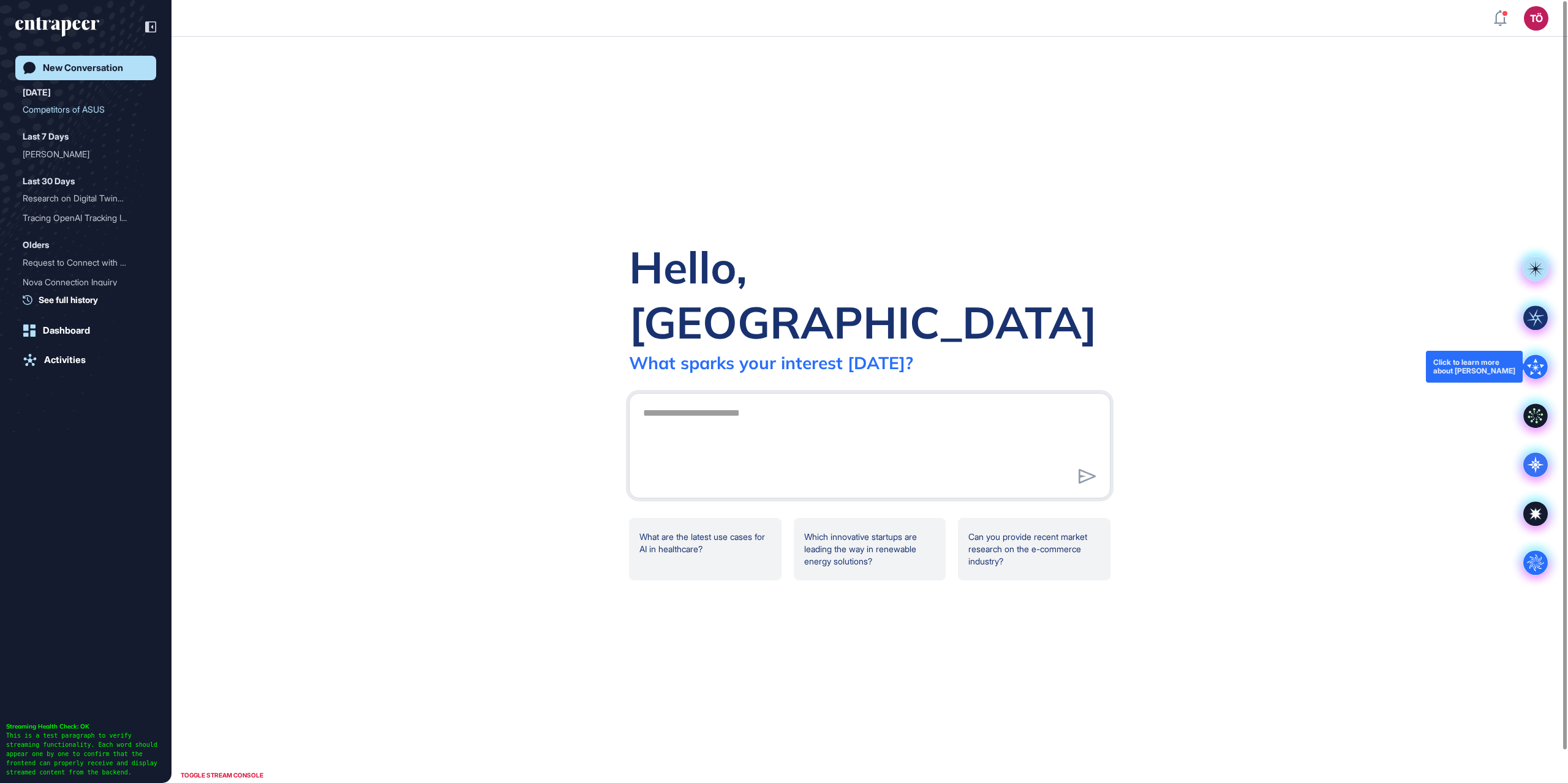
click at [1527, 358] on icon at bounding box center [1536, 367] width 25 height 25
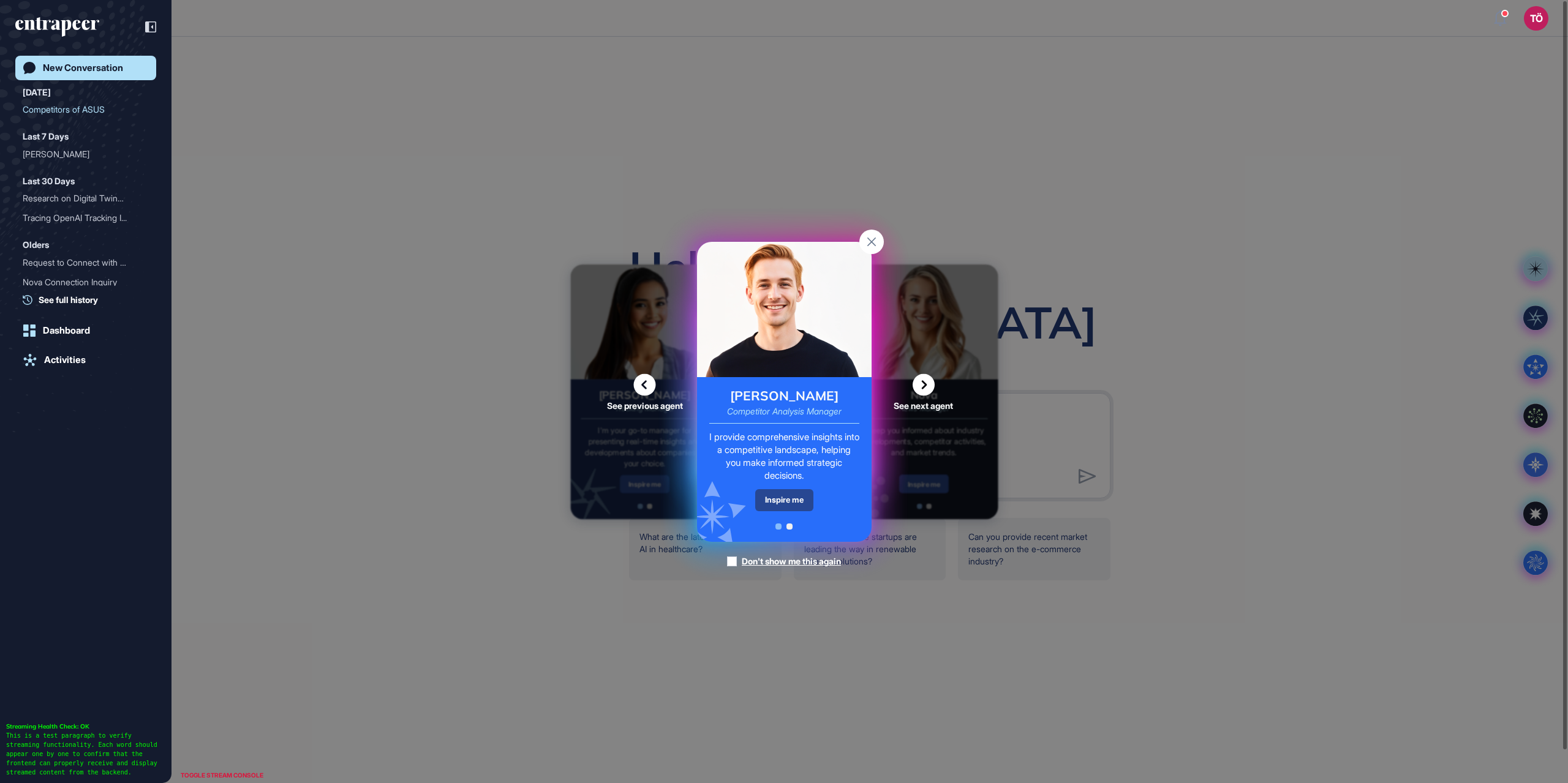
click at [783, 494] on div "Inspire me" at bounding box center [784, 500] width 59 height 21
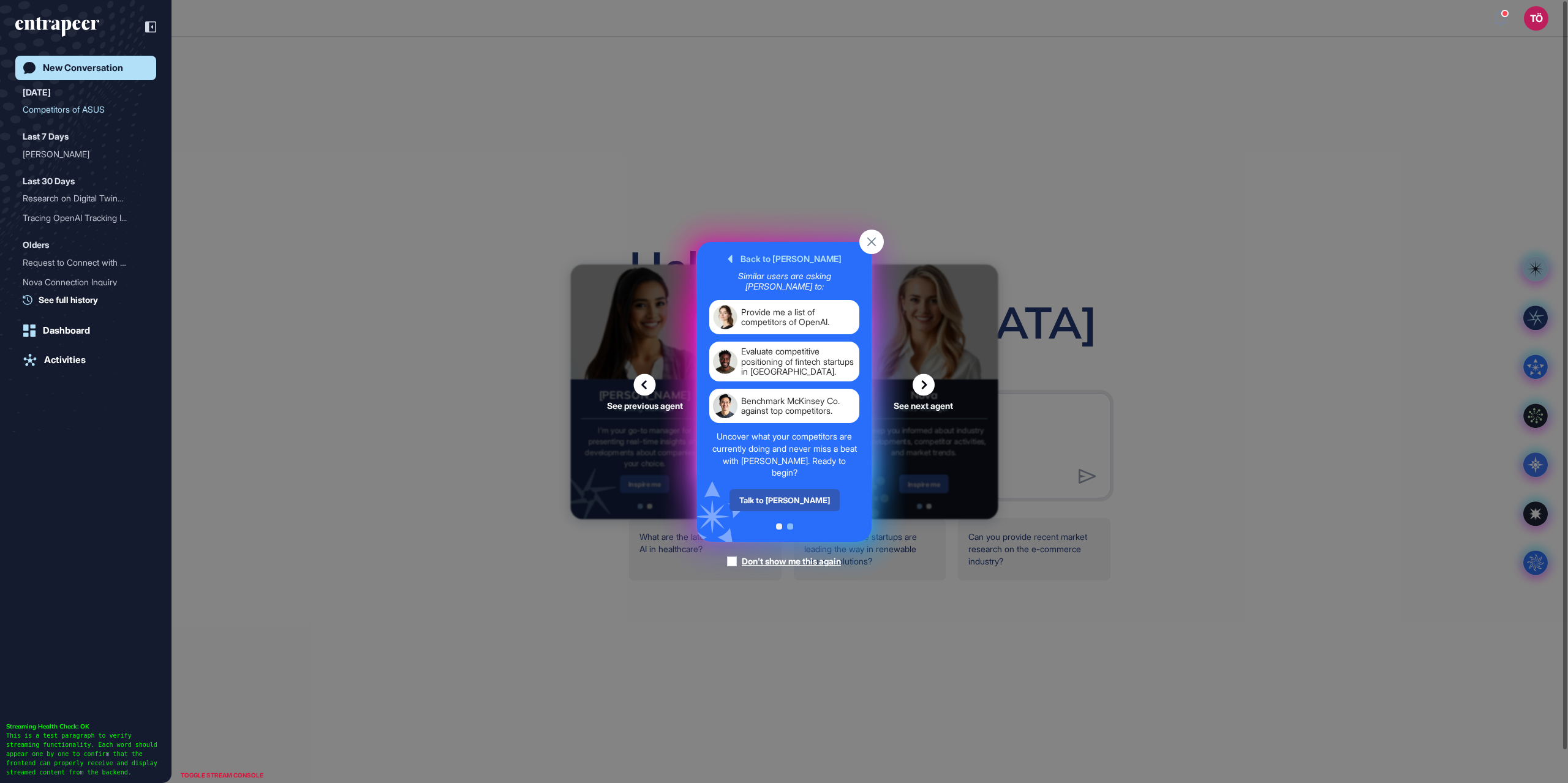
click at [783, 494] on div "Talk to Nash" at bounding box center [784, 500] width 110 height 22
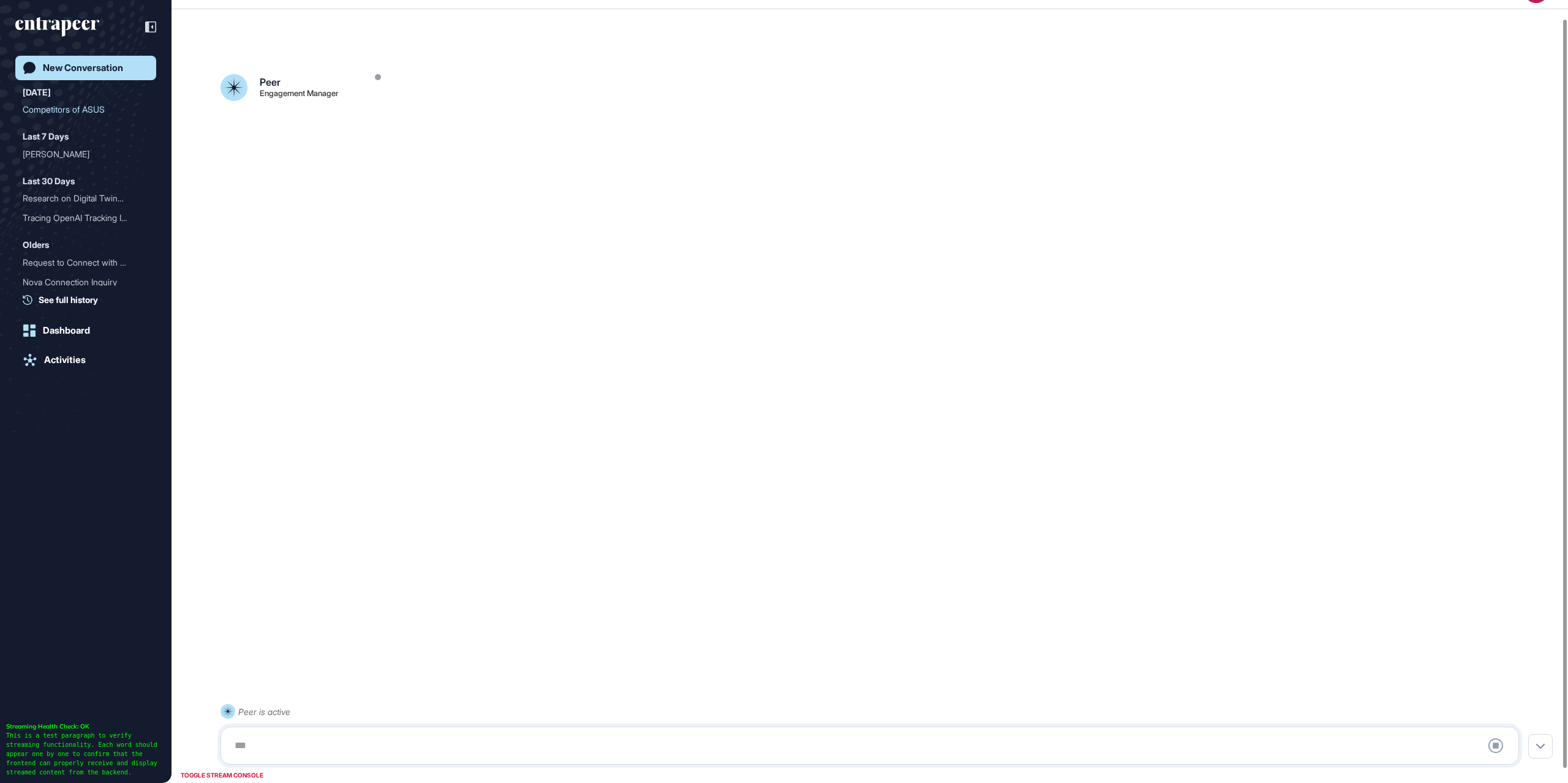
scroll to position [34, 0]
click at [385, 747] on div at bounding box center [869, 746] width 1285 height 25
click at [270, 741] on div at bounding box center [869, 746] width 1285 height 25
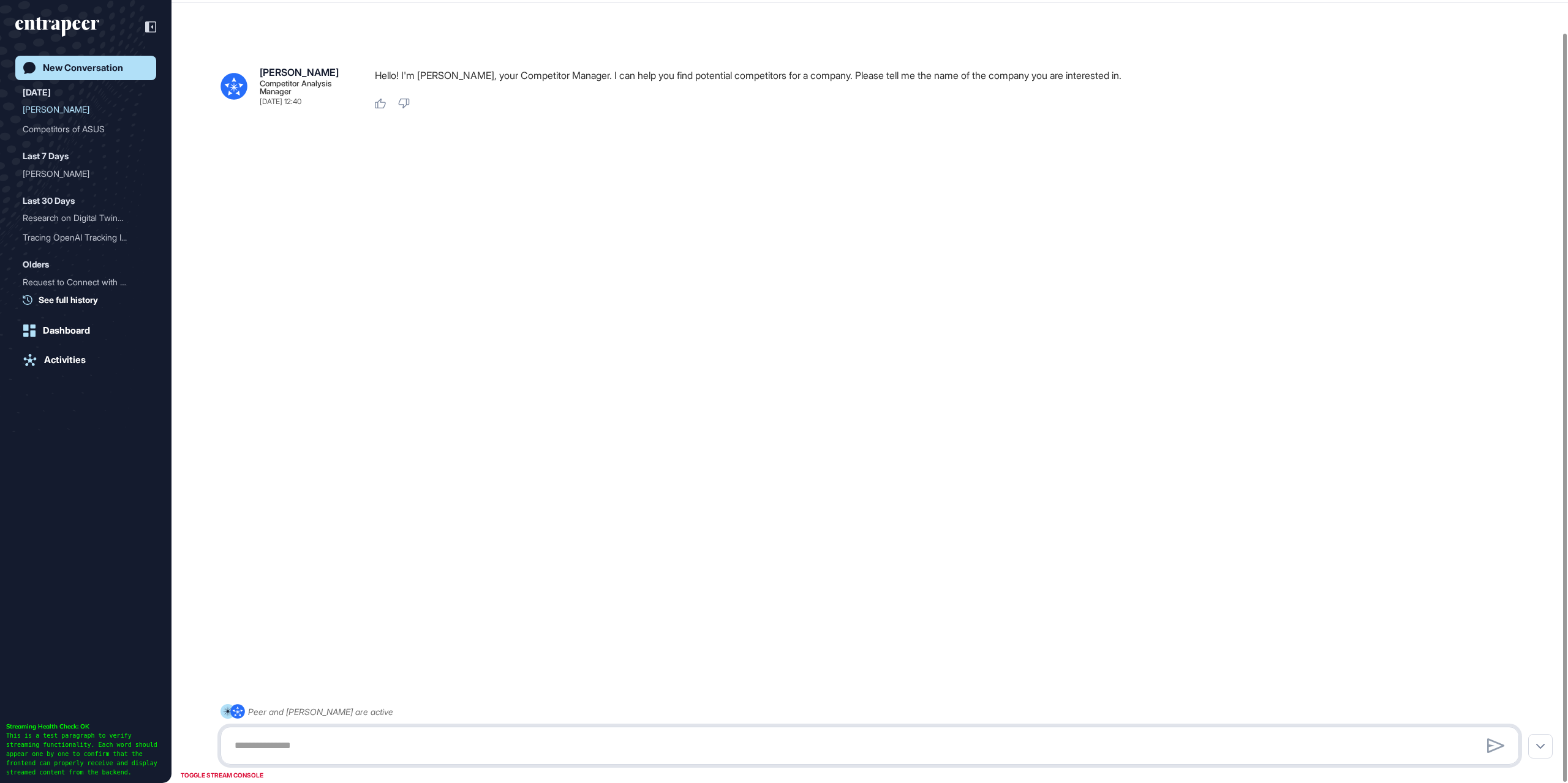
click at [250, 742] on textarea at bounding box center [869, 746] width 1285 height 25
type textarea "*"
type textarea "**********"
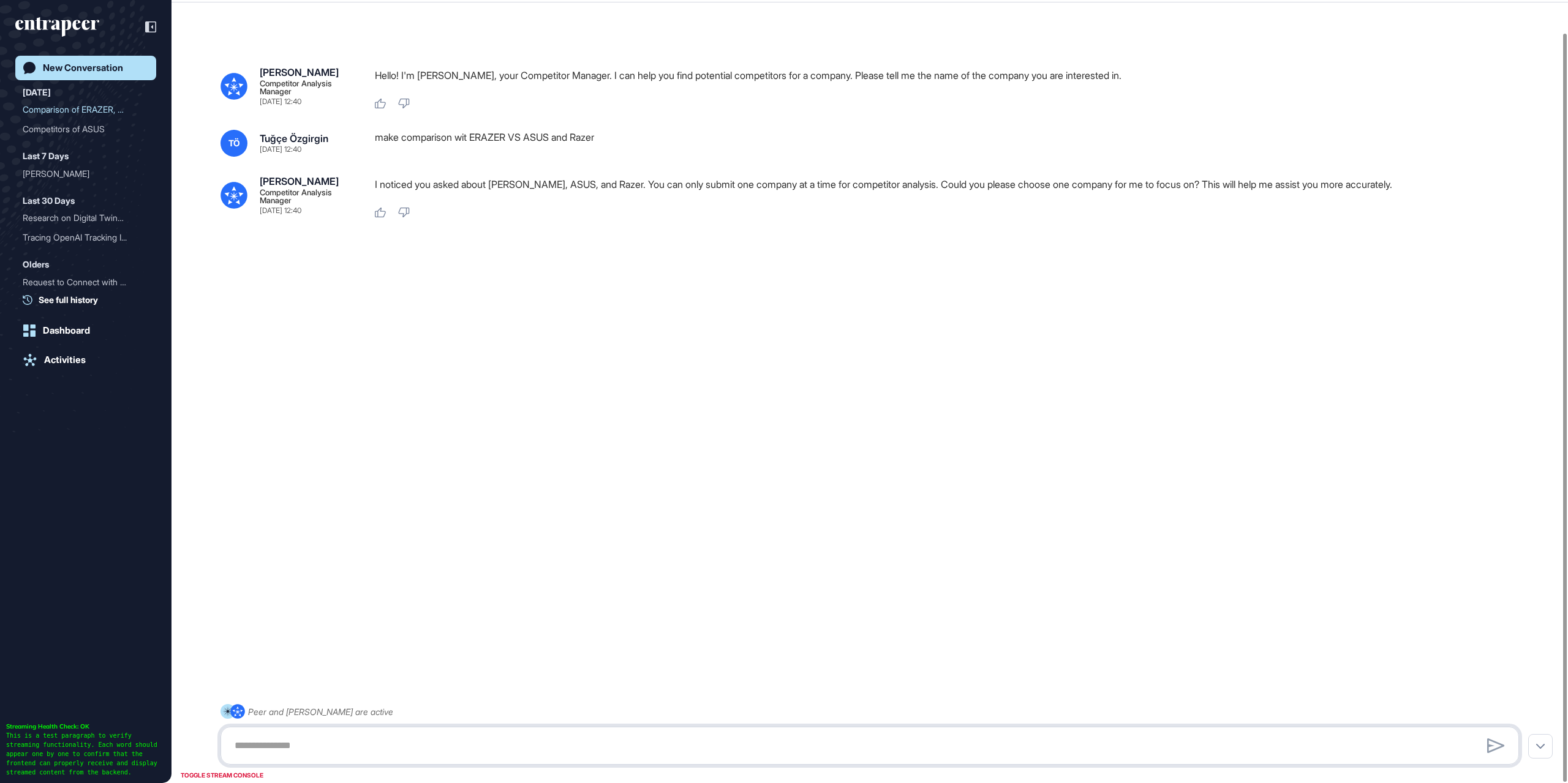
click at [379, 736] on textarea at bounding box center [869, 746] width 1285 height 25
paste textarea "**********"
type textarea "**********"
click at [1485, 743] on div at bounding box center [1496, 746] width 24 height 21
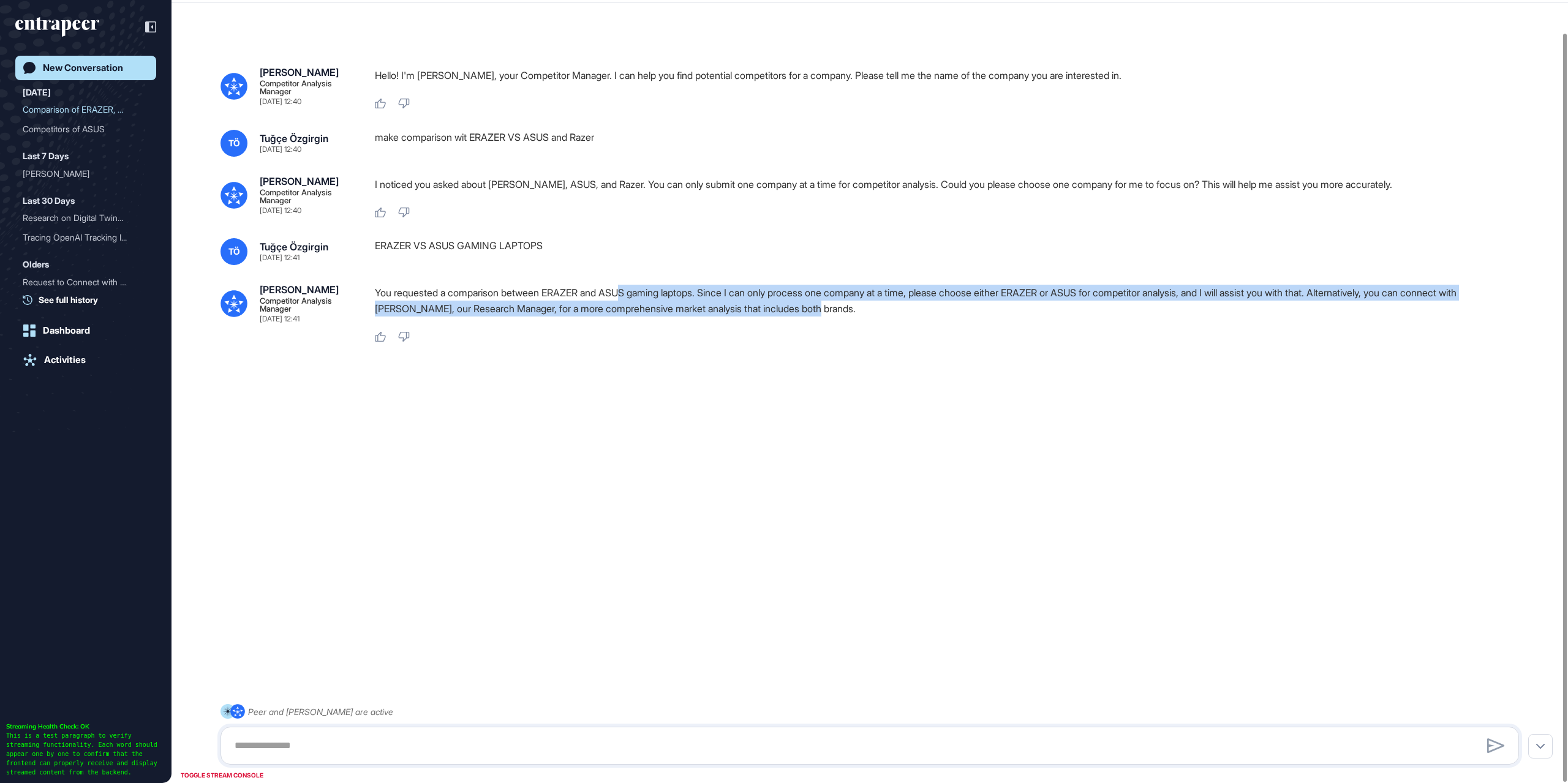
drag, startPoint x: 631, startPoint y: 299, endPoint x: 864, endPoint y: 317, distance: 233.7
click at [864, 317] on div "You requested a comparison between ERAZER and ASUS gaming laptops. Since I can …" at bounding box center [952, 303] width 1154 height 38
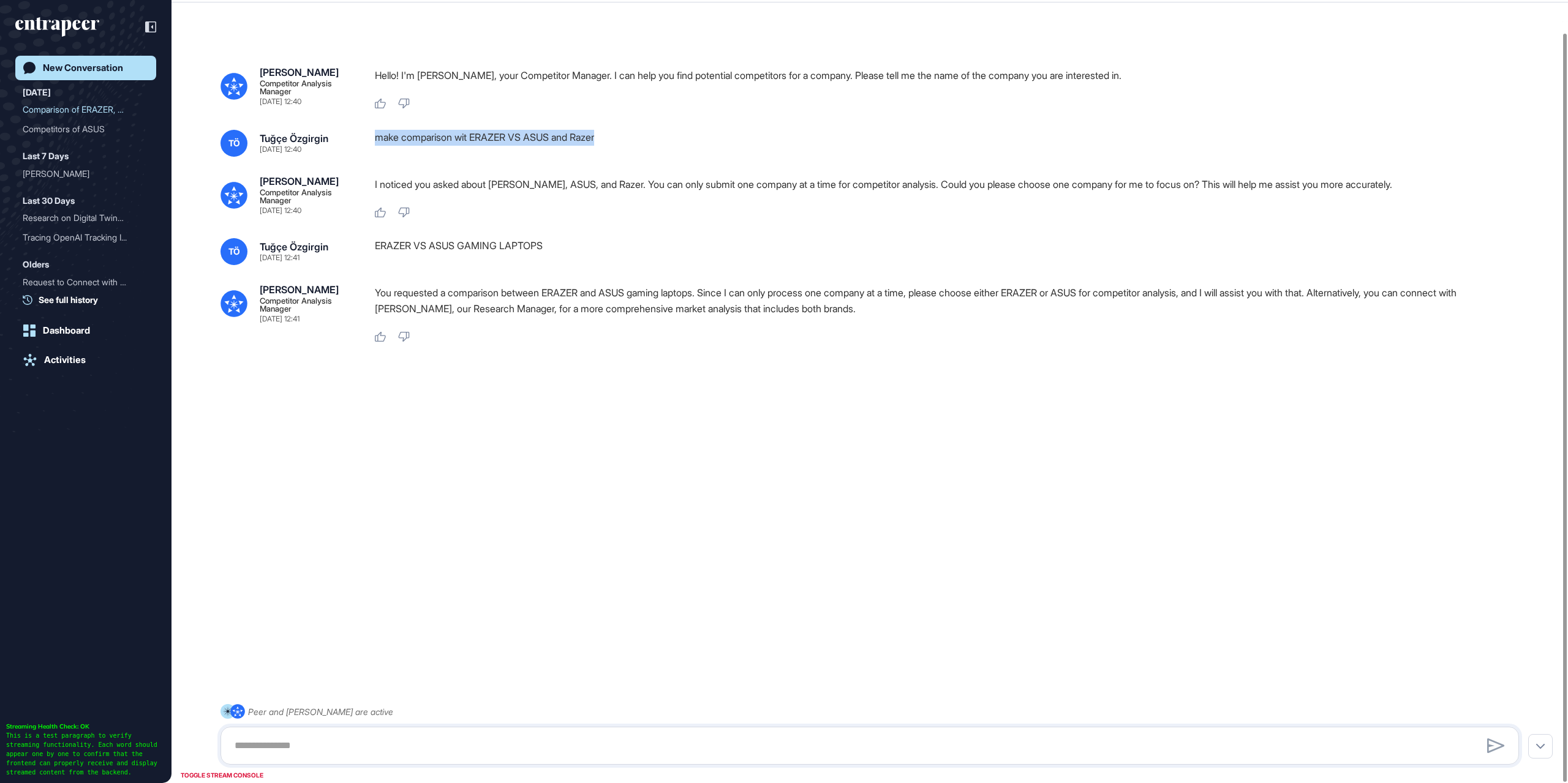
drag, startPoint x: 370, startPoint y: 138, endPoint x: 612, endPoint y: 147, distance: 242.2
click at [612, 147] on div "TÖ Tuğçe Özgirgin Sep 08, 2025 12:40 make comparison wit ERAZER VS ASUS and Raz…" at bounding box center [869, 143] width 1299 height 27
copy div "make comparison wit ERAZER VS ASUS and Razer"
click at [491, 747] on textarea at bounding box center [869, 746] width 1285 height 25
paste textarea "**********"
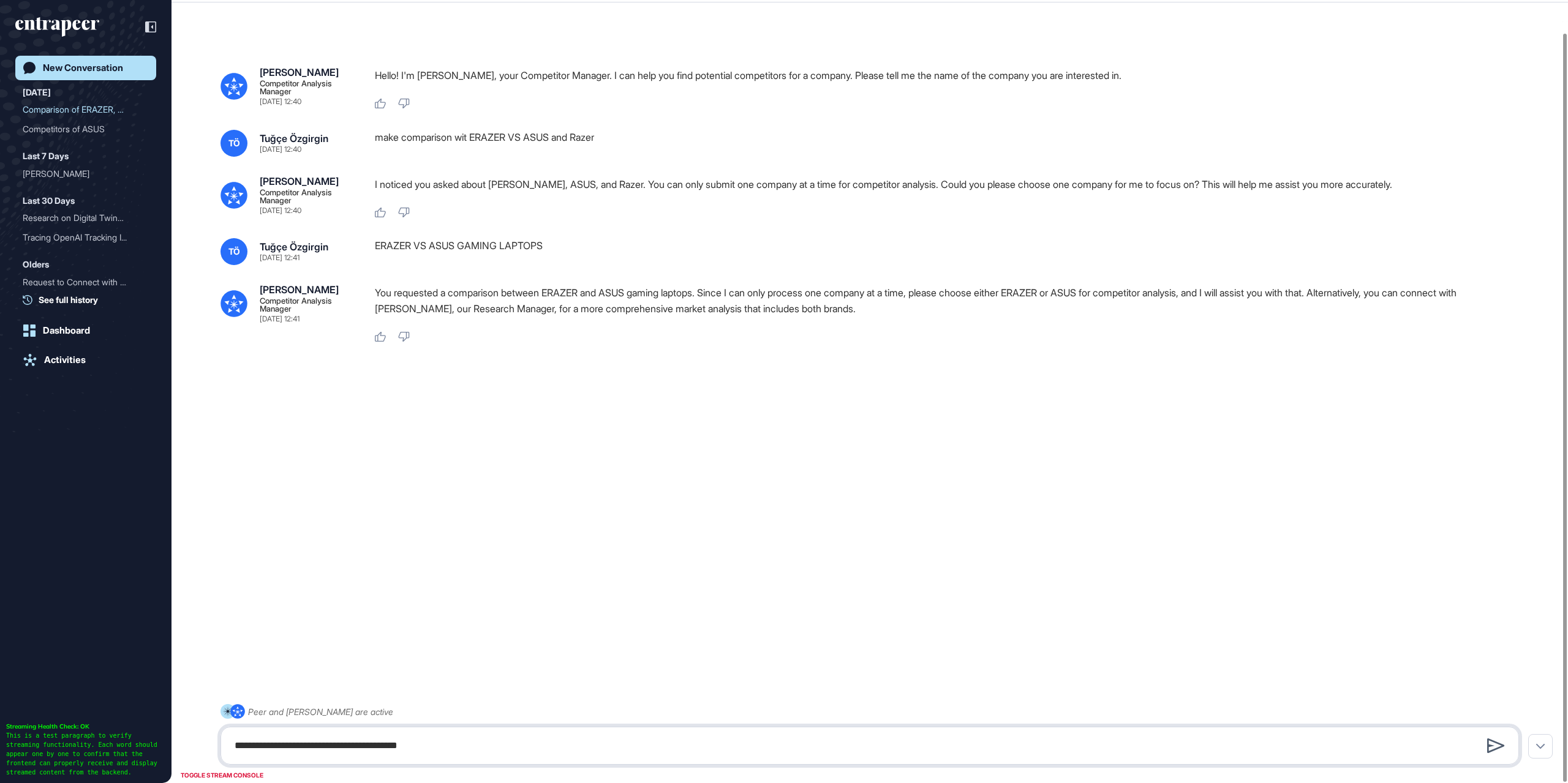
type textarea "**********"
click at [1494, 751] on icon at bounding box center [1496, 745] width 18 height 14
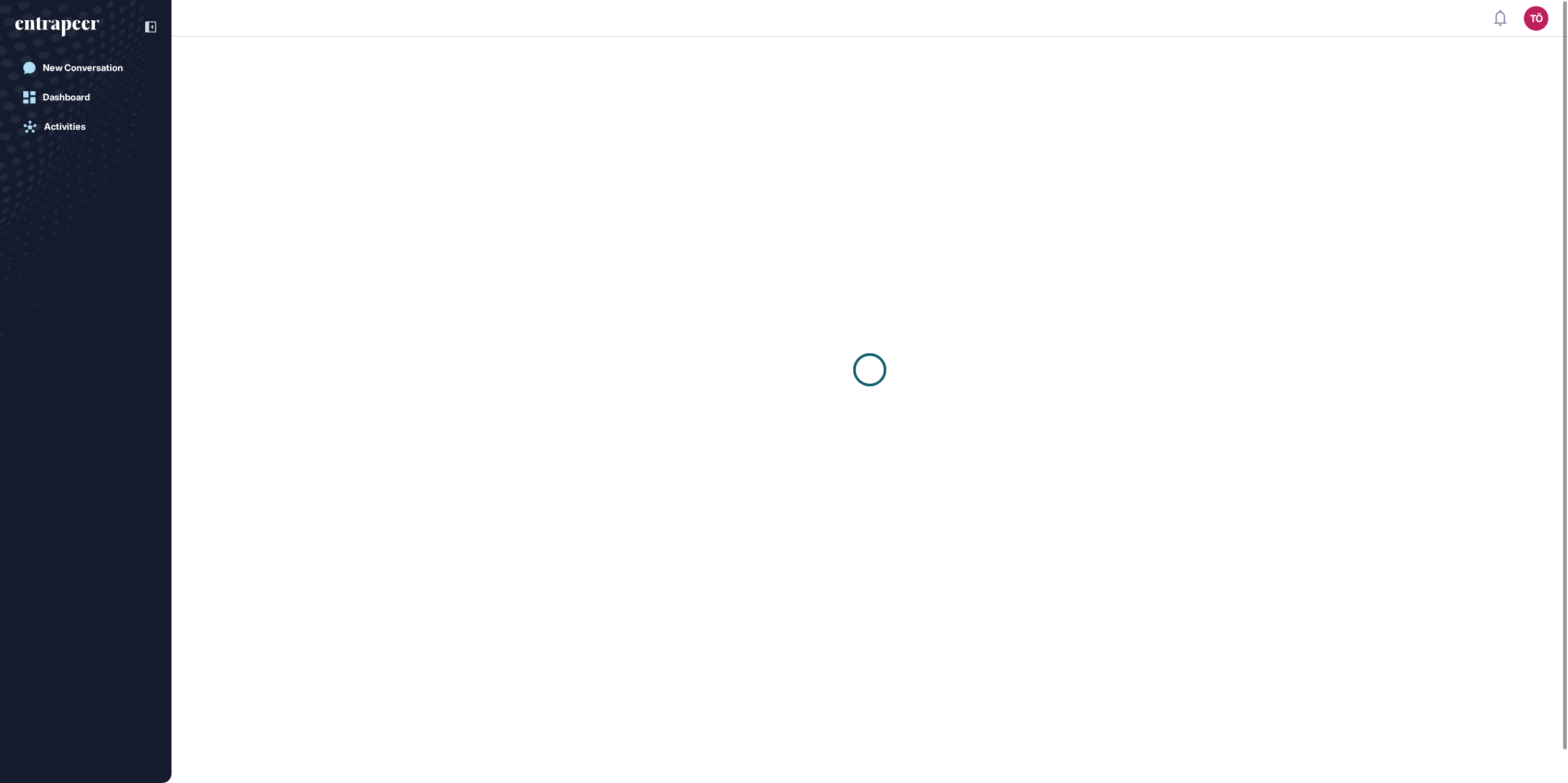
scroll to position [1, 1]
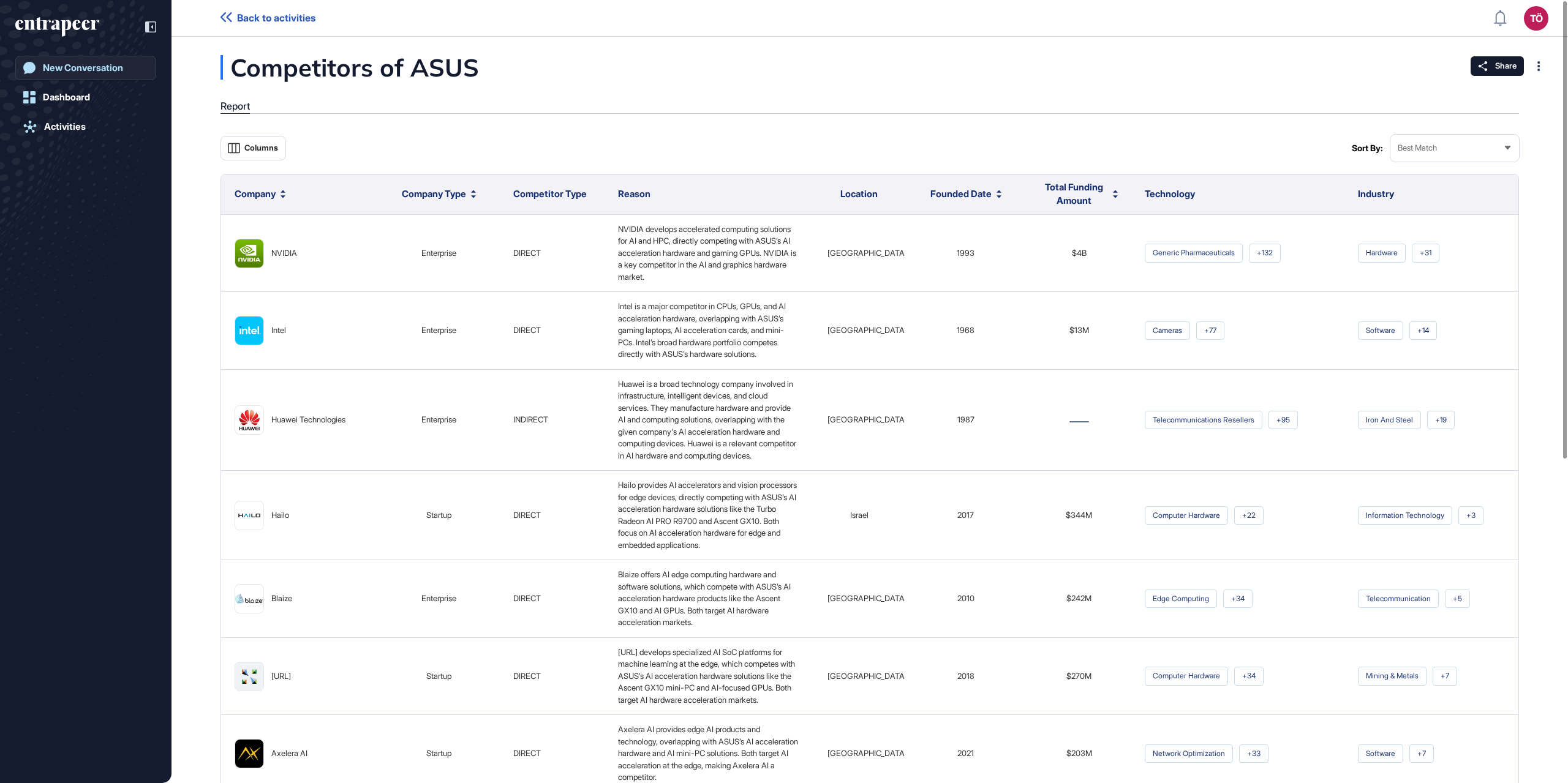
click at [96, 64] on div "New Conversation" at bounding box center [83, 68] width 81 height 11
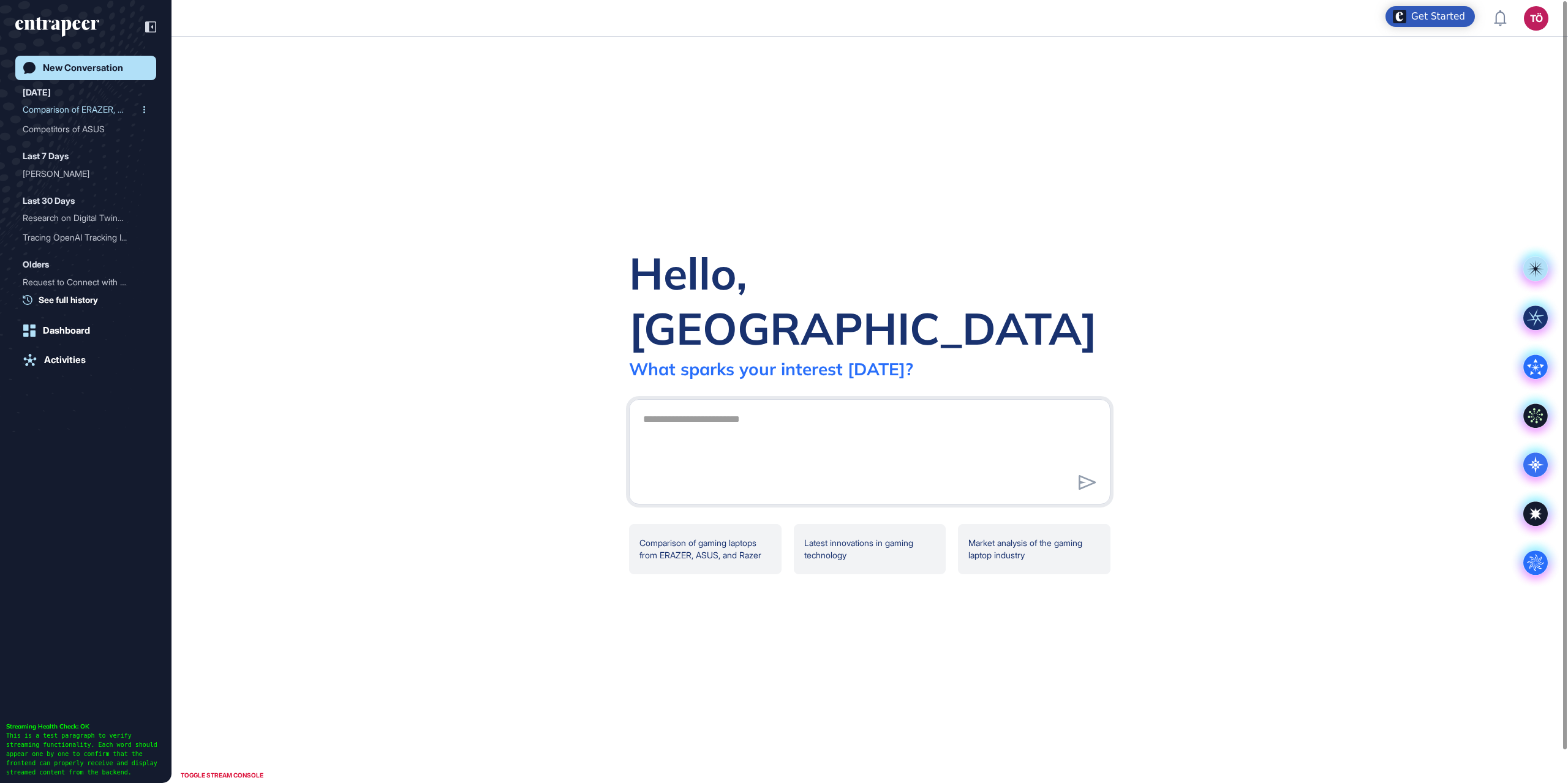
click at [73, 114] on div "Comparison of ERAZER, ASU..." at bounding box center [81, 109] width 116 height 19
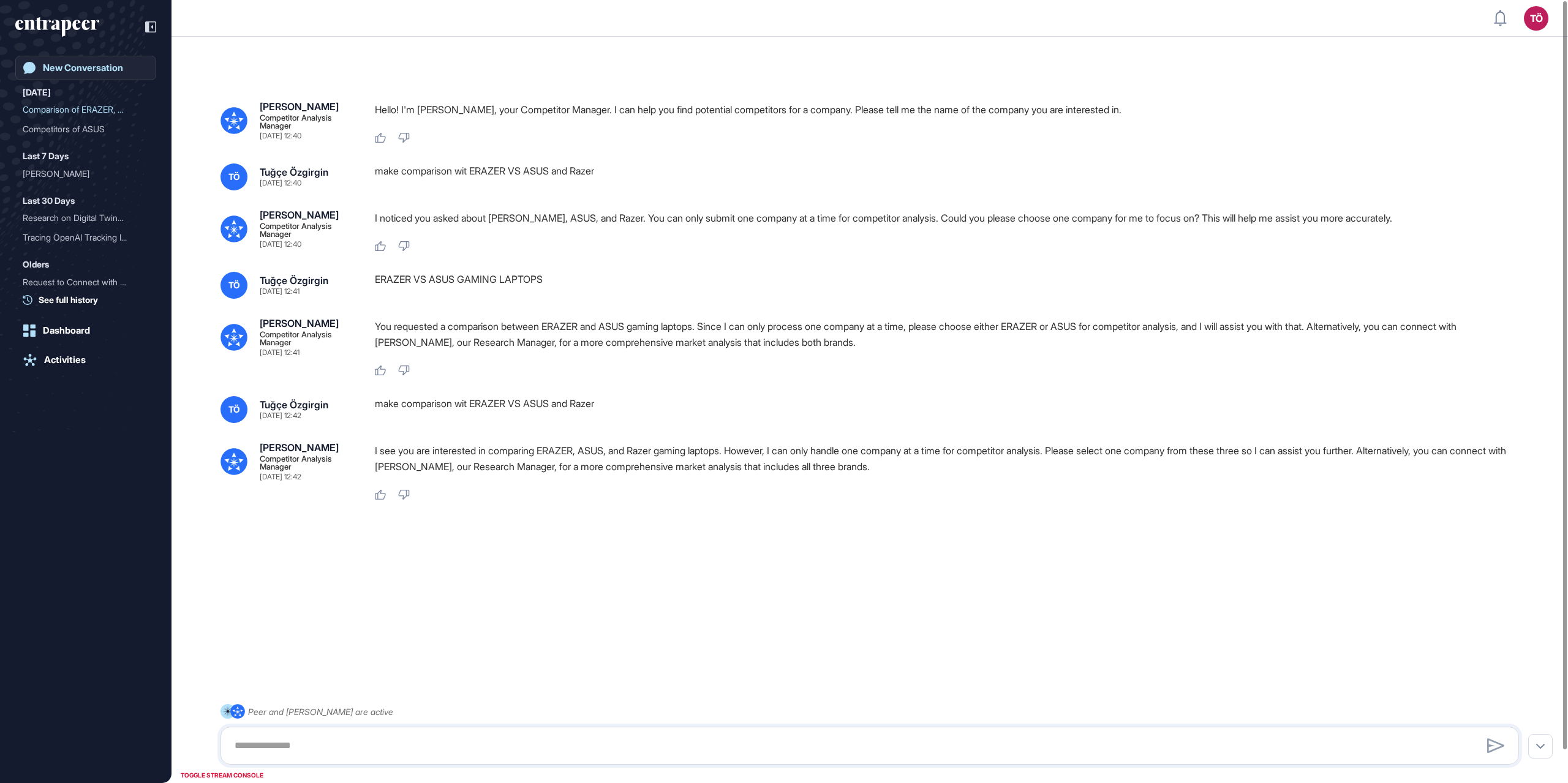
click at [43, 64] on div "New Conversation" at bounding box center [83, 68] width 81 height 11
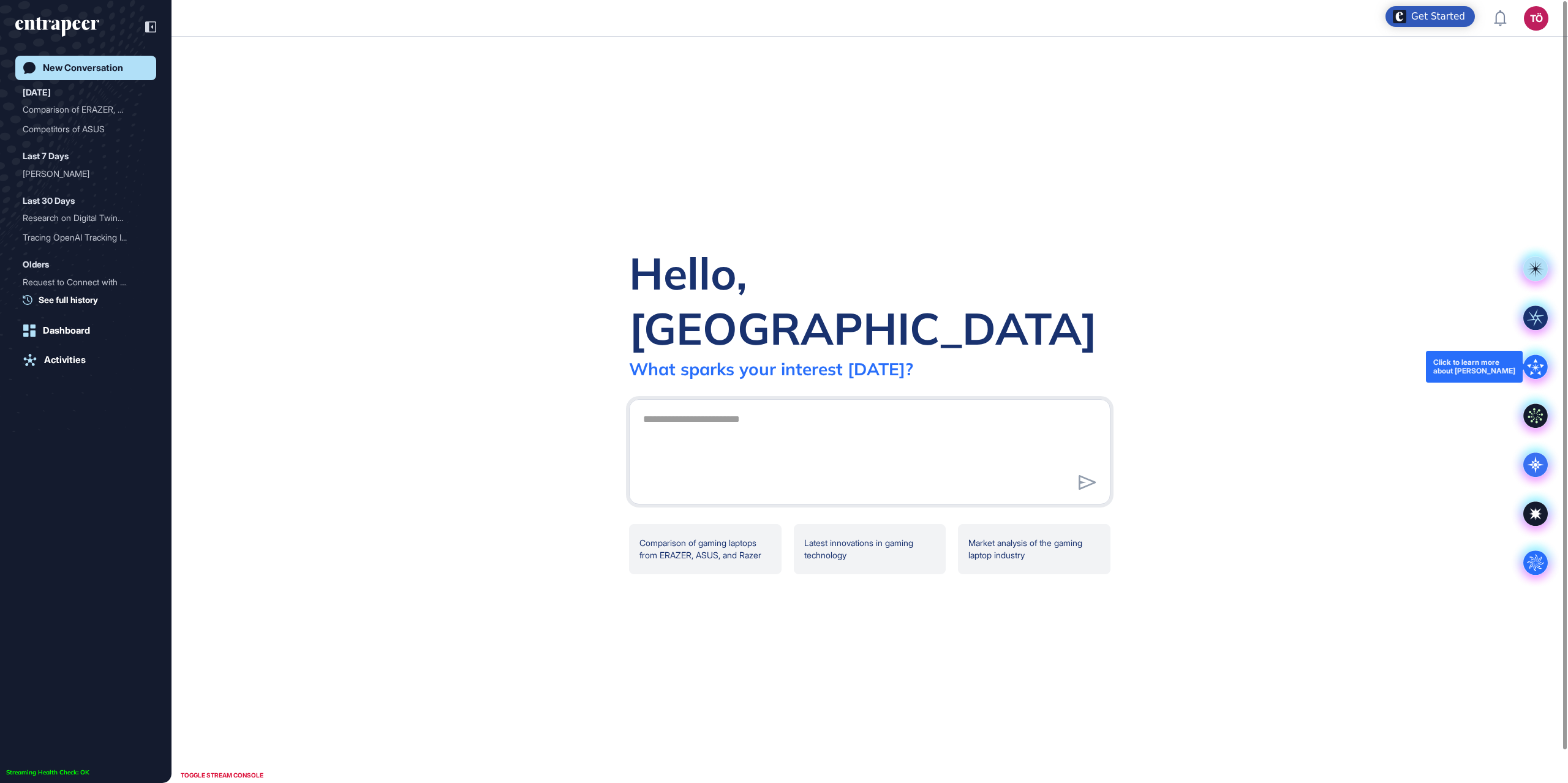
click at [1543, 365] on icon at bounding box center [1535, 367] width 17 height 17
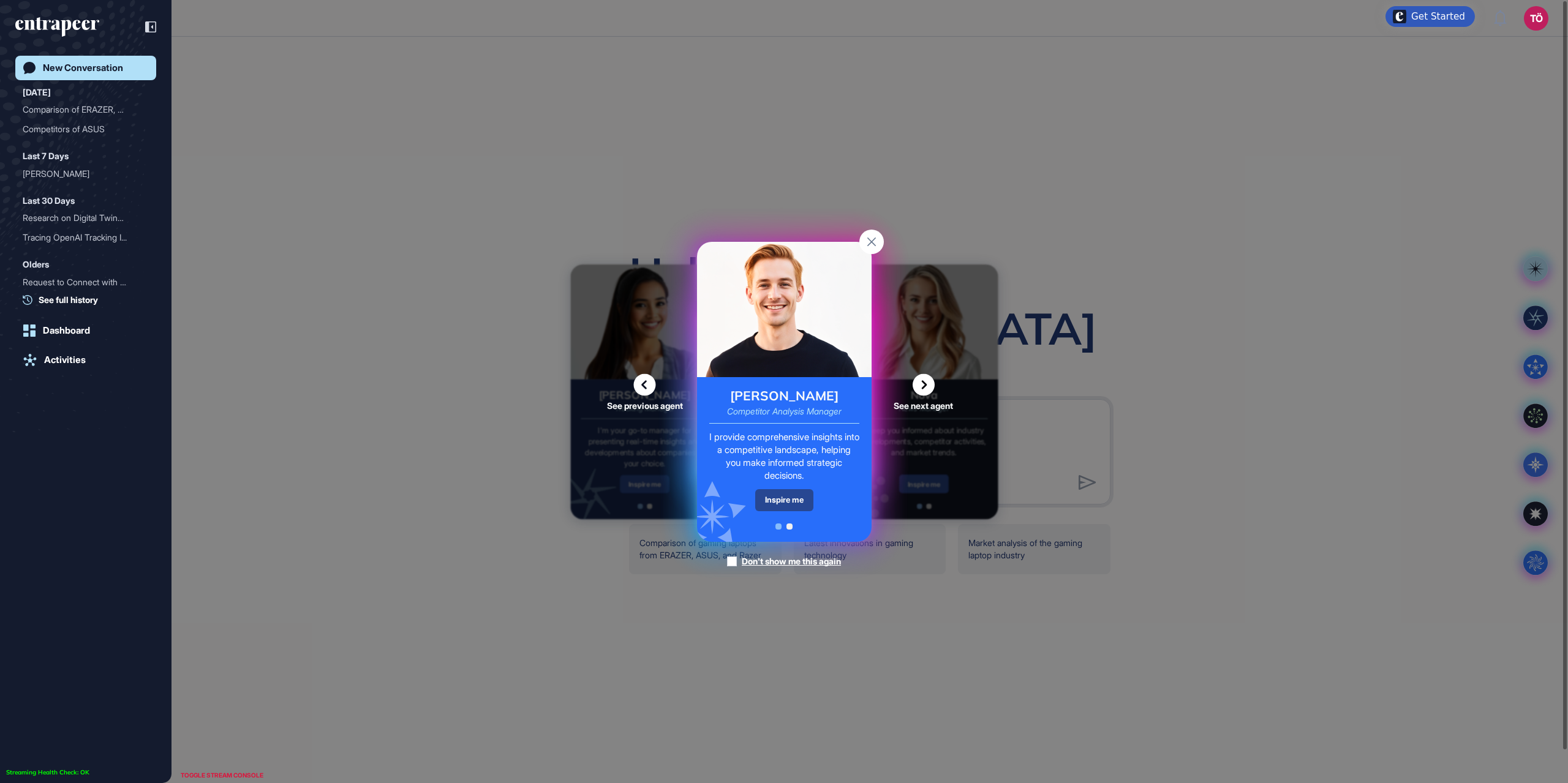
click at [792, 496] on div "Inspire me" at bounding box center [784, 500] width 59 height 21
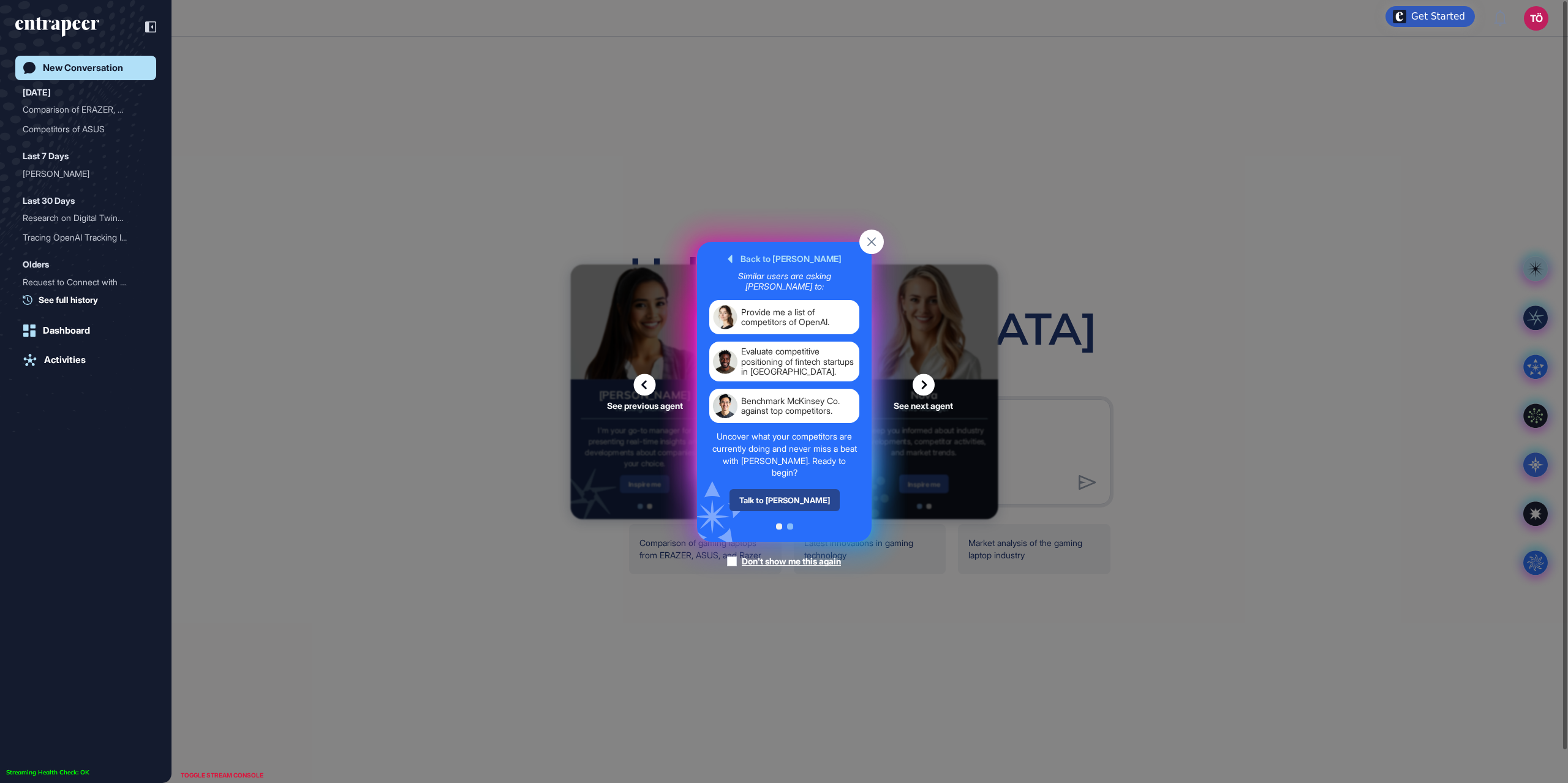
click at [778, 501] on div "Talk to Nash" at bounding box center [784, 500] width 110 height 22
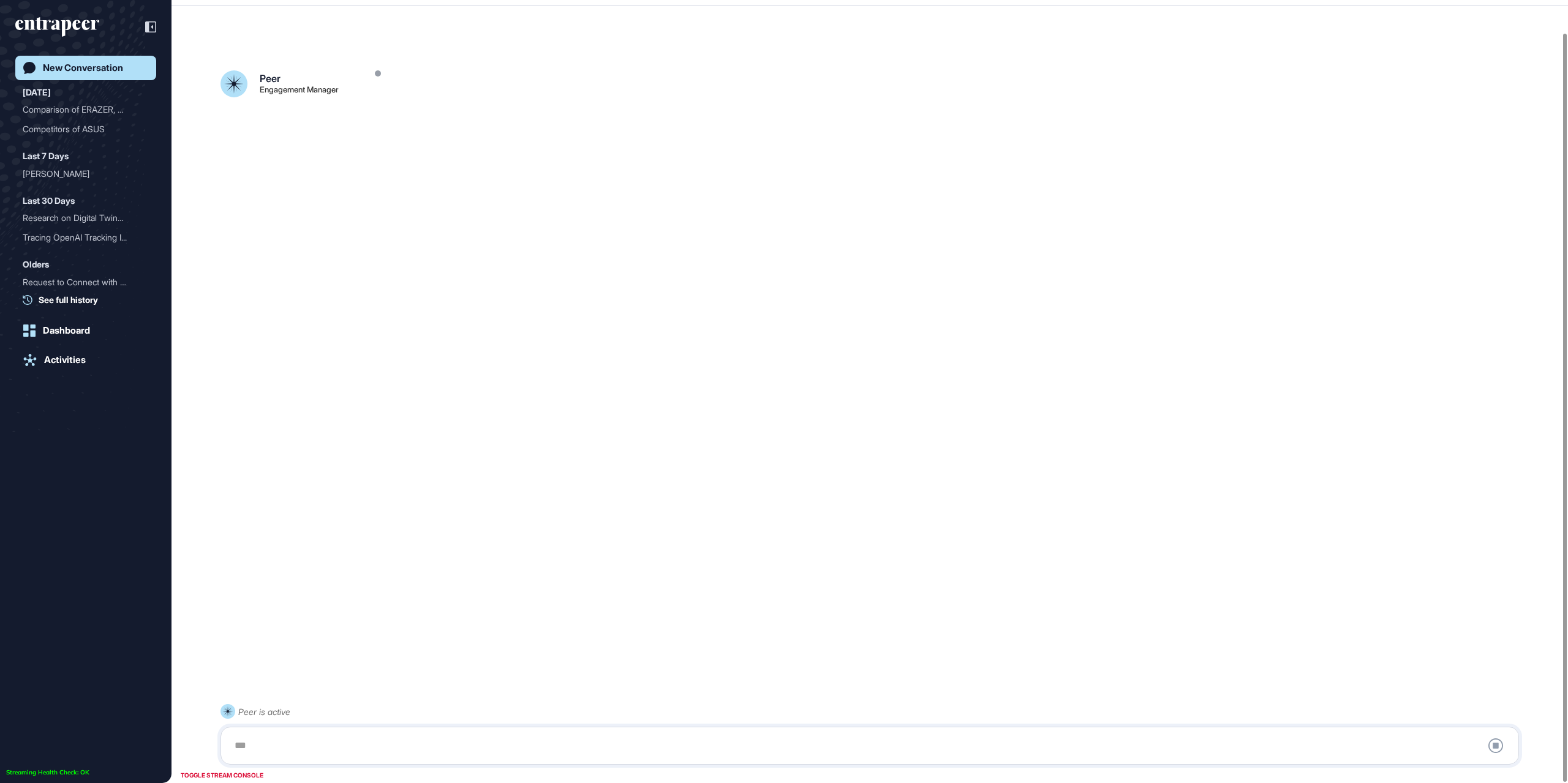
scroll to position [34, 0]
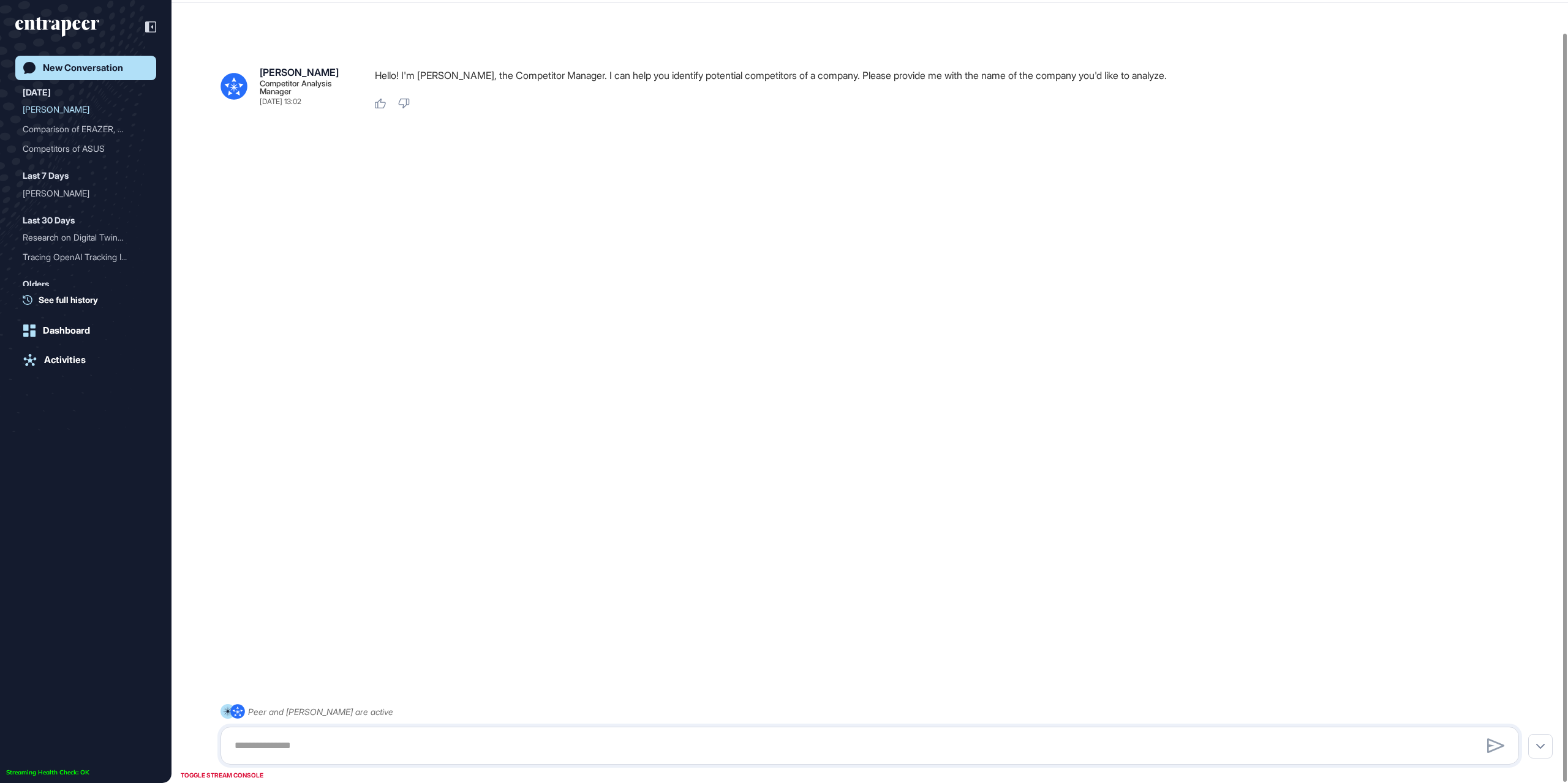
click at [271, 759] on div at bounding box center [869, 745] width 1299 height 38
click at [275, 750] on textarea at bounding box center [869, 746] width 1285 height 25
type textarea "**********"
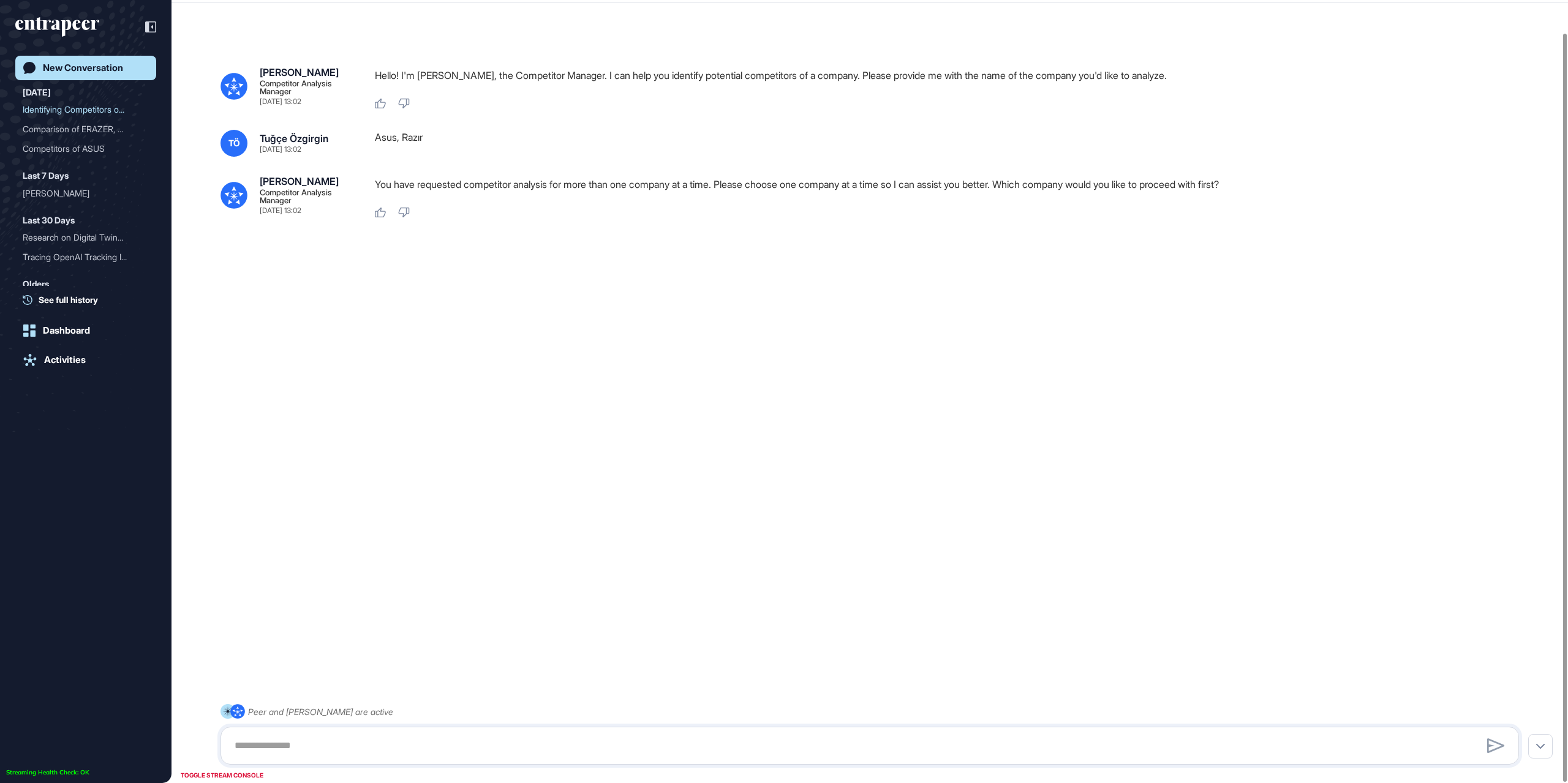
click at [960, 187] on p "You have requested competitor analysis for more than one company at a time. Ple…" at bounding box center [952, 184] width 1154 height 16
click at [341, 749] on textarea at bounding box center [869, 746] width 1285 height 25
type textarea "**********"
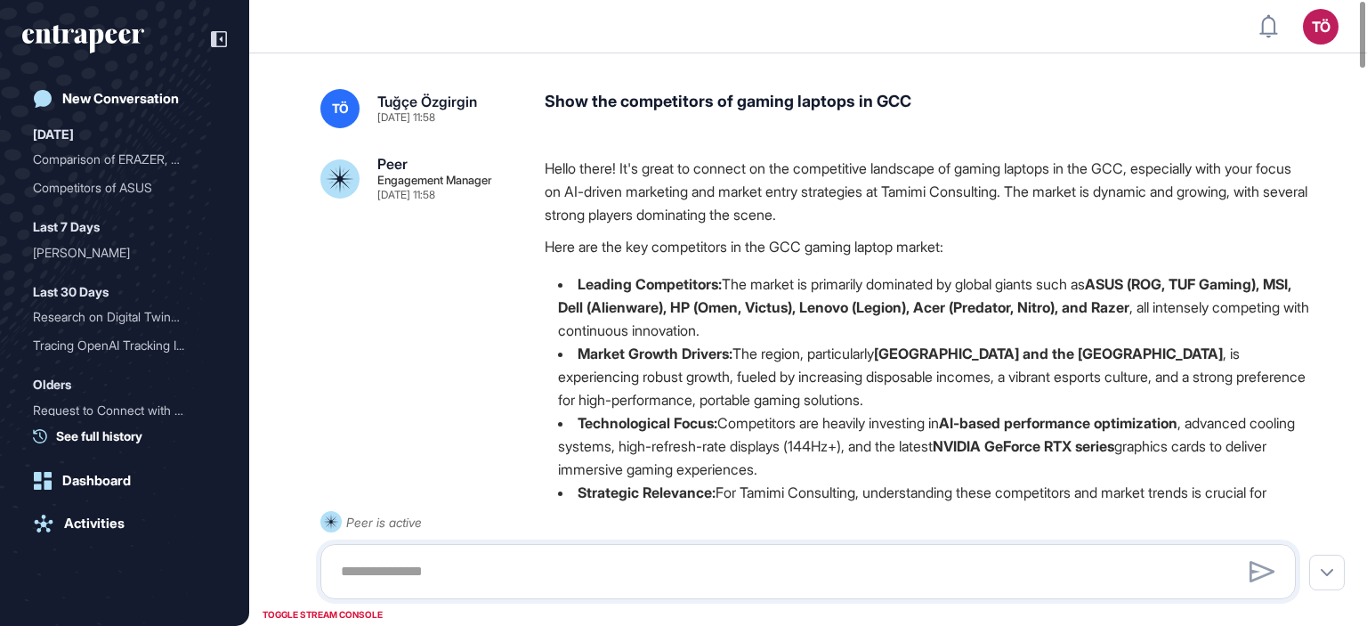
click at [1006, 125] on div "Show the competitors of gaming laptops in GCC" at bounding box center [927, 108] width 765 height 39
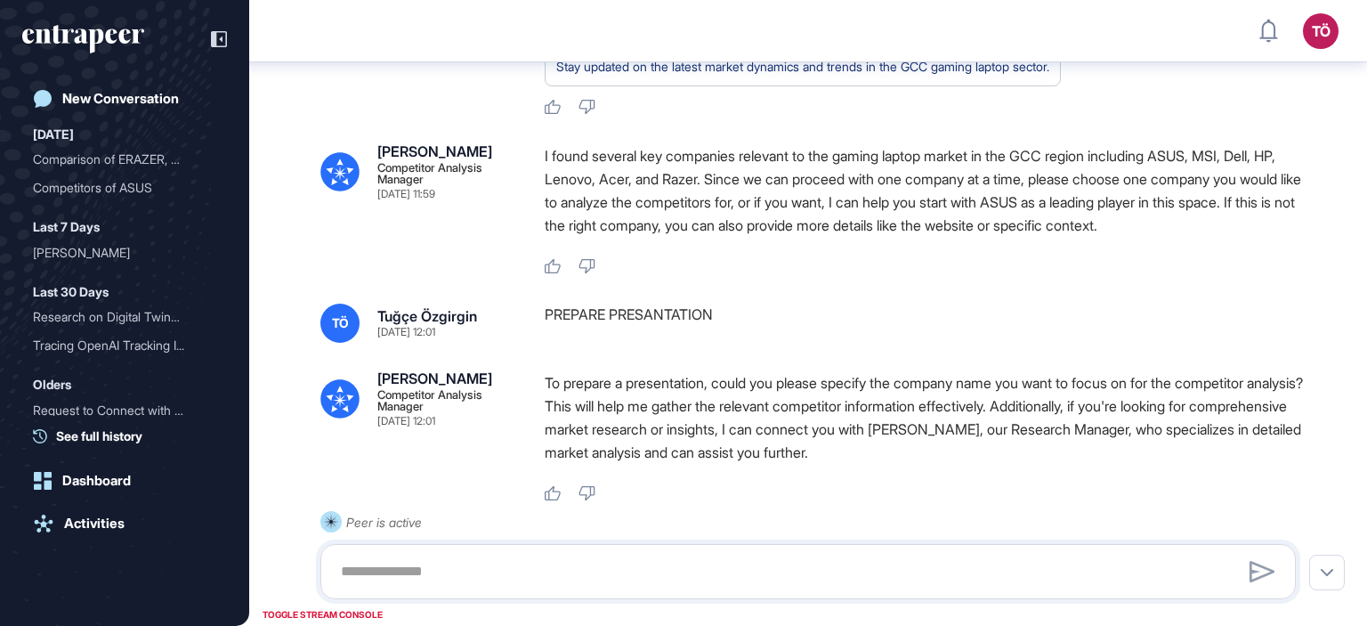
scroll to position [1379, 0]
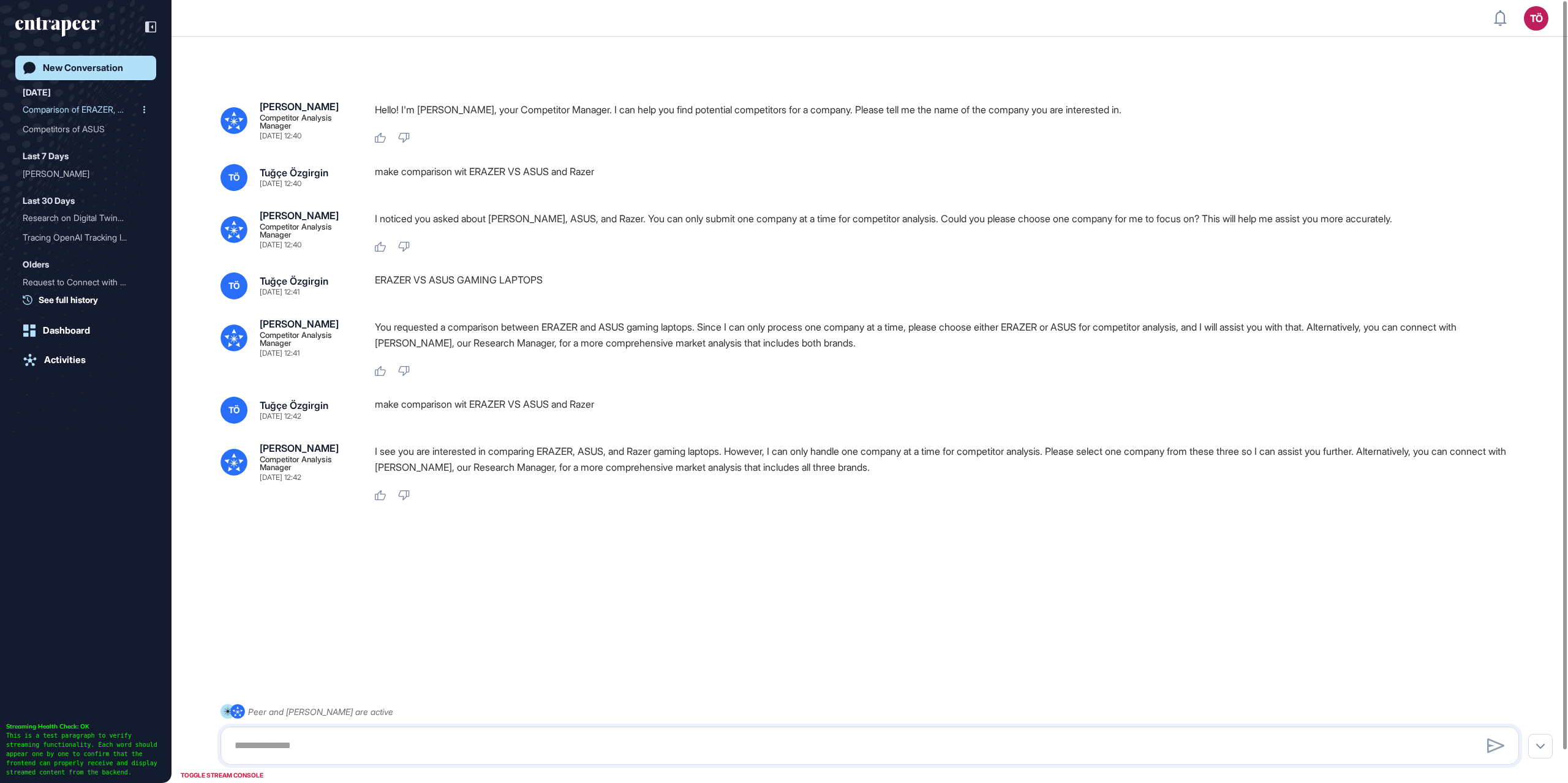
scroll to position [1, 1]
click at [67, 111] on div "Comparison of ERAZER, ASU..." at bounding box center [81, 109] width 116 height 19
click at [68, 133] on div "Competitors of ASUS" at bounding box center [81, 129] width 116 height 19
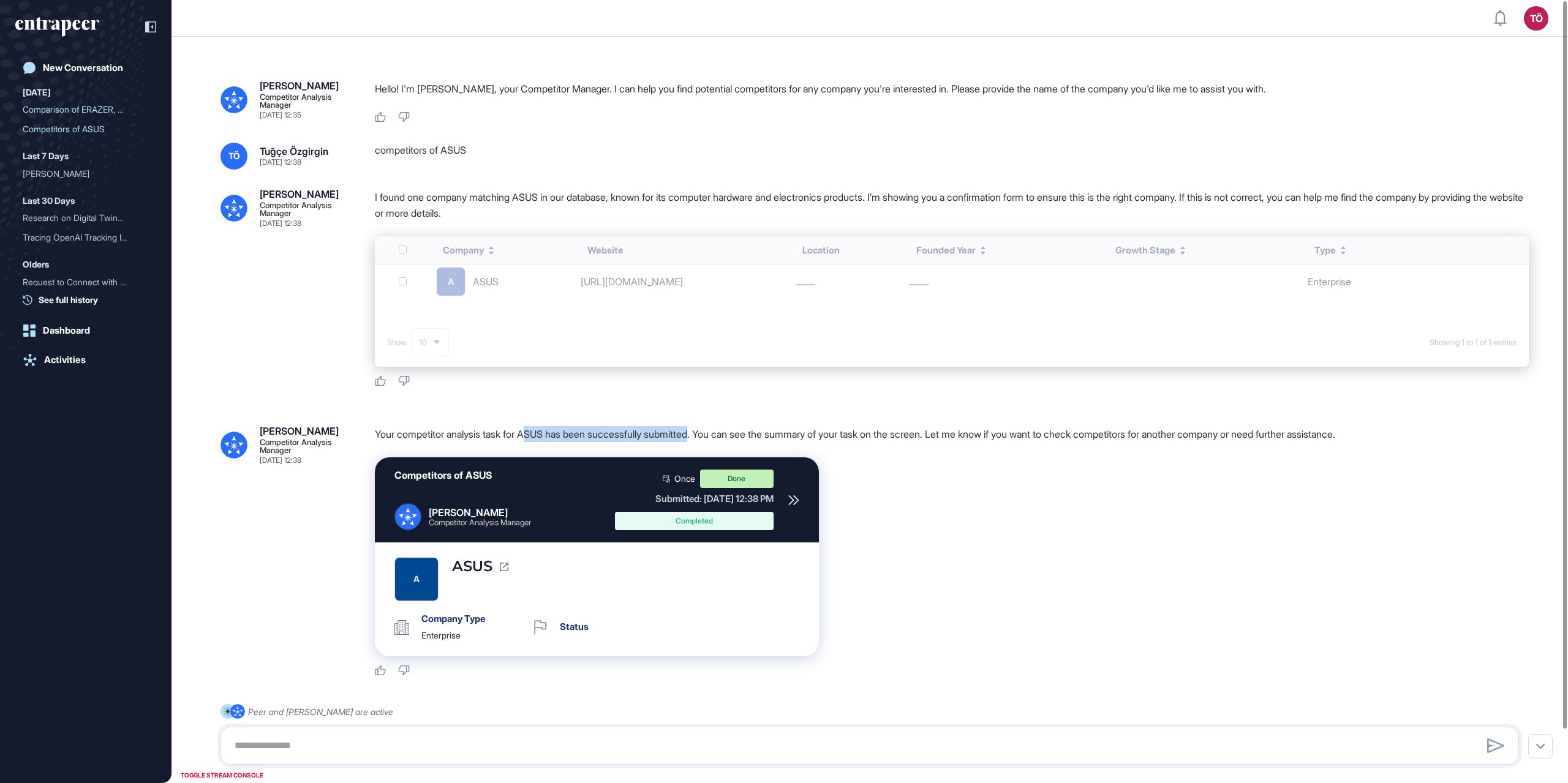
drag, startPoint x: 542, startPoint y: 429, endPoint x: 707, endPoint y: 434, distance: 165.1
click at [707, 434] on p "Your competitor analysis task for ASUS has been successfully submitted. You can…" at bounding box center [952, 433] width 1154 height 16
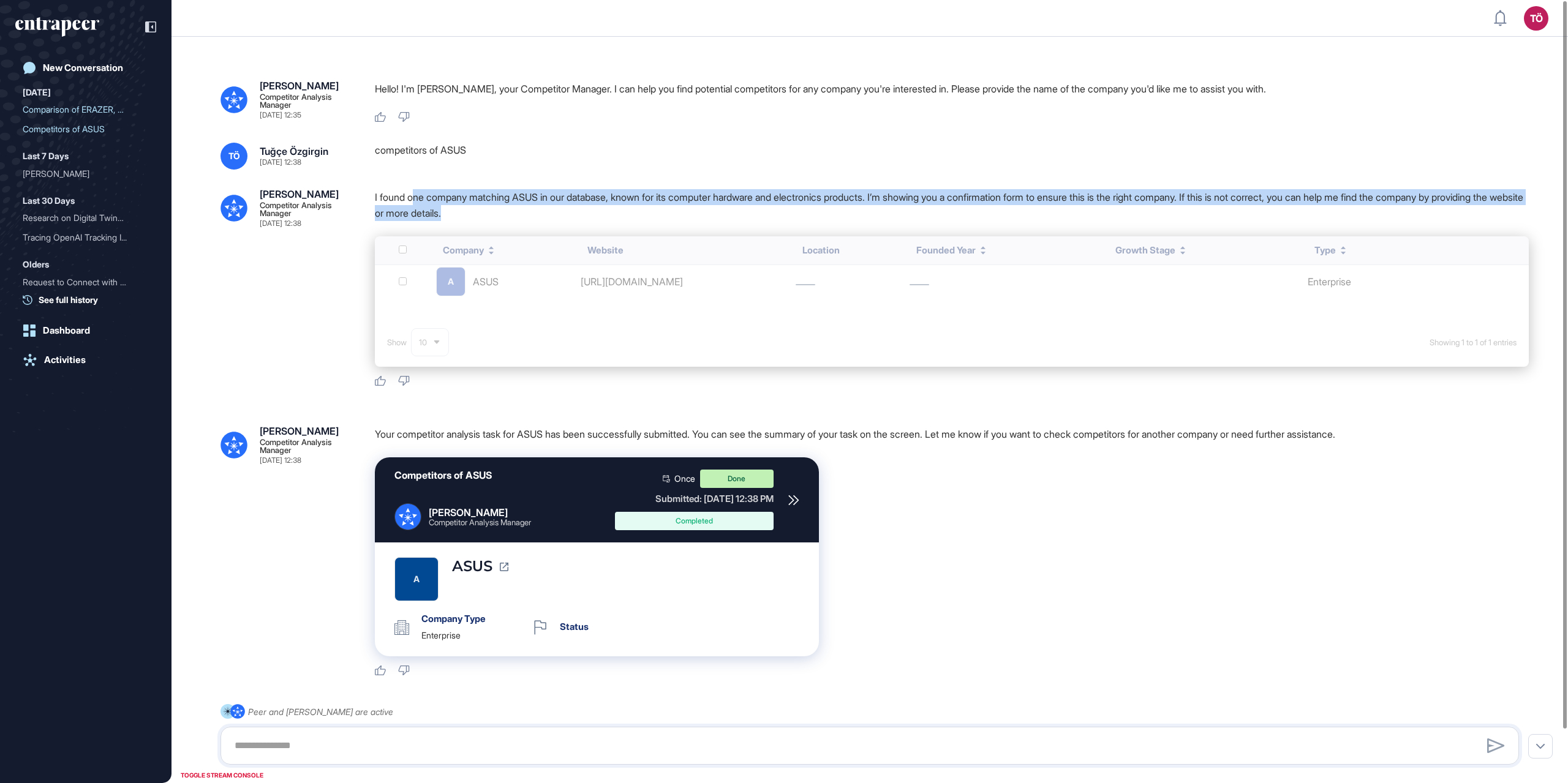
drag, startPoint x: 414, startPoint y: 195, endPoint x: 600, endPoint y: 208, distance: 186.5
click at [600, 208] on p "I found one company matching ASUS in our database, known for its computer hardw…" at bounding box center [952, 205] width 1154 height 32
